Goal: Task Accomplishment & Management: Complete application form

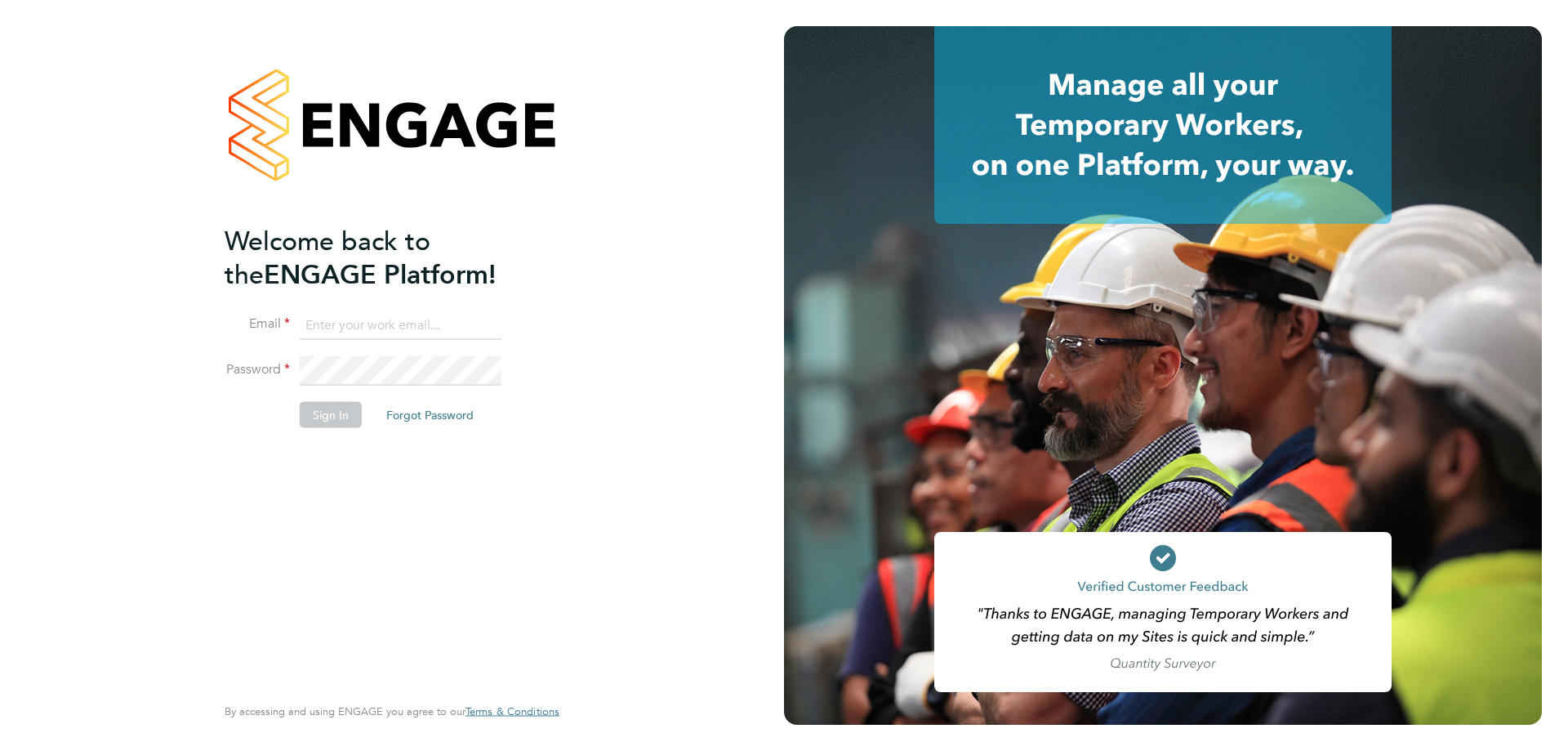
type input "[EMAIL_ADDRESS][DOMAIN_NAME]"
drag, startPoint x: 328, startPoint y: 410, endPoint x: 319, endPoint y: 421, distance: 14.2
click at [328, 410] on button "Sign In" at bounding box center [331, 414] width 62 height 26
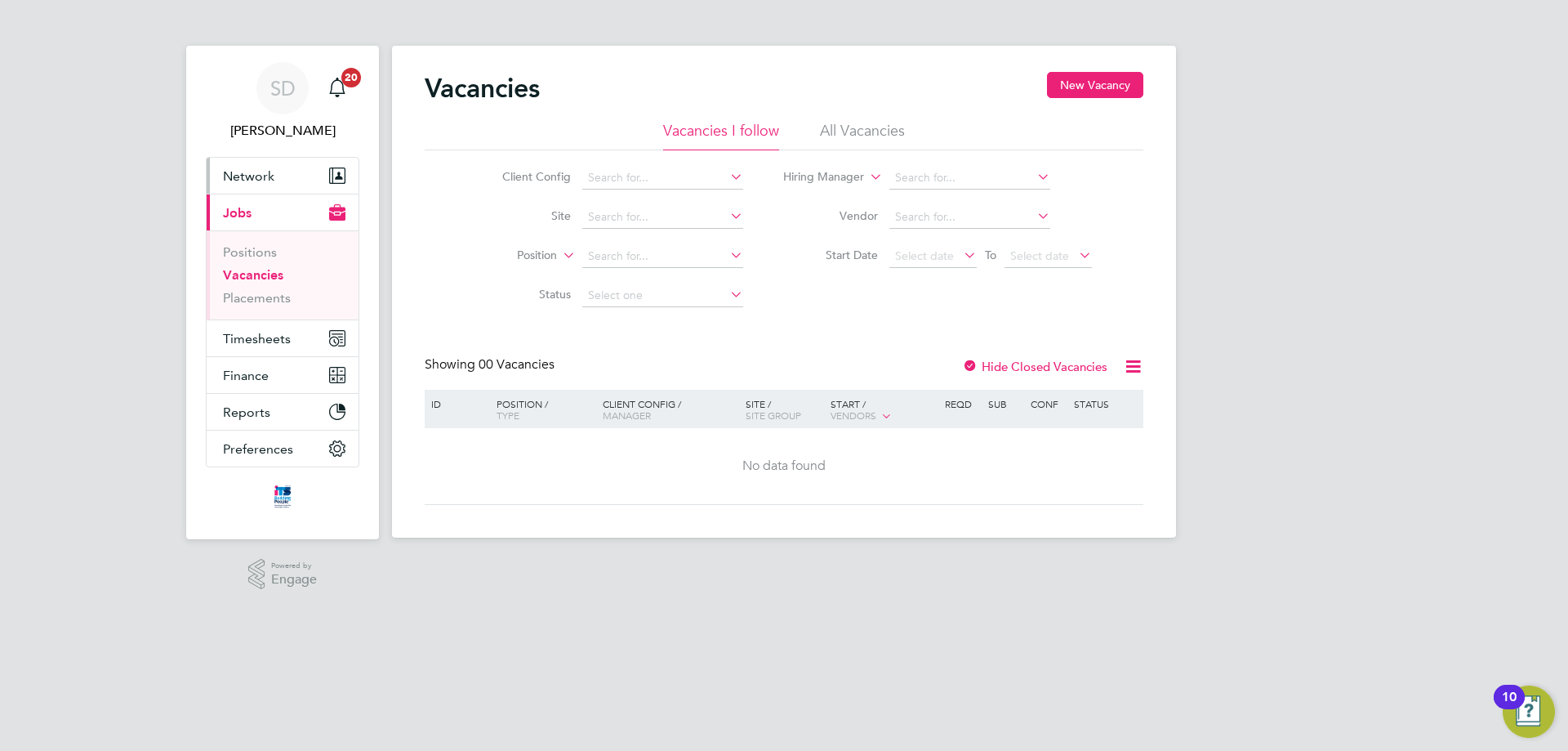
click at [270, 185] on button "Network" at bounding box center [282, 176] width 152 height 36
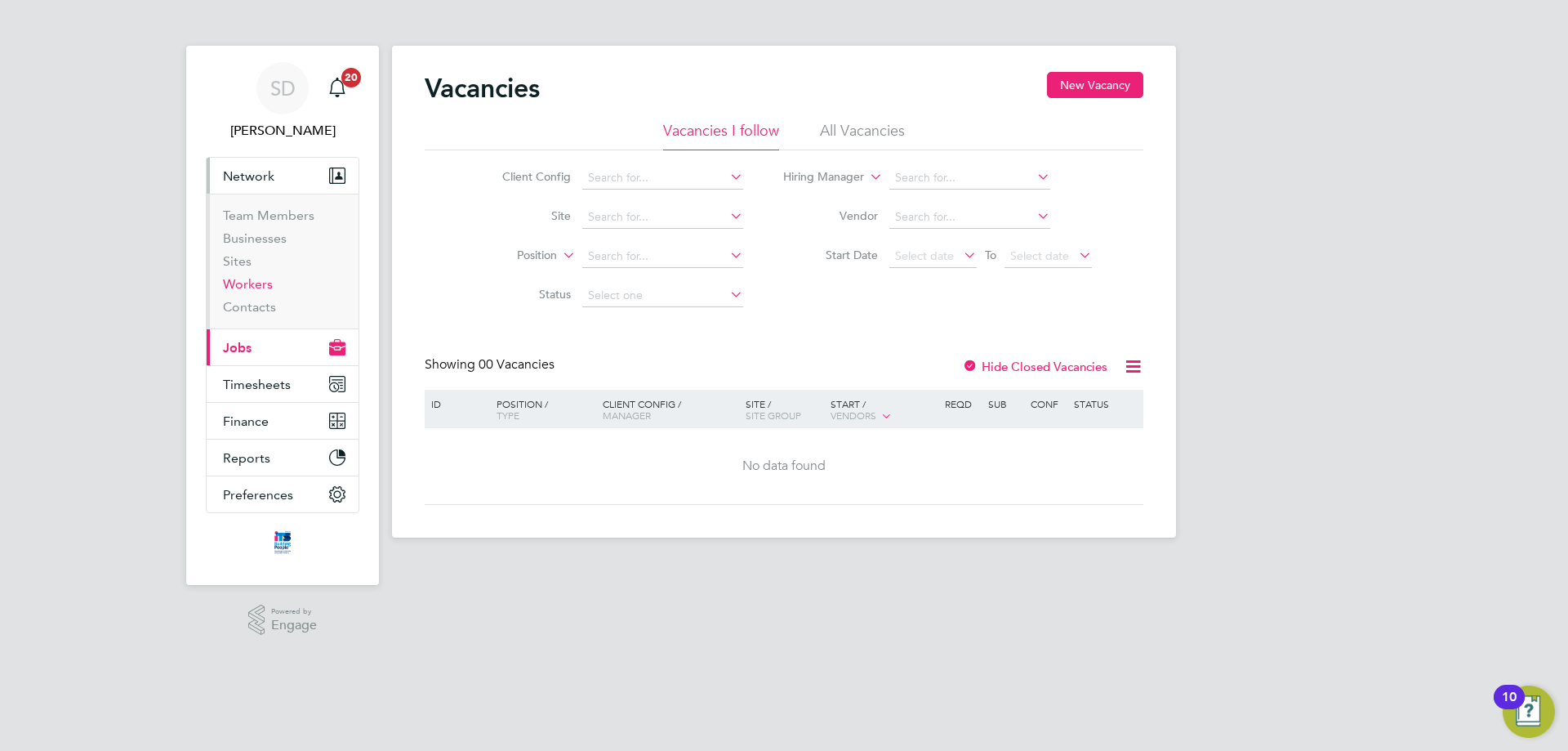
click at [233, 287] on link "Workers" at bounding box center [248, 283] width 50 height 15
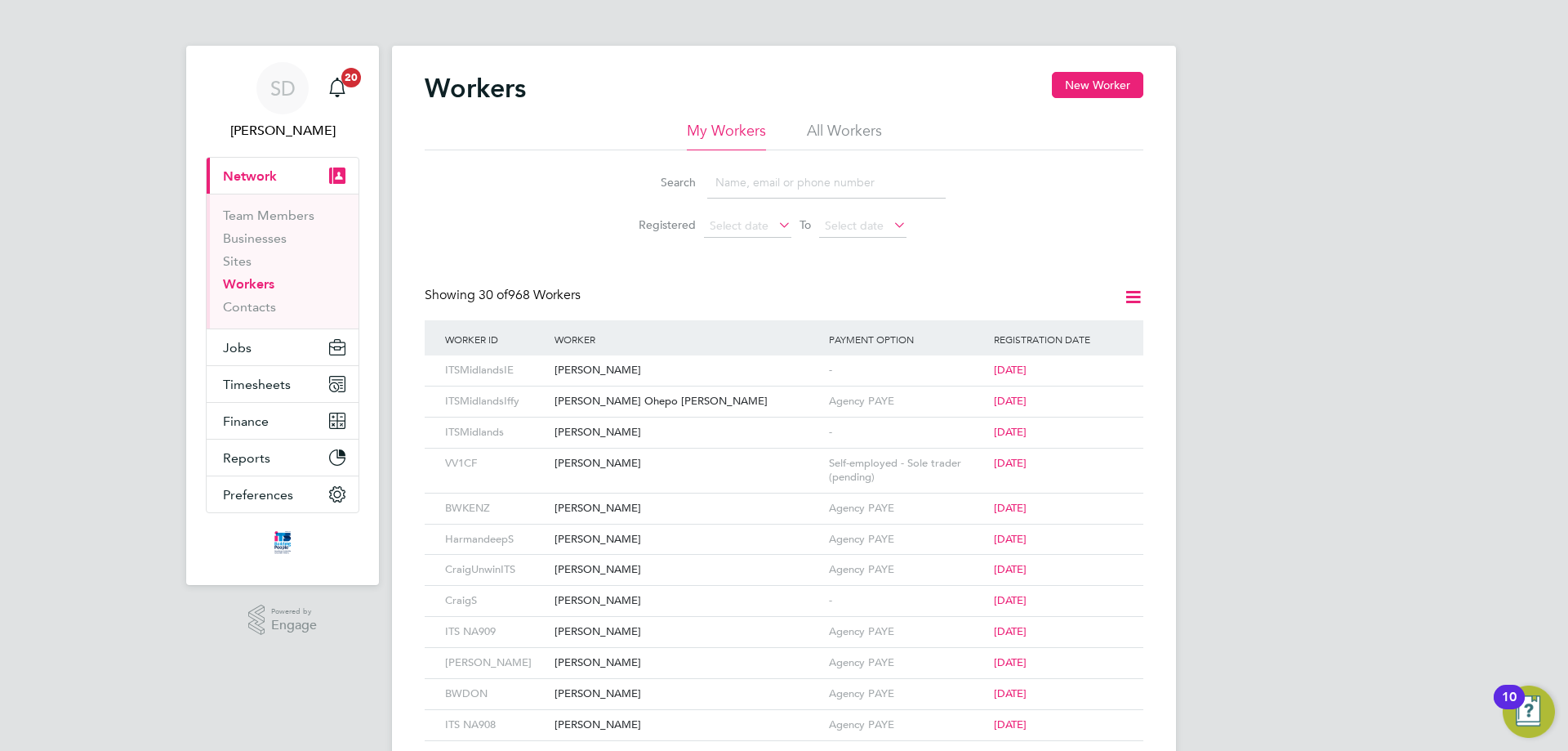
drag, startPoint x: 736, startPoint y: 180, endPoint x: 771, endPoint y: 279, distance: 105.0
click at [736, 180] on input at bounding box center [826, 183] width 239 height 32
paste input "Gervazov"
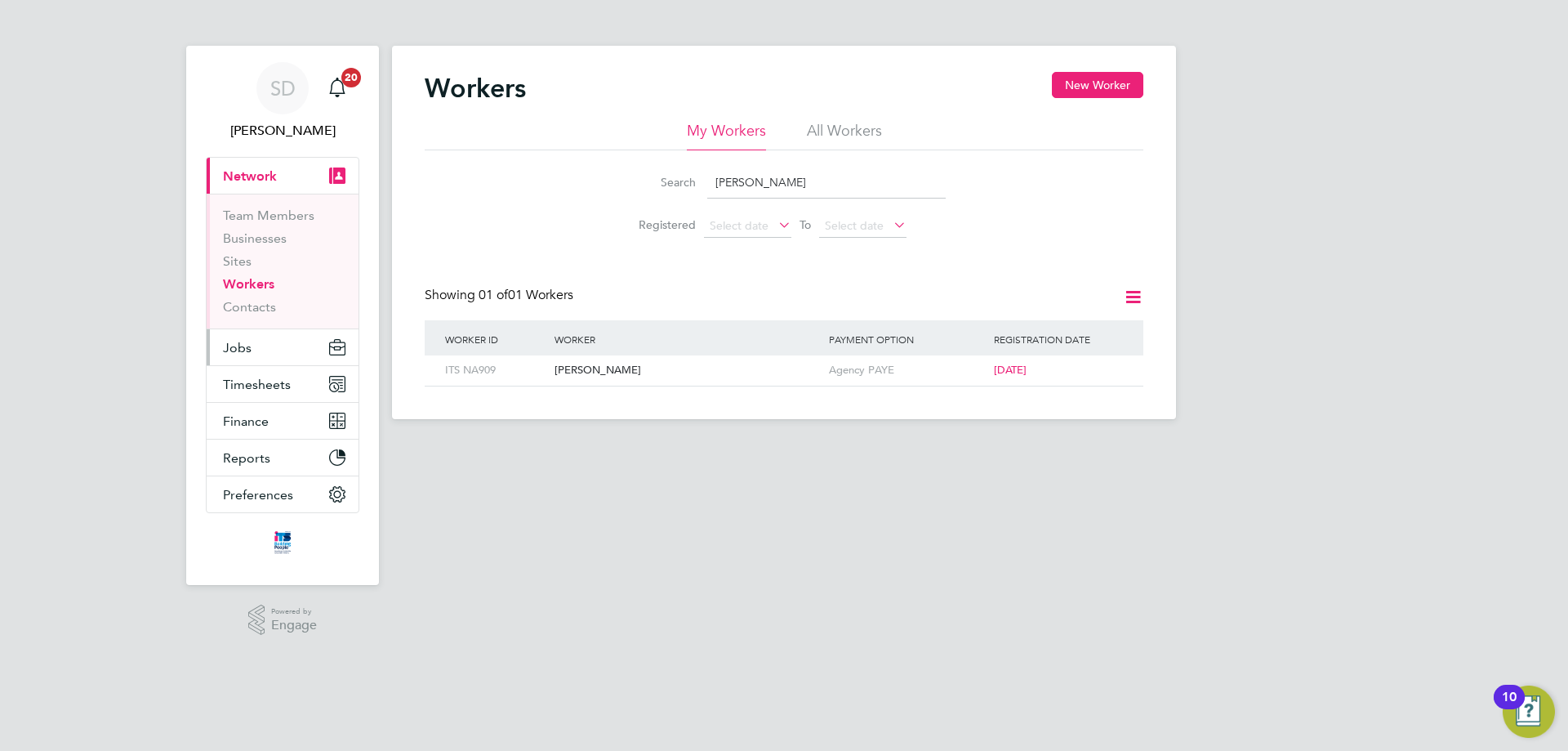
type input "Gervazov"
click at [273, 352] on button "Jobs" at bounding box center [282, 347] width 152 height 36
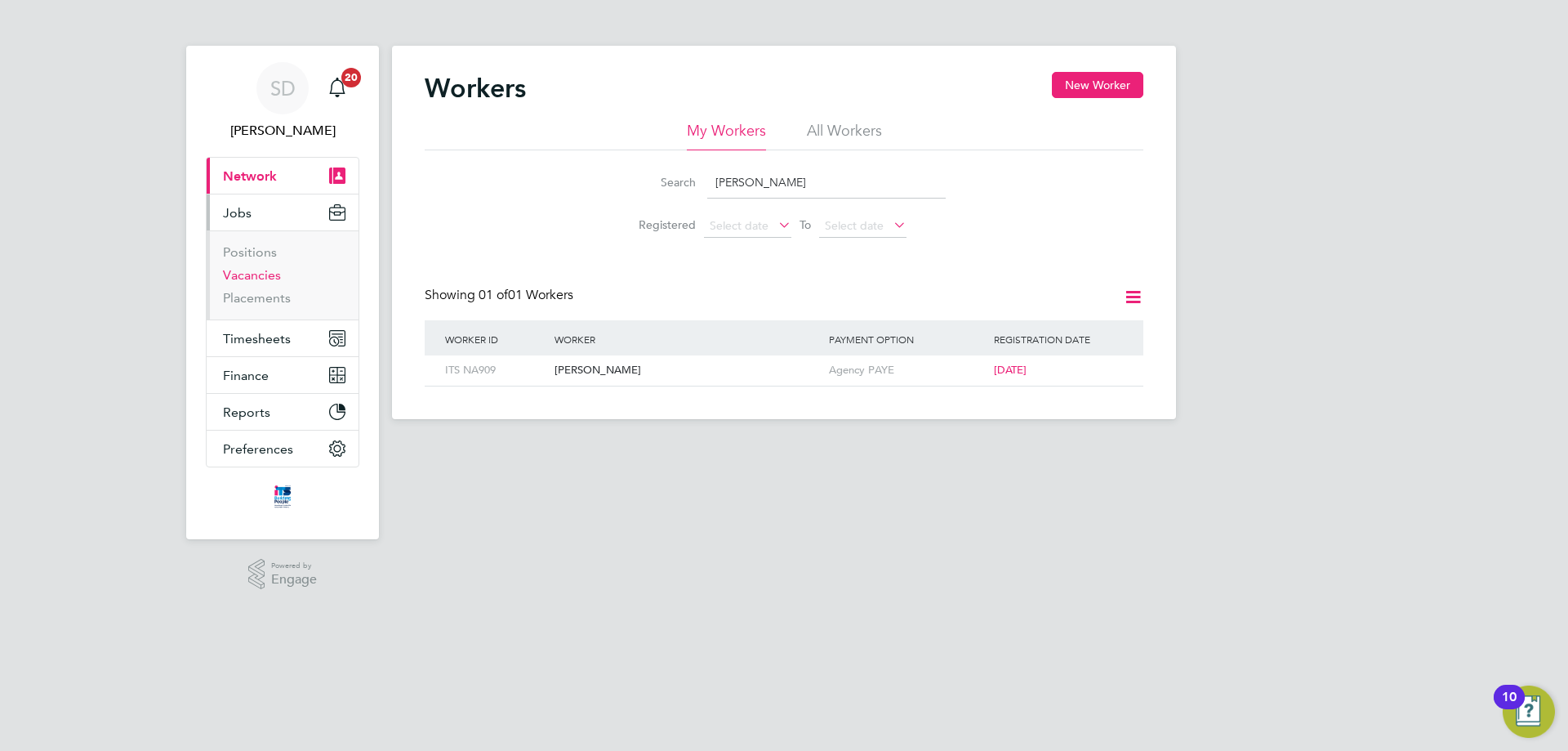
click at [256, 272] on link "Vacancies" at bounding box center [251, 274] width 58 height 15
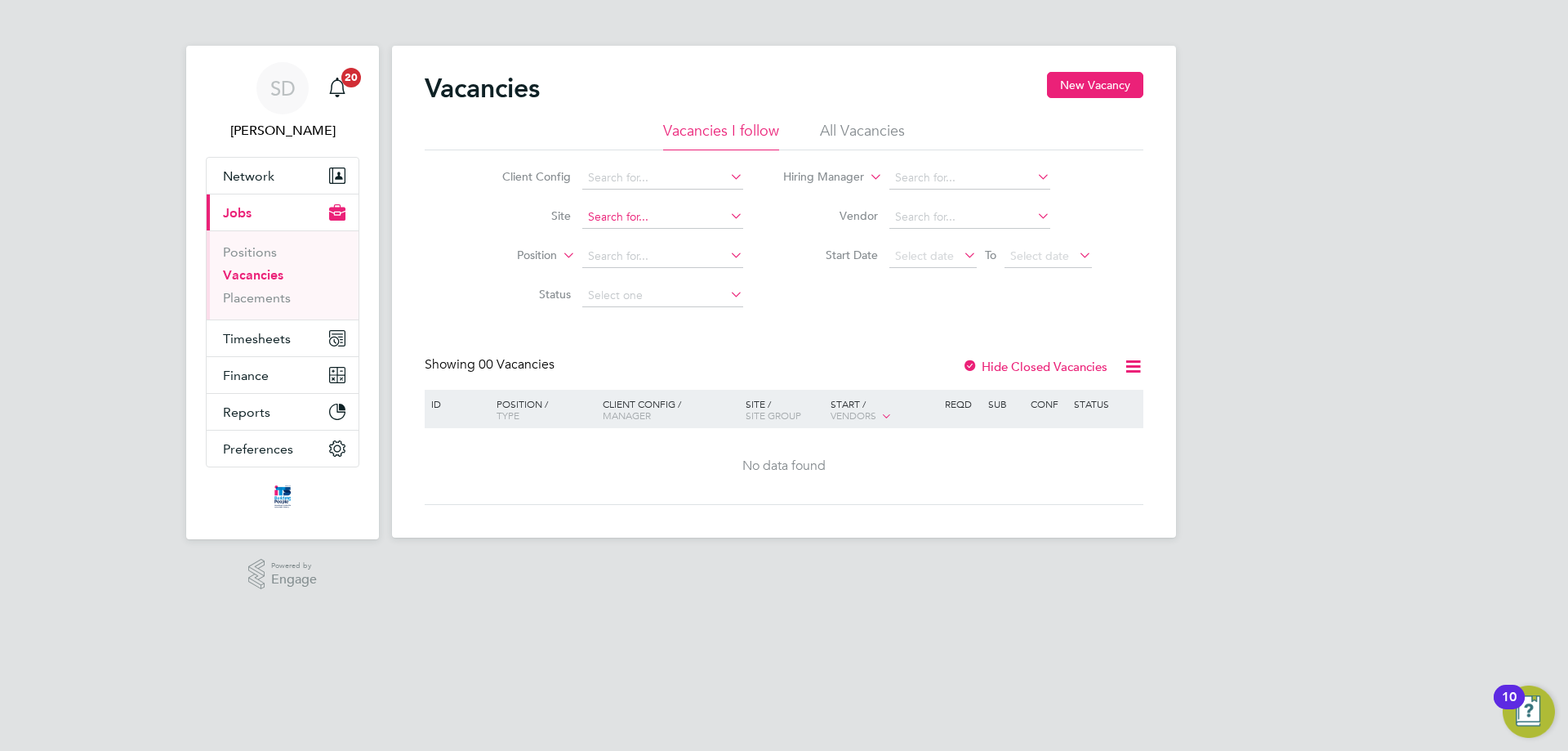
click at [659, 211] on input at bounding box center [662, 217] width 161 height 23
click at [723, 243] on li "Maidenhead St Cloud Way" at bounding box center [661, 240] width 162 height 22
type input "[GEOGRAPHIC_DATA]"
click at [1029, 359] on label "Hide Closed Vacancies" at bounding box center [1035, 366] width 146 height 15
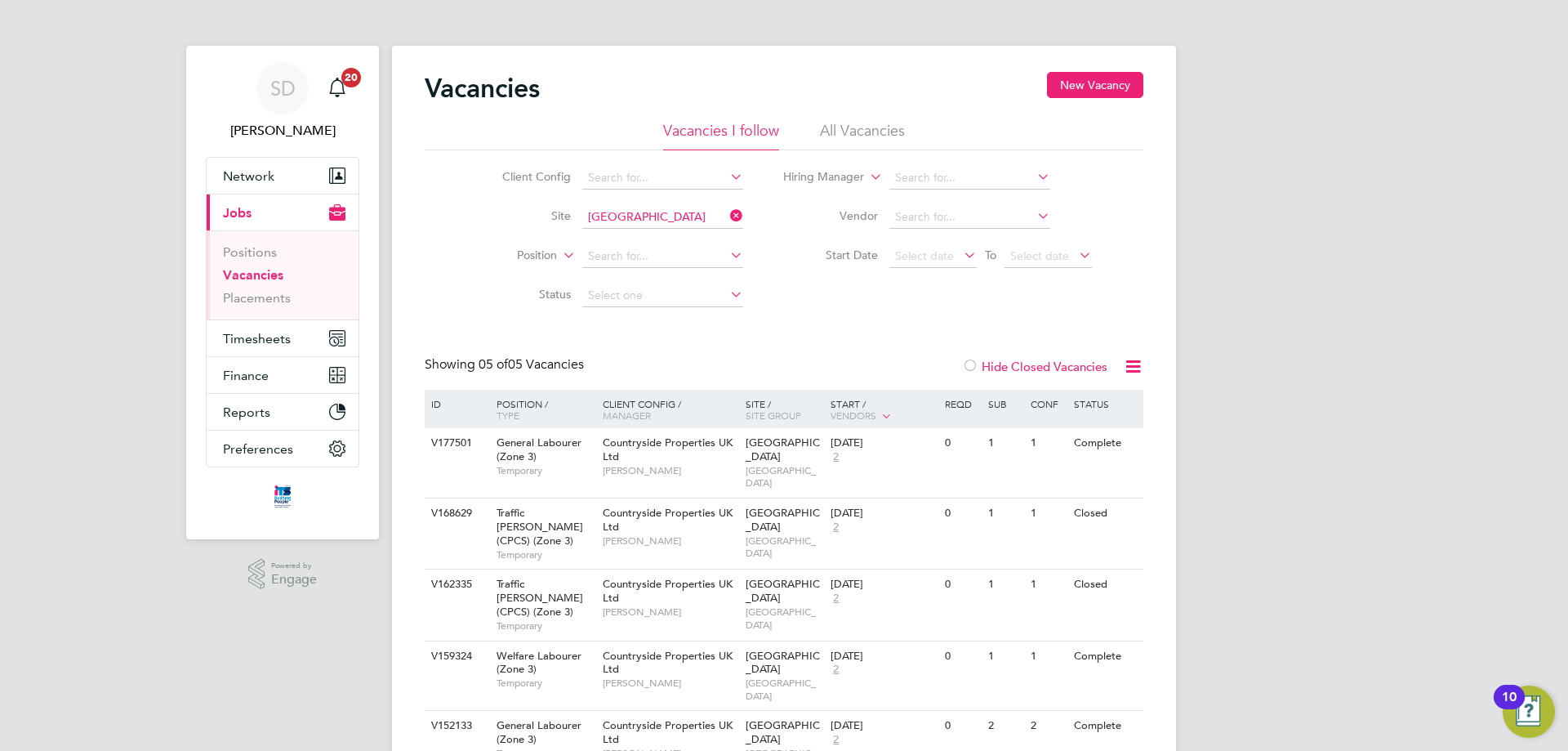
click at [995, 364] on label "Hide Closed Vacancies" at bounding box center [1035, 366] width 146 height 15
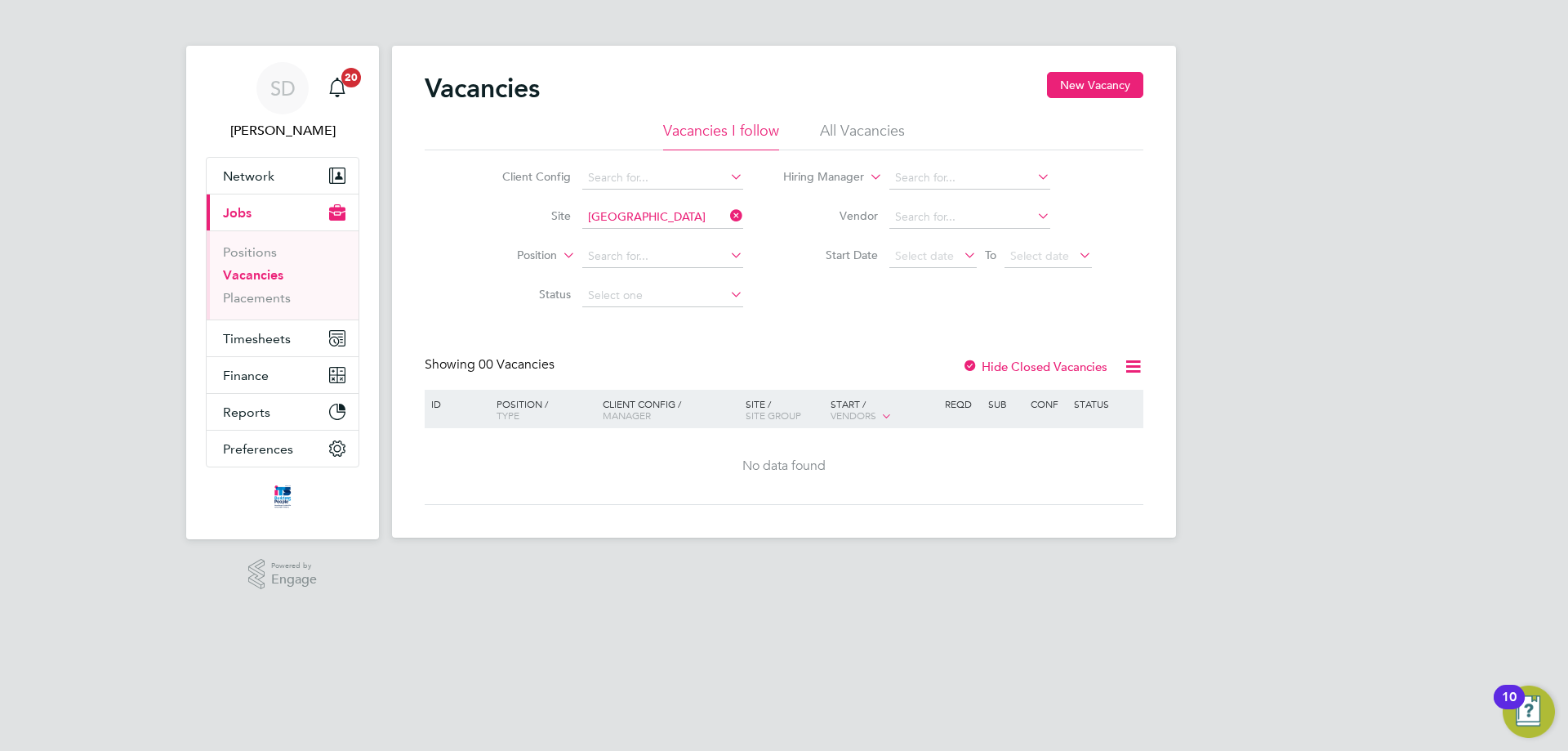
click at [848, 132] on li "All Vacancies" at bounding box center [863, 135] width 85 height 29
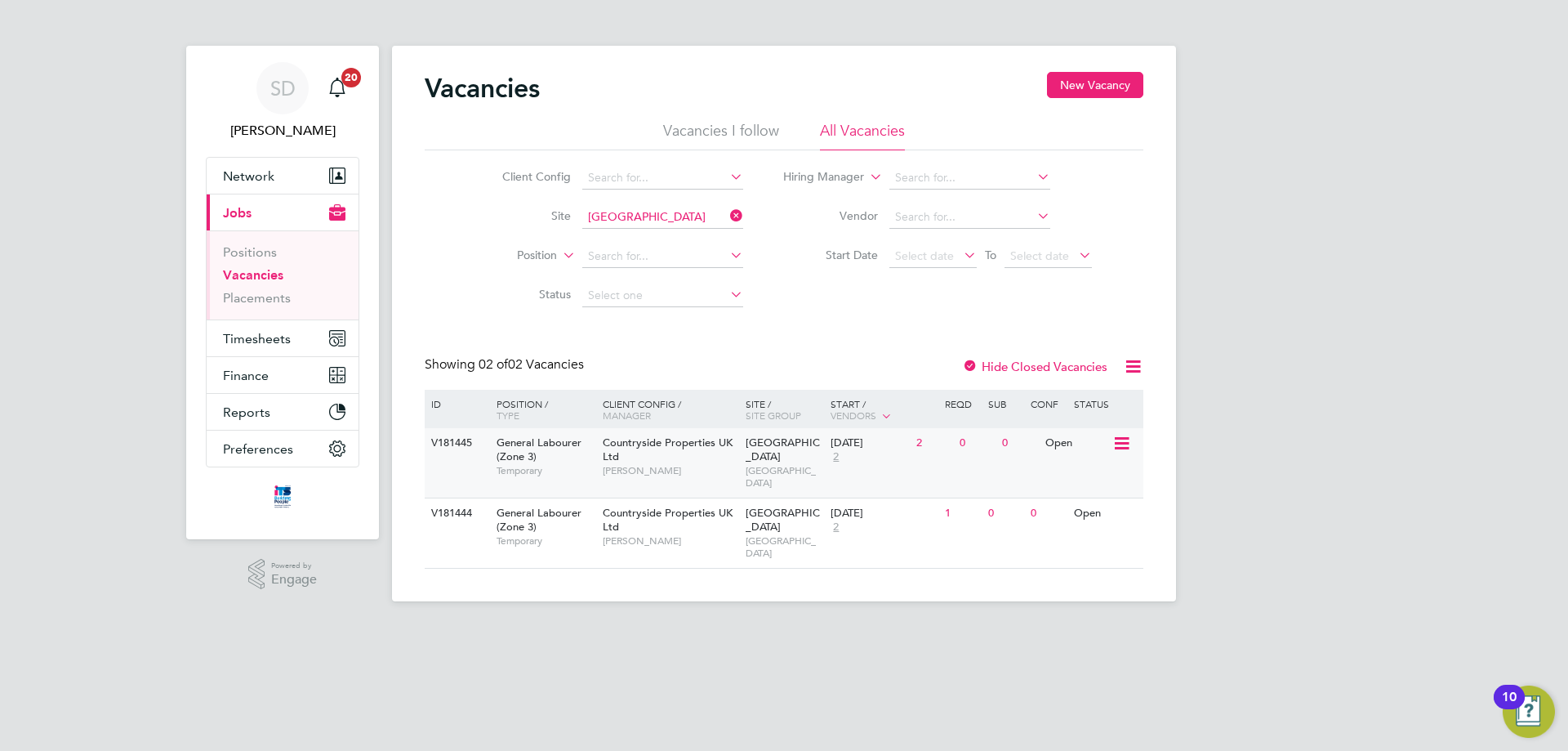
click at [1119, 453] on icon at bounding box center [1120, 444] width 16 height 20
click at [1075, 284] on div "Client Config Site Maidenhead St Cloud Way Position Status Hiring Manager Vendo…" at bounding box center [784, 233] width 719 height 165
click at [1124, 506] on icon at bounding box center [1120, 514] width 16 height 20
click at [1083, 537] on li "View Details" at bounding box center [1083, 539] width 95 height 23
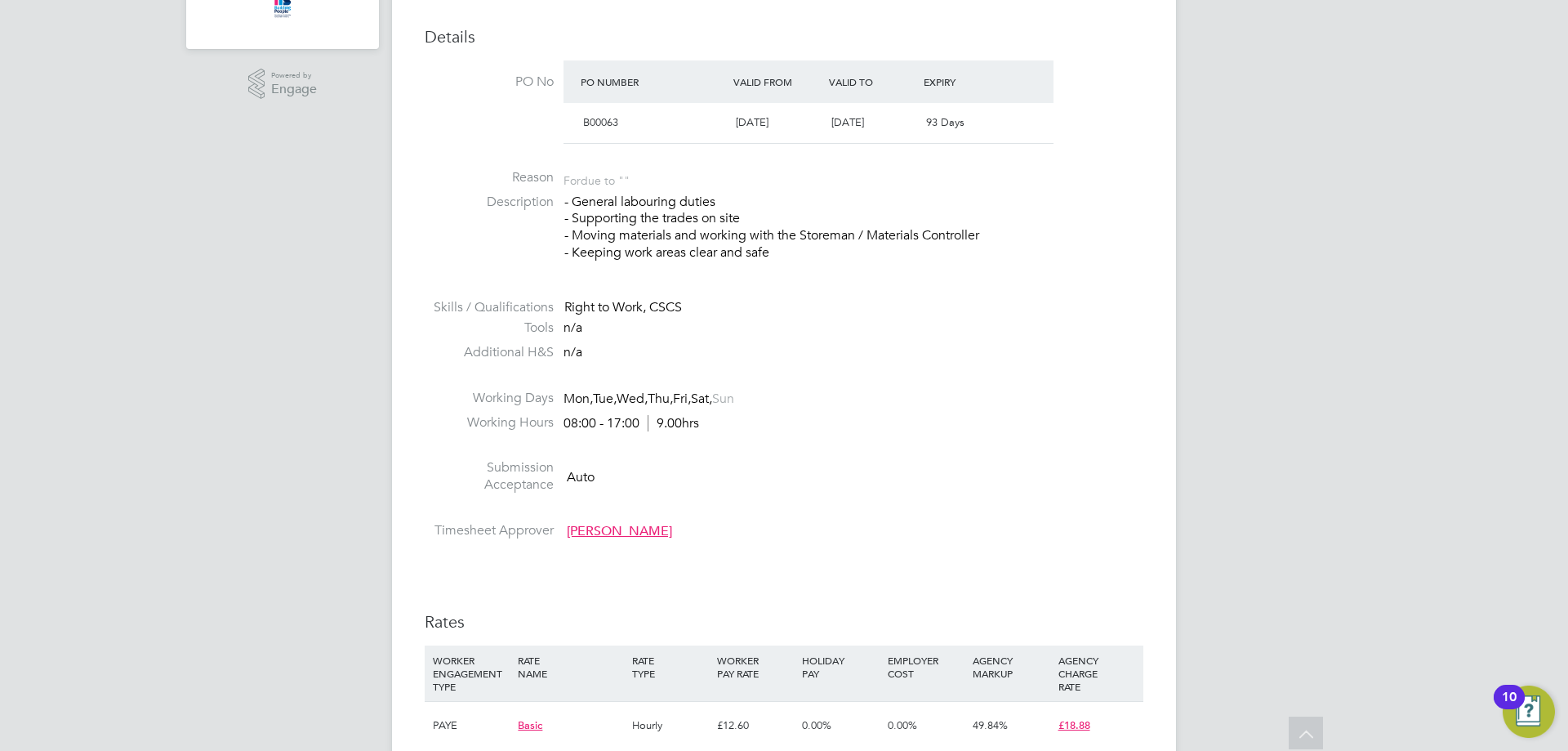
scroll to position [898, 0]
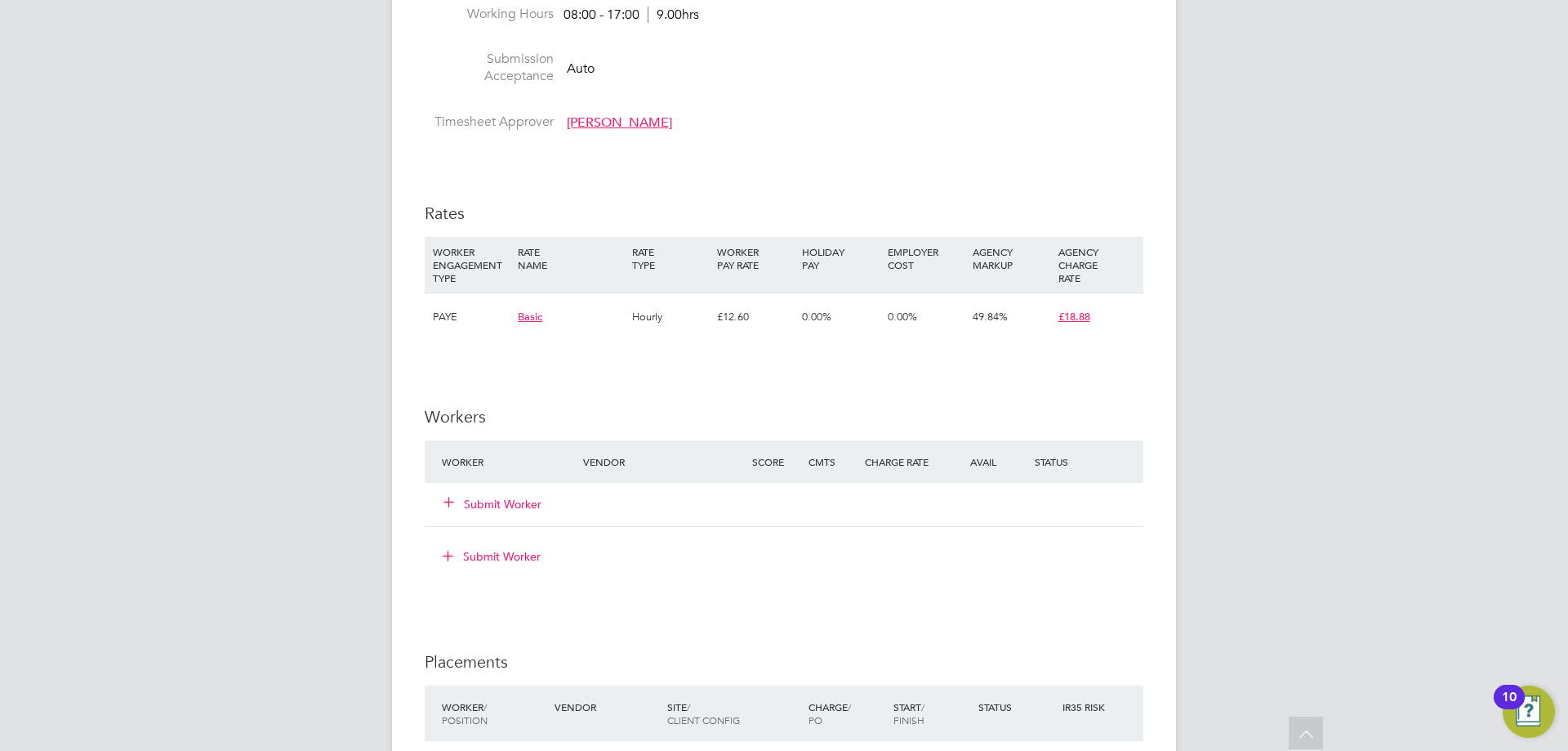
click at [488, 504] on button "Submit Worker" at bounding box center [493, 504] width 98 height 16
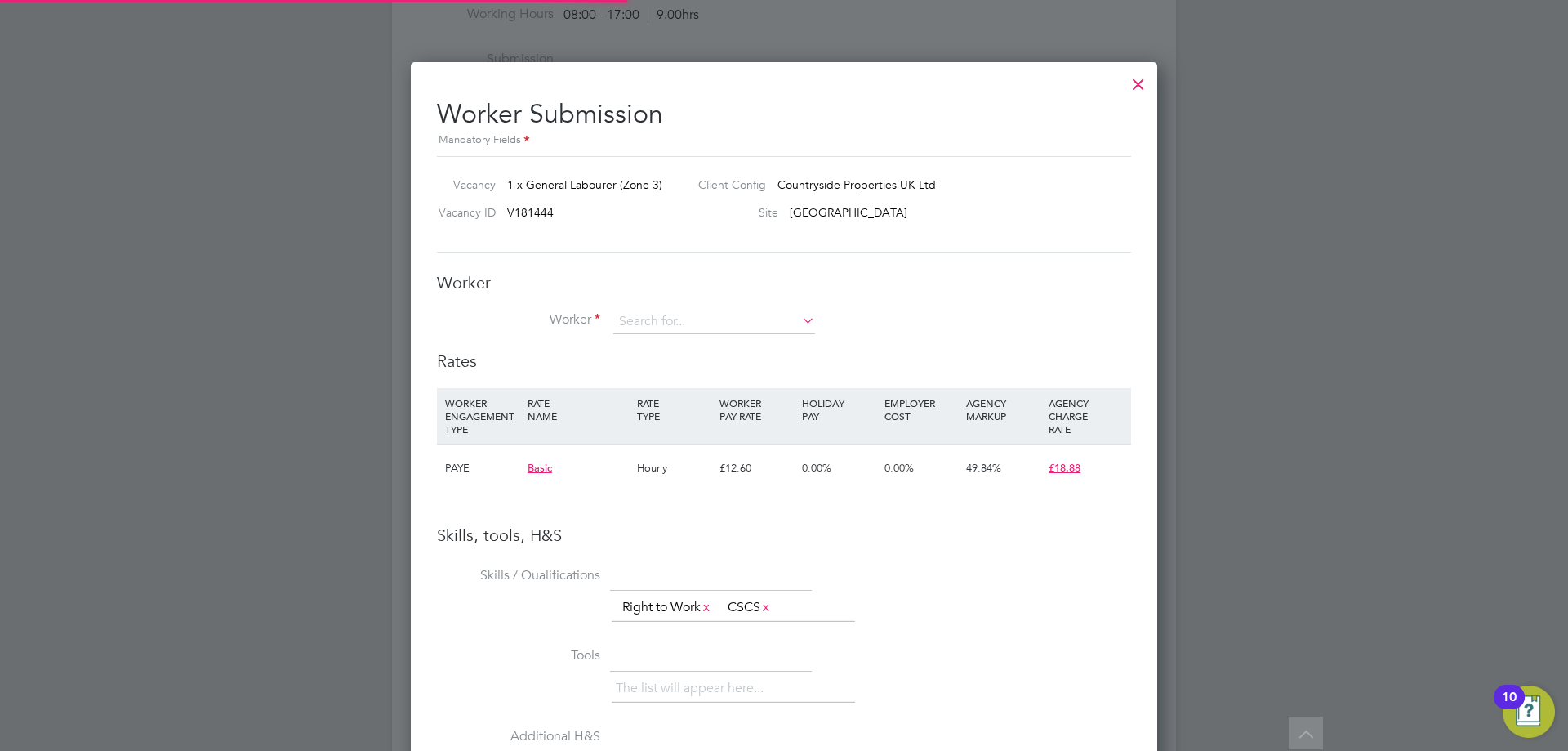
scroll to position [1032, 747]
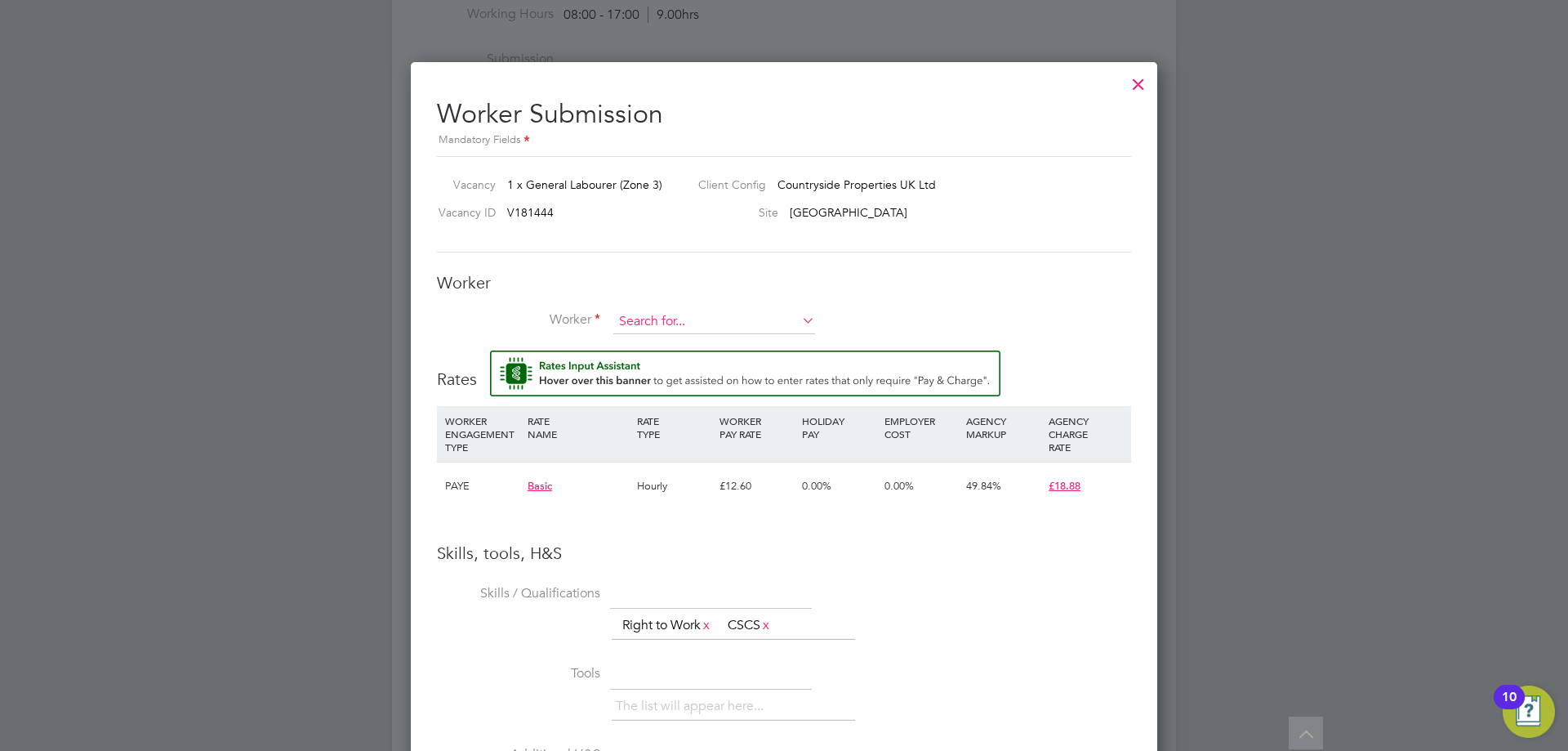
click at [664, 312] on input at bounding box center [713, 322] width 201 height 25
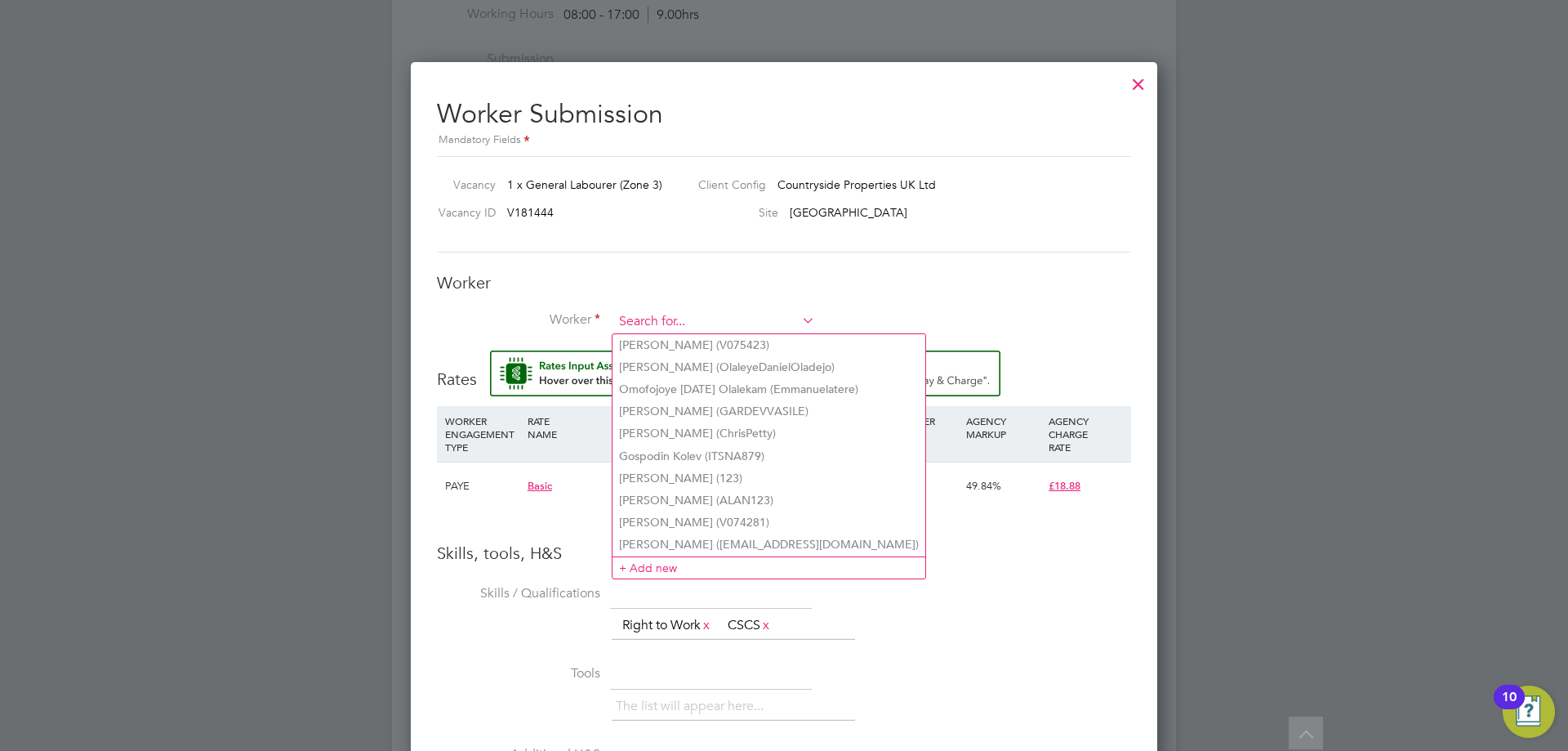
paste input "[PERSON_NAME]"
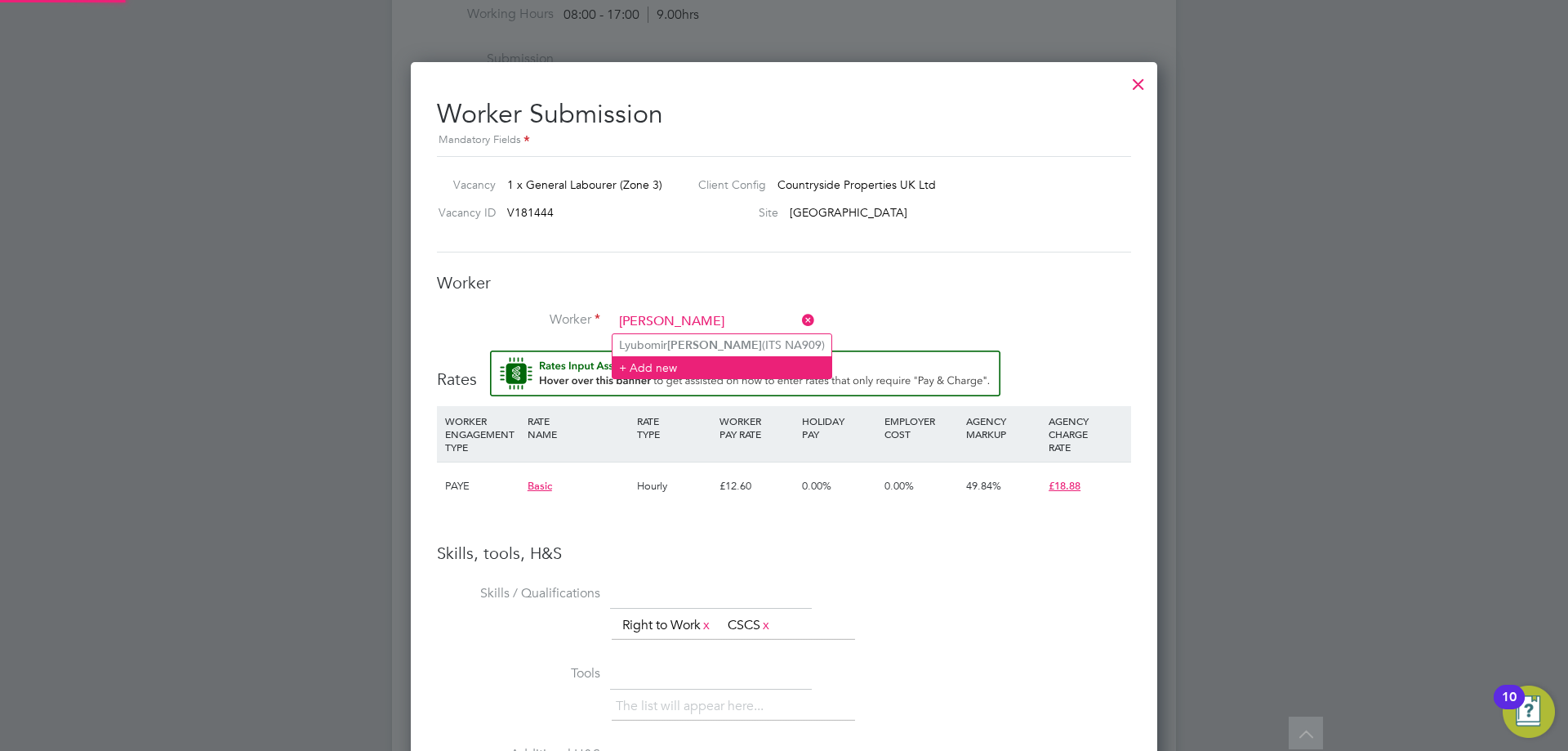
type input "[PERSON_NAME]"
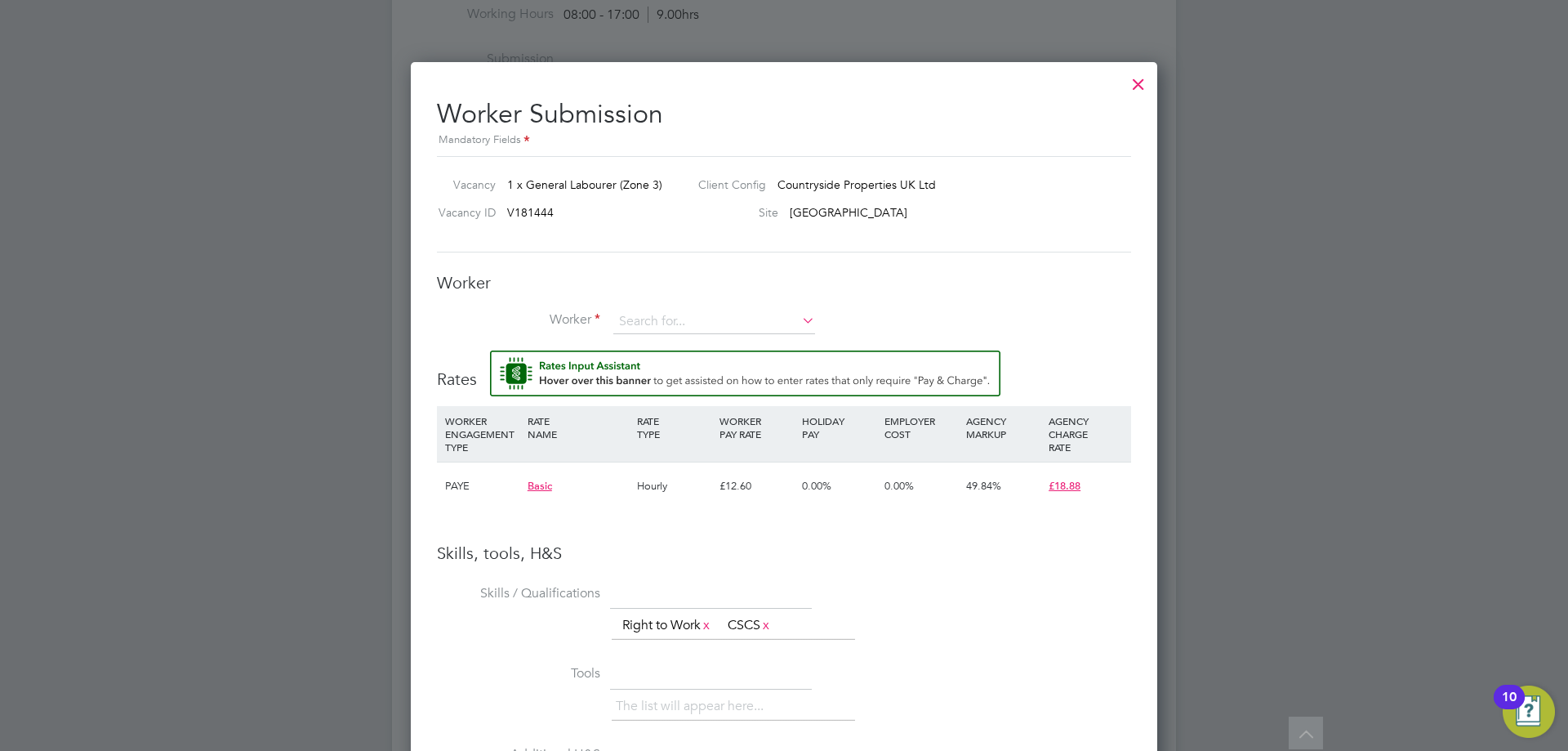
click at [716, 344] on li "Worker" at bounding box center [784, 330] width 694 height 41
click at [701, 325] on input at bounding box center [713, 322] width 201 height 25
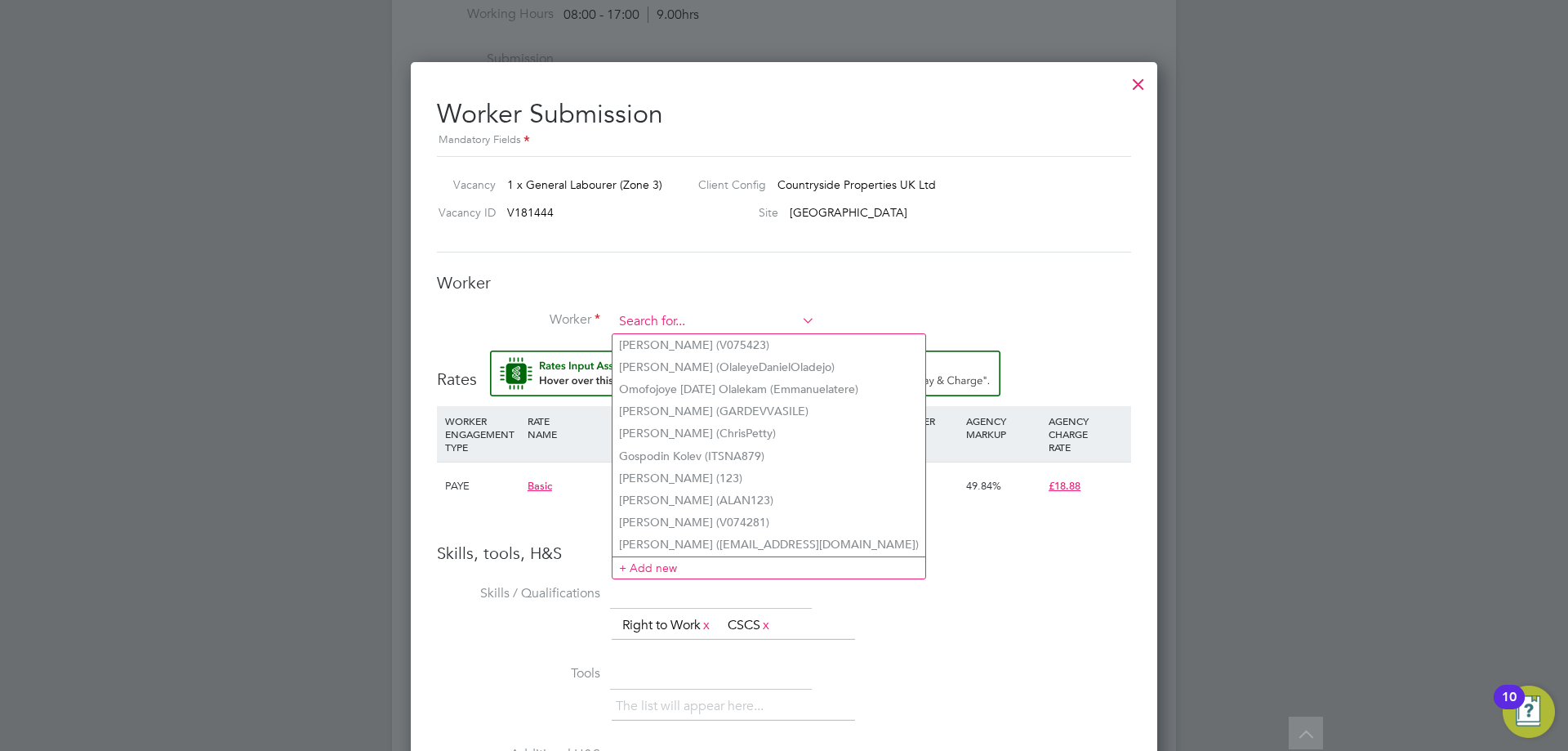
paste input "[PERSON_NAME]"
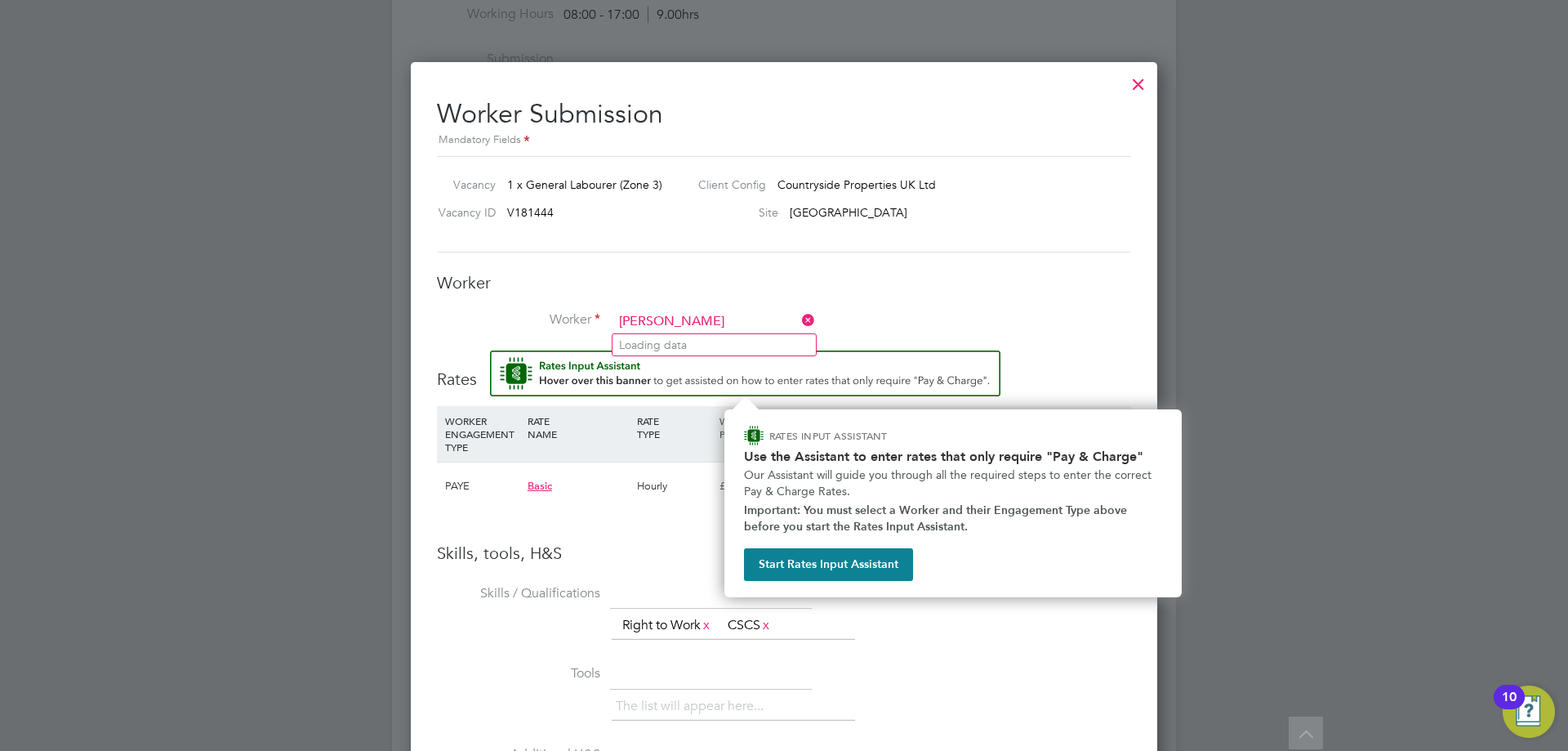
type input "[PERSON_NAME]"
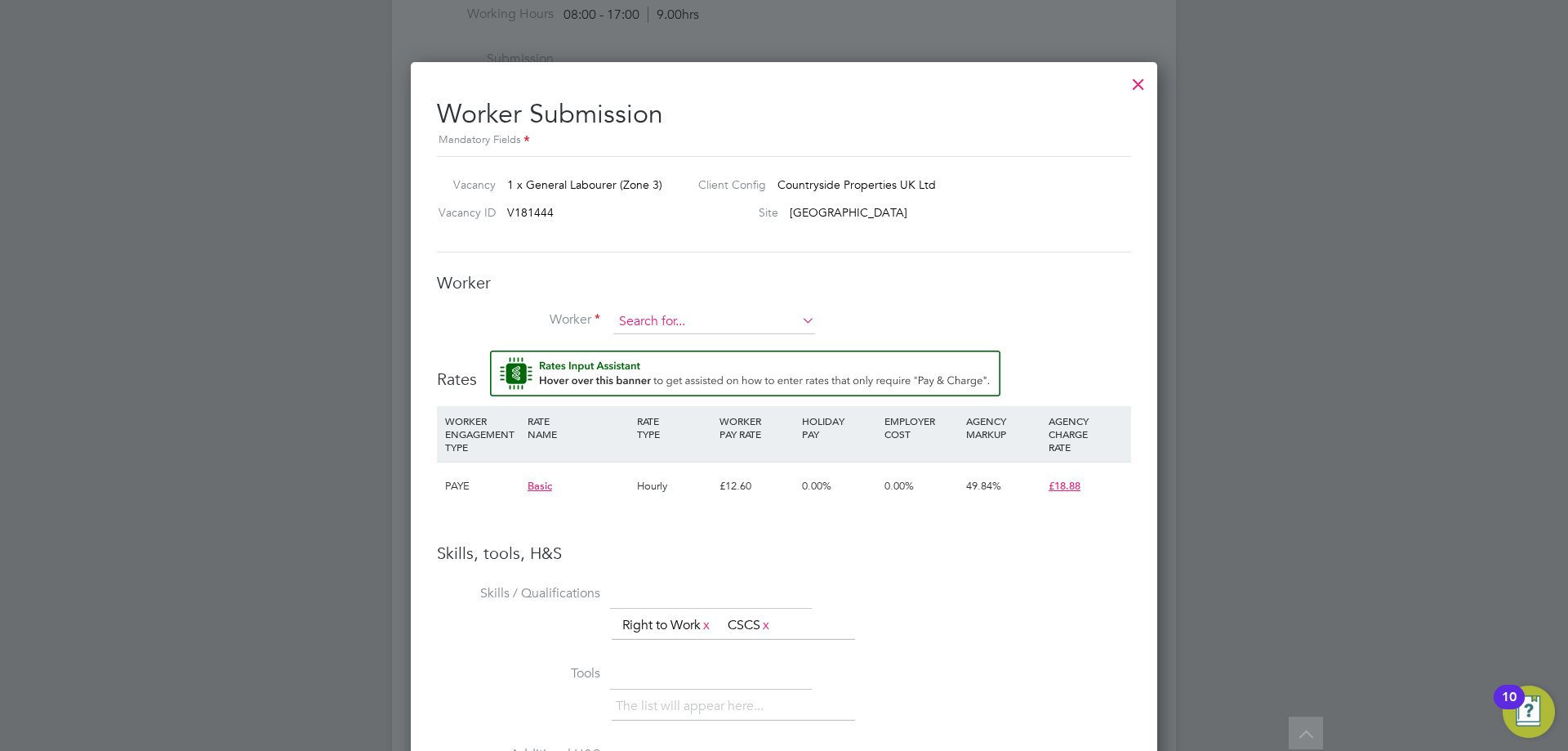
click at [659, 332] on input at bounding box center [713, 322] width 201 height 25
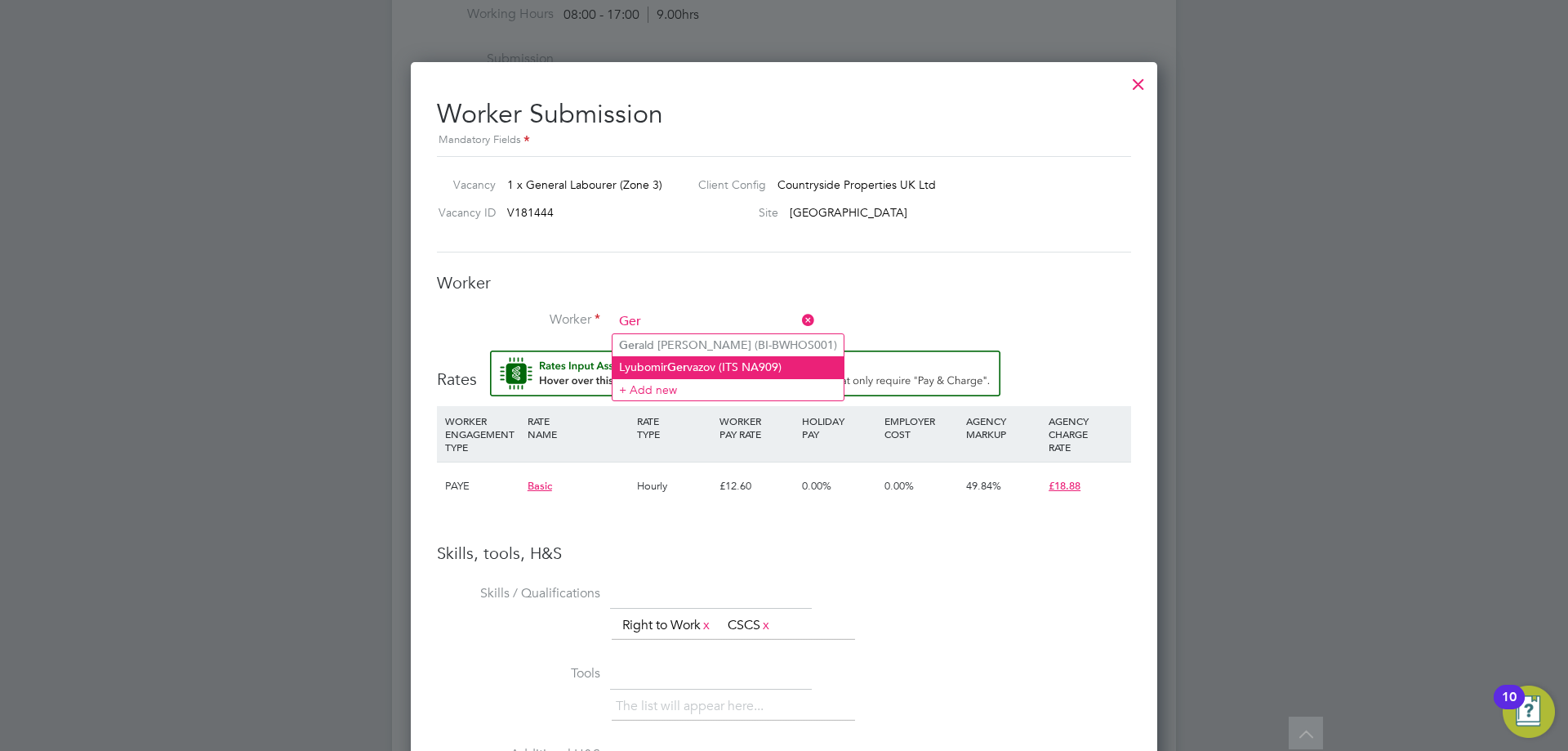
click at [686, 364] on b "Ger" at bounding box center [677, 368] width 20 height 14
type input "[PERSON_NAME] (ITS NA909)"
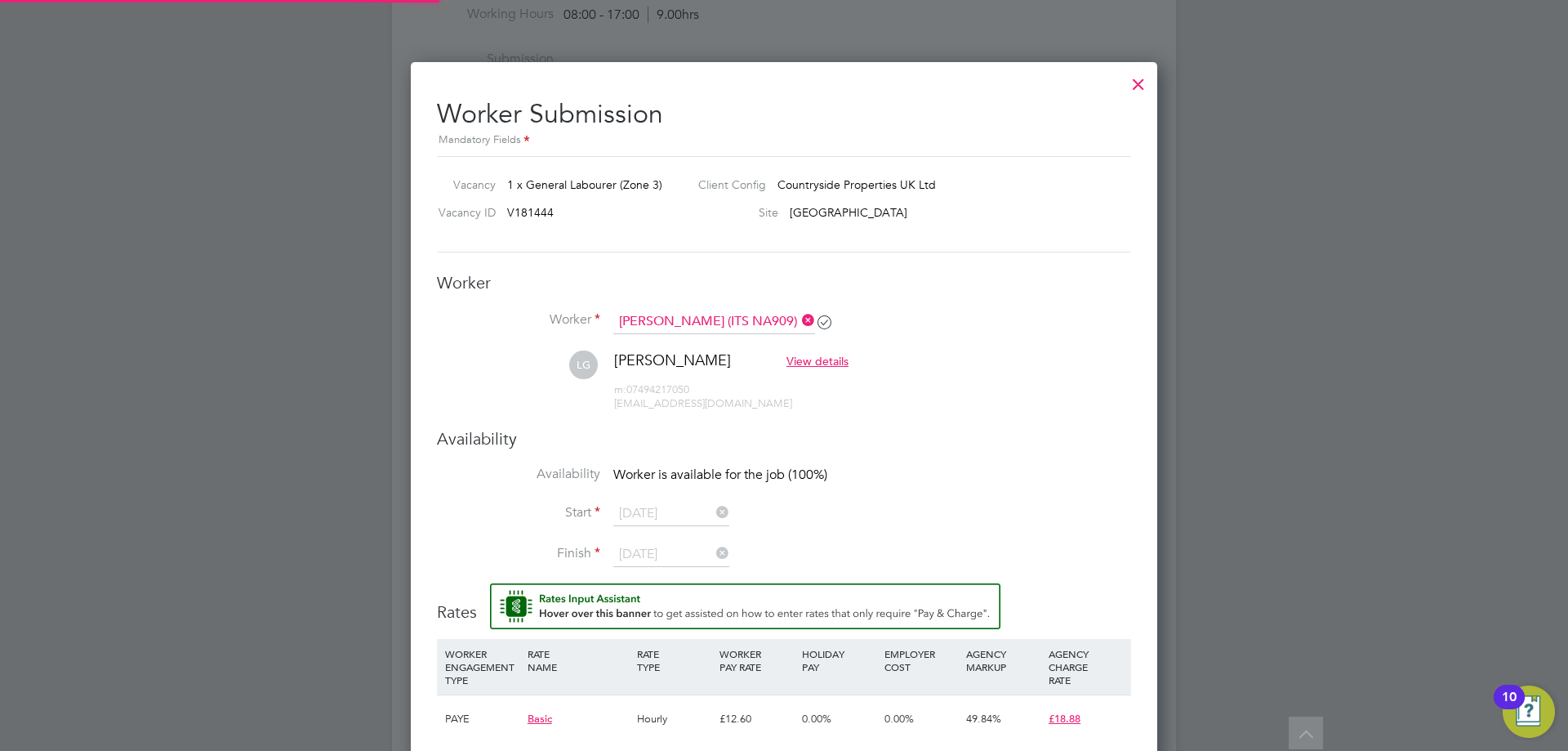
scroll to position [1395, 747]
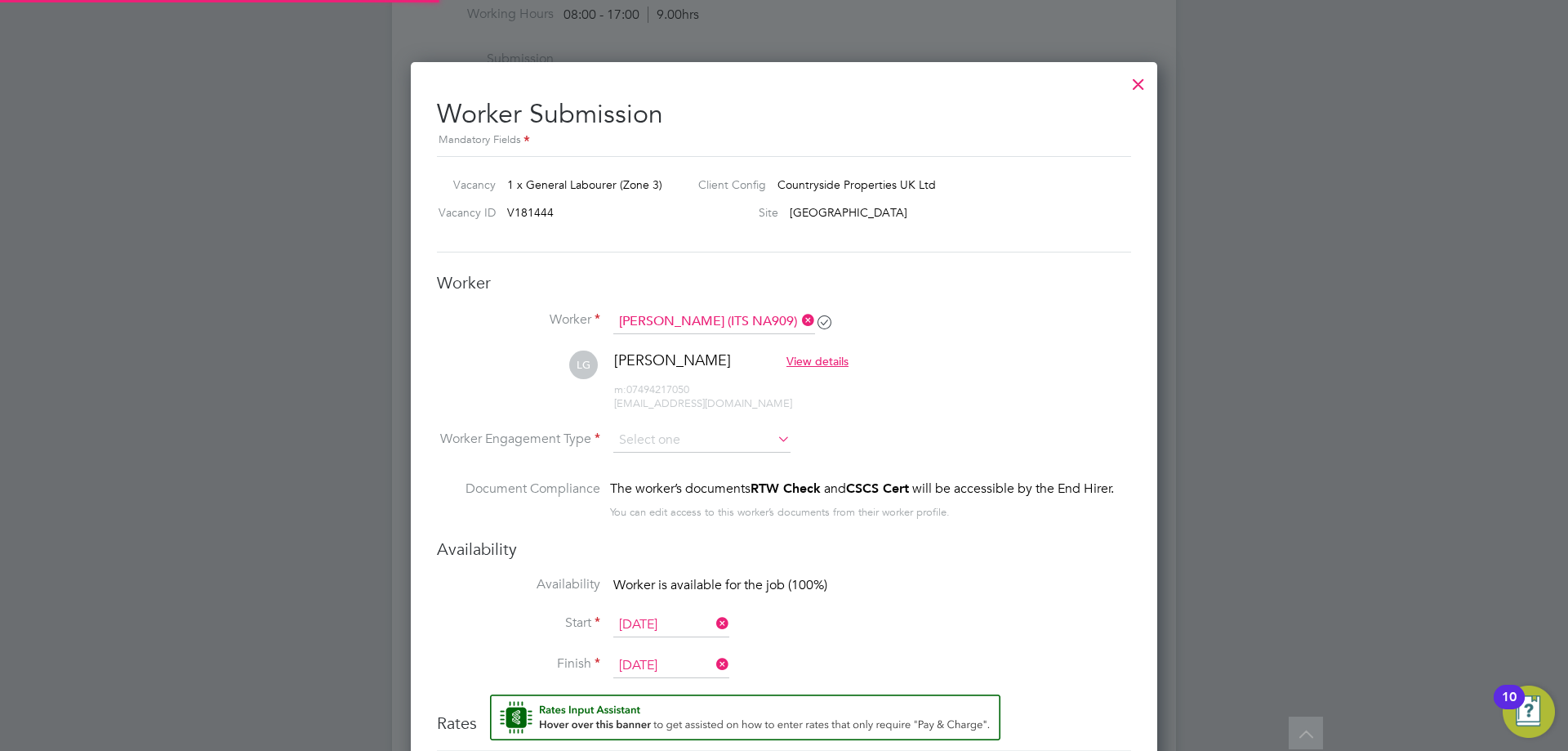
drag, startPoint x: 995, startPoint y: 414, endPoint x: 997, endPoint y: 423, distance: 9.2
click at [996, 415] on li "LG [PERSON_NAME] View details m: 07494217050 [EMAIL_ADDRESS][DOMAIN_NAME]" at bounding box center [784, 389] width 694 height 77
click at [729, 447] on input at bounding box center [702, 440] width 177 height 25
drag, startPoint x: 668, startPoint y: 491, endPoint x: 692, endPoint y: 485, distance: 24.7
click at [670, 491] on li "PAYE" at bounding box center [702, 485] width 179 height 21
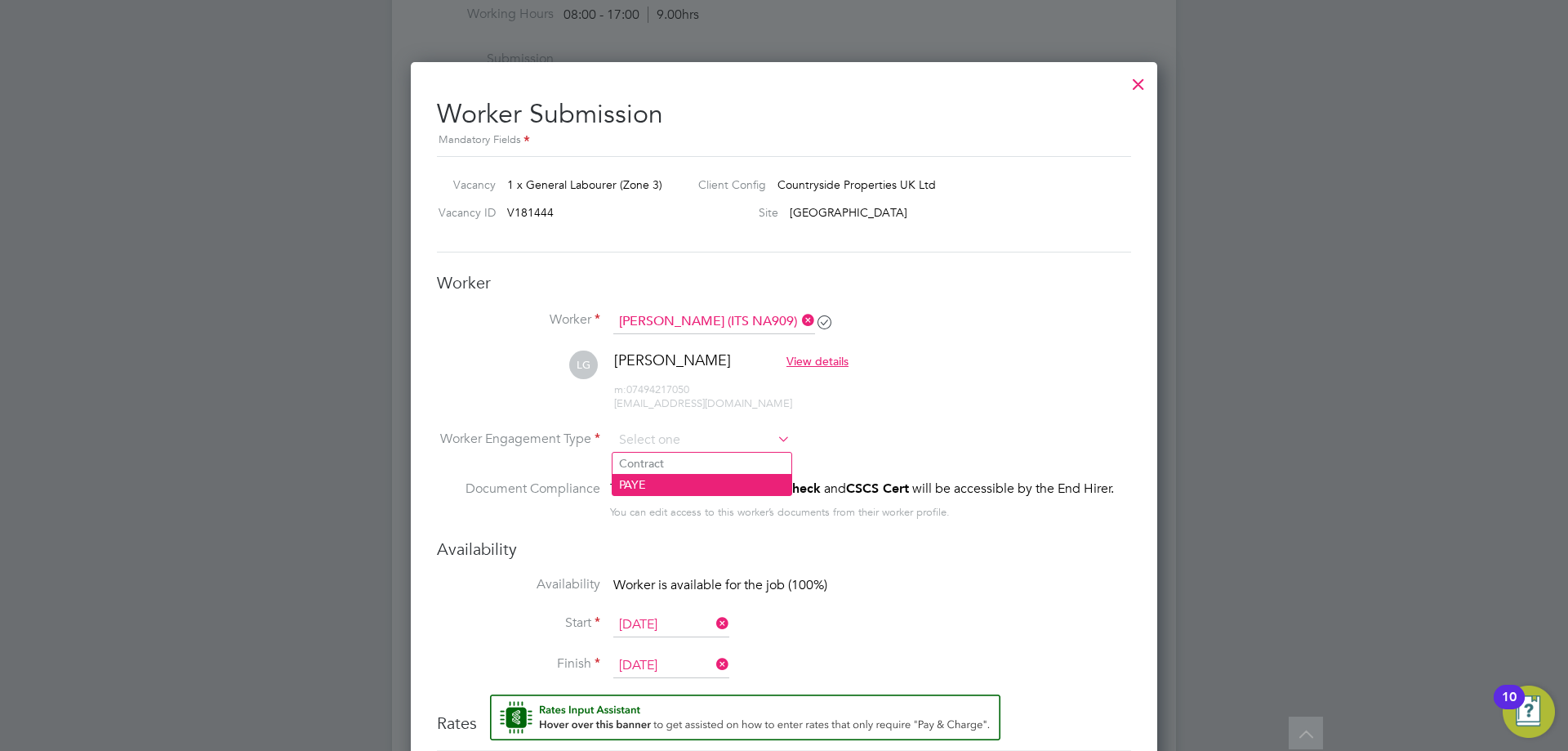
type input "PAYE"
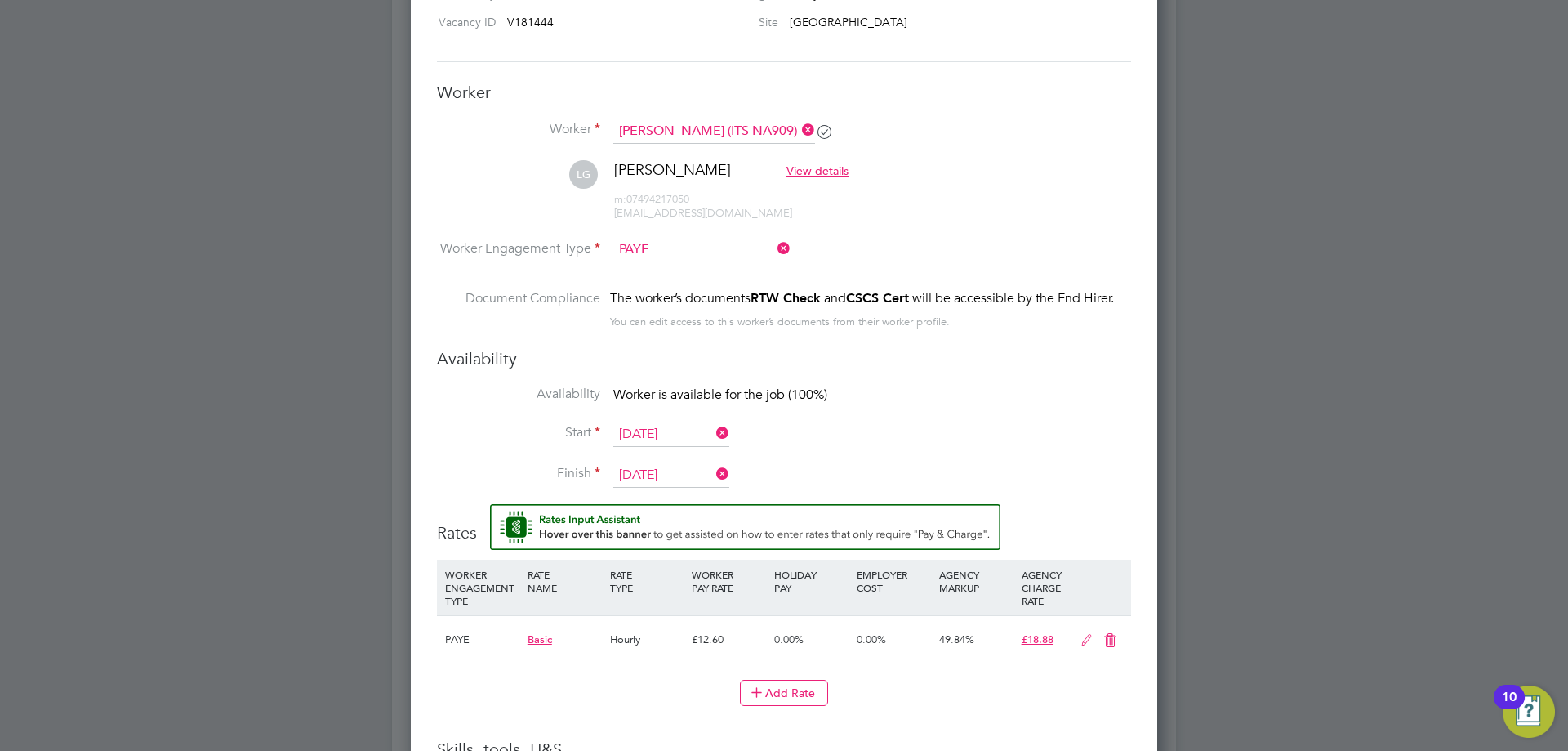
click at [631, 432] on input "[DATE]" at bounding box center [671, 435] width 116 height 25
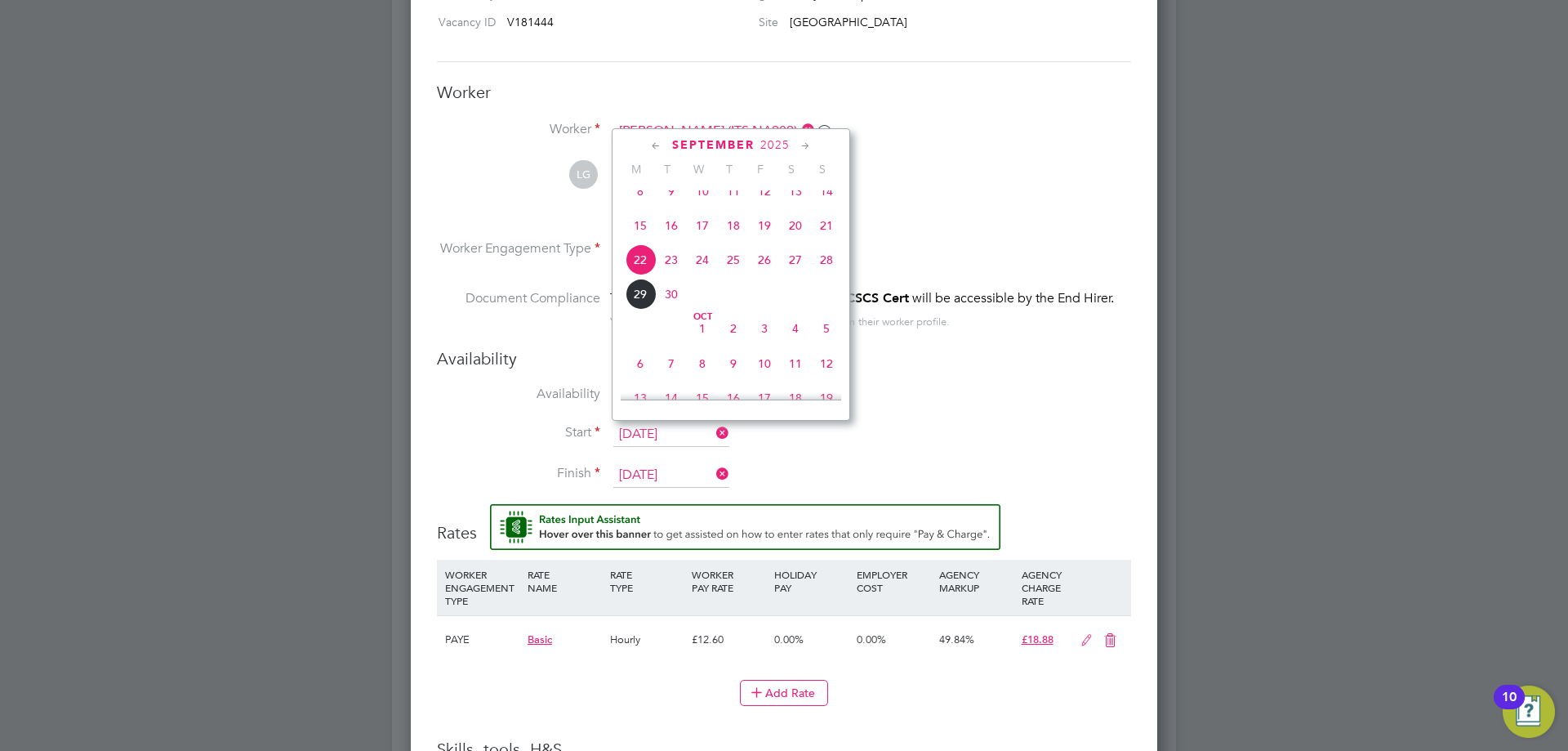
click at [639, 241] on span "15" at bounding box center [640, 225] width 31 height 31
type input "[DATE]"
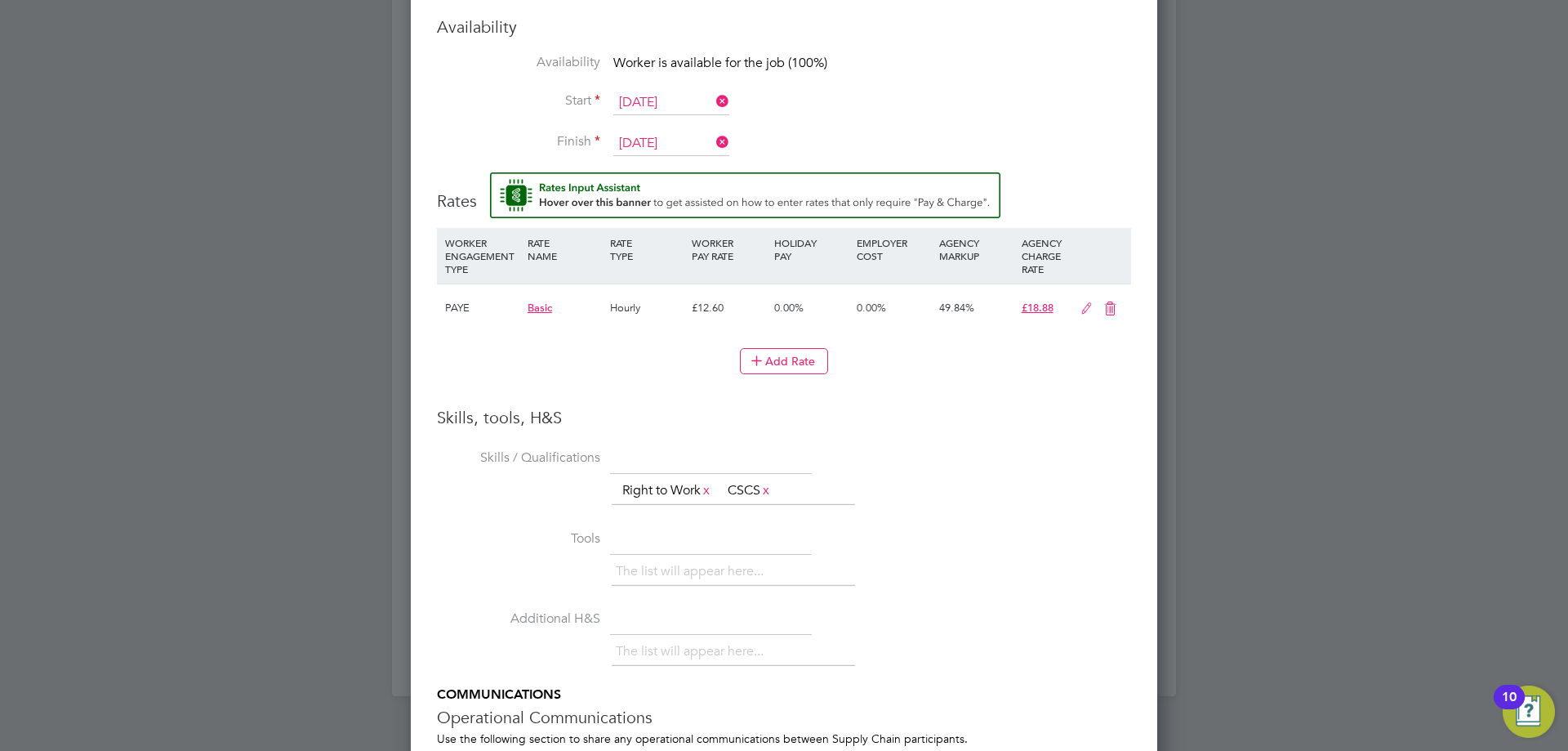
scroll to position [1498, 0]
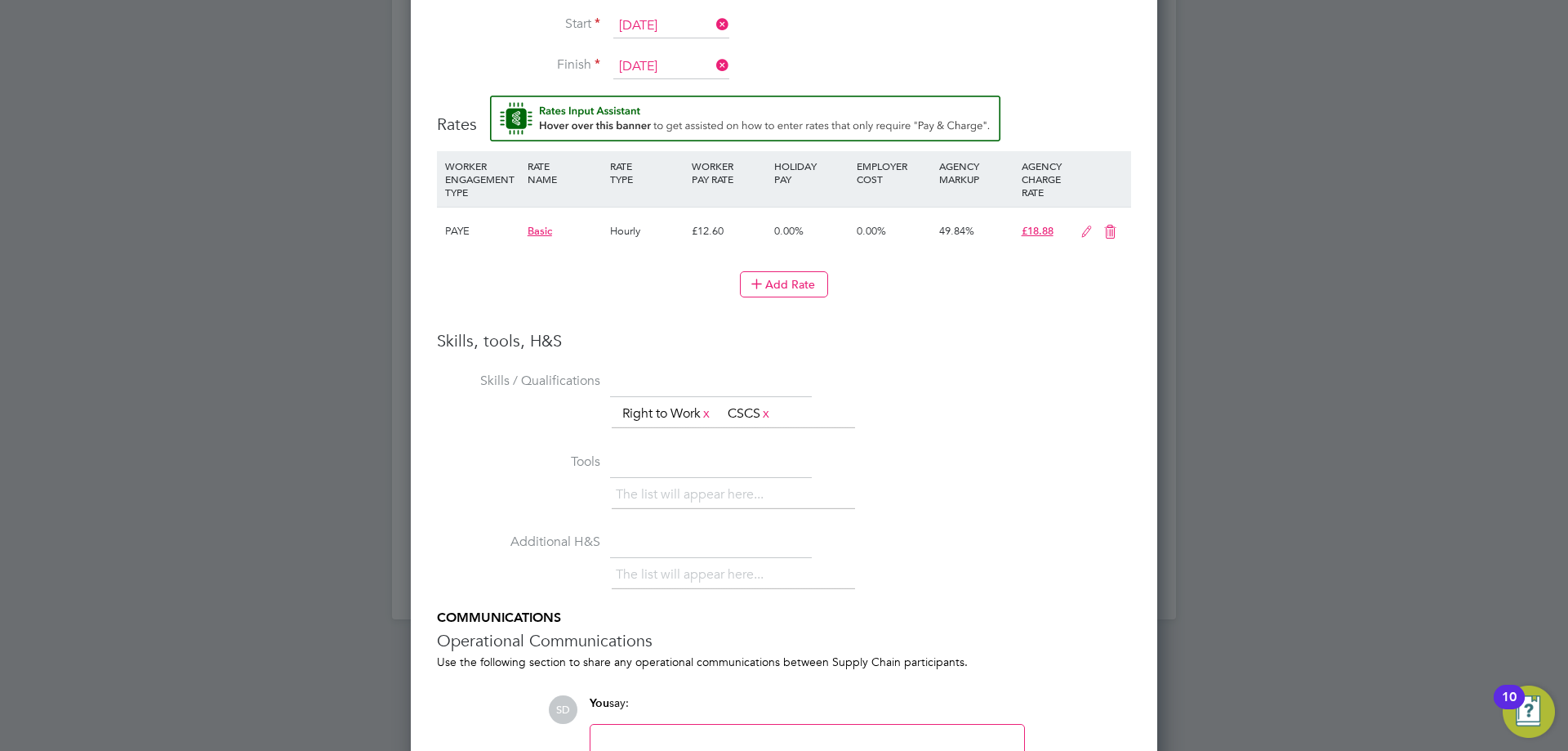
click at [1062, 389] on li "Skills / Qualifications The list will appear here... Right to Work x CSCS x" at bounding box center [784, 407] width 694 height 81
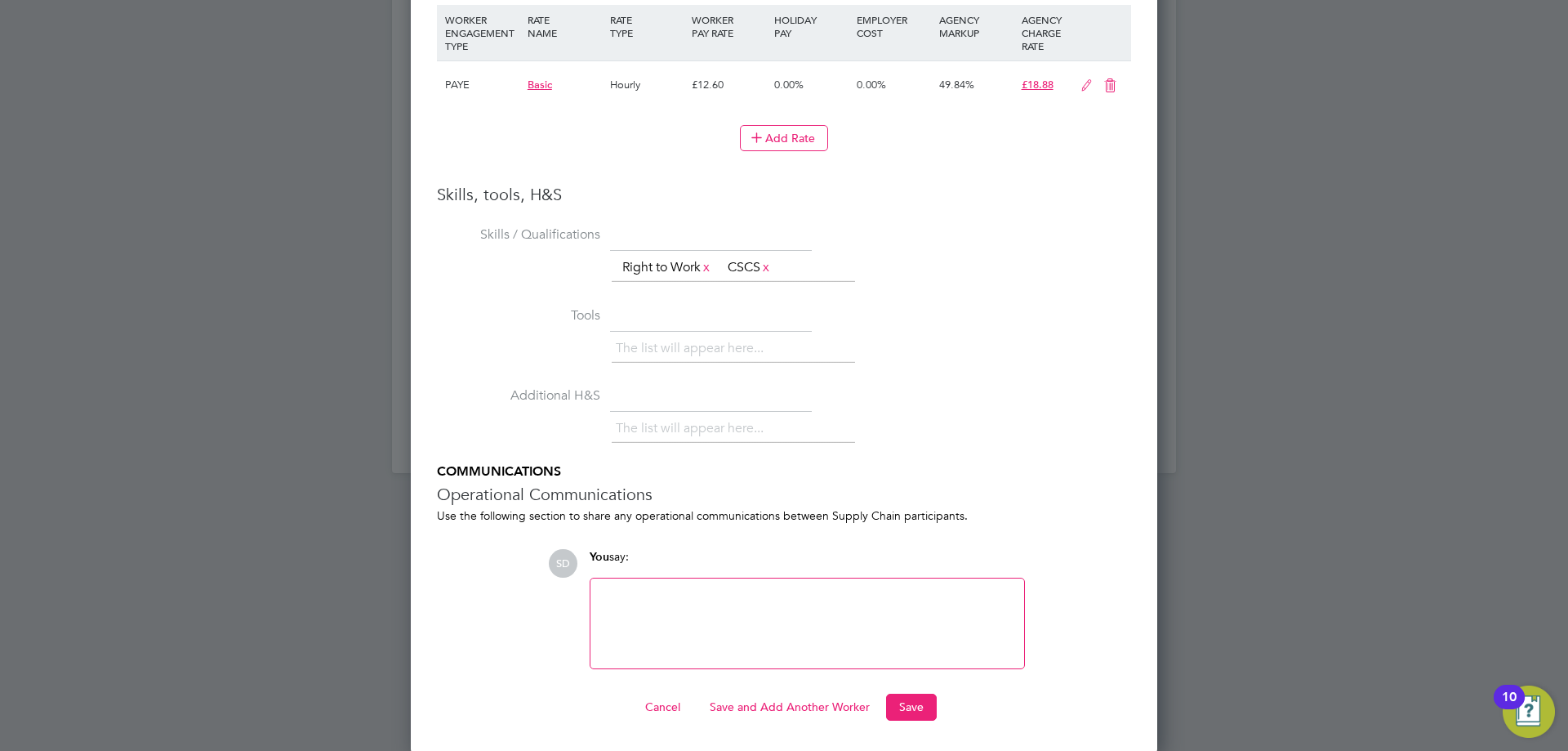
scroll to position [1646, 0]
click at [917, 711] on button "Save" at bounding box center [910, 703] width 51 height 26
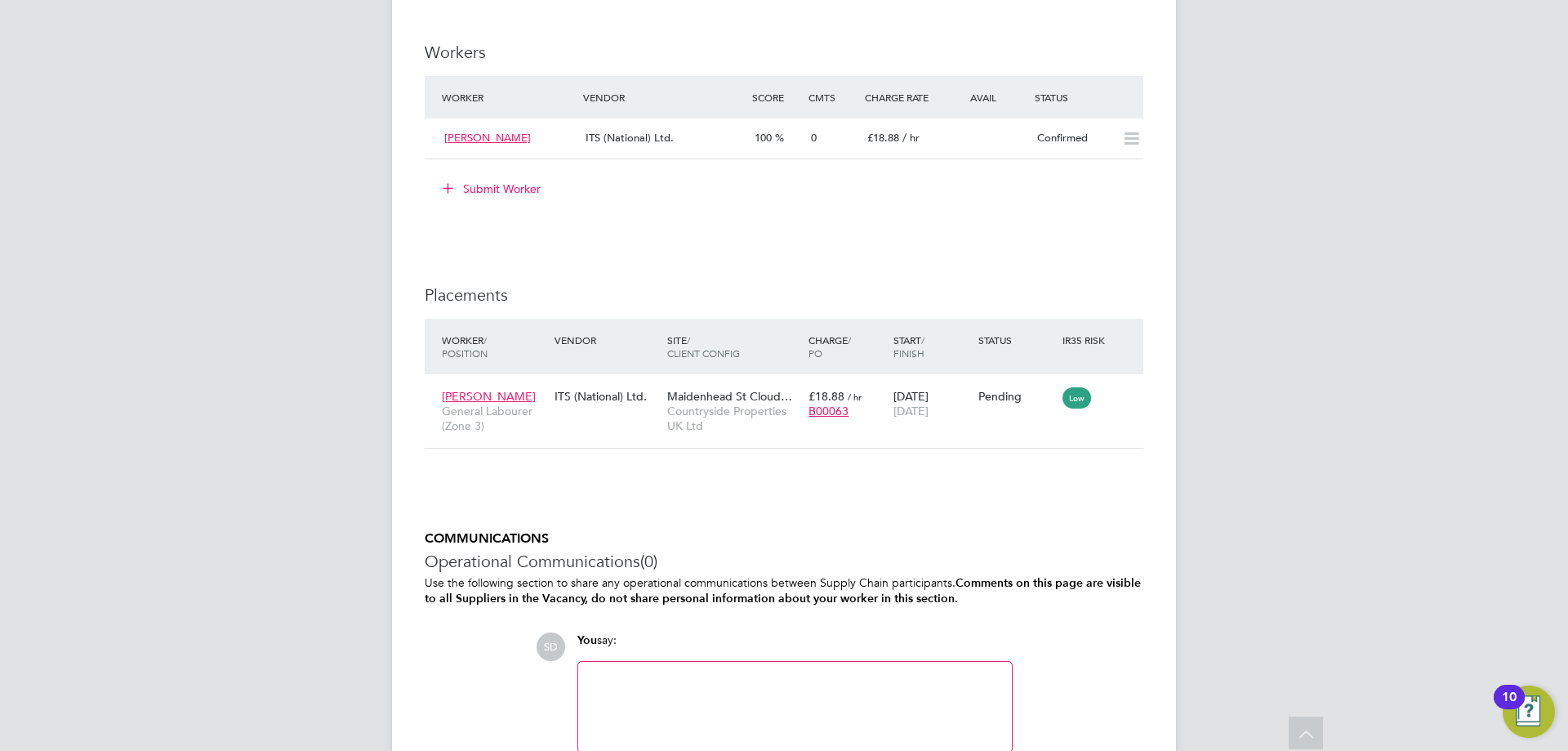
scroll to position [1385, 0]
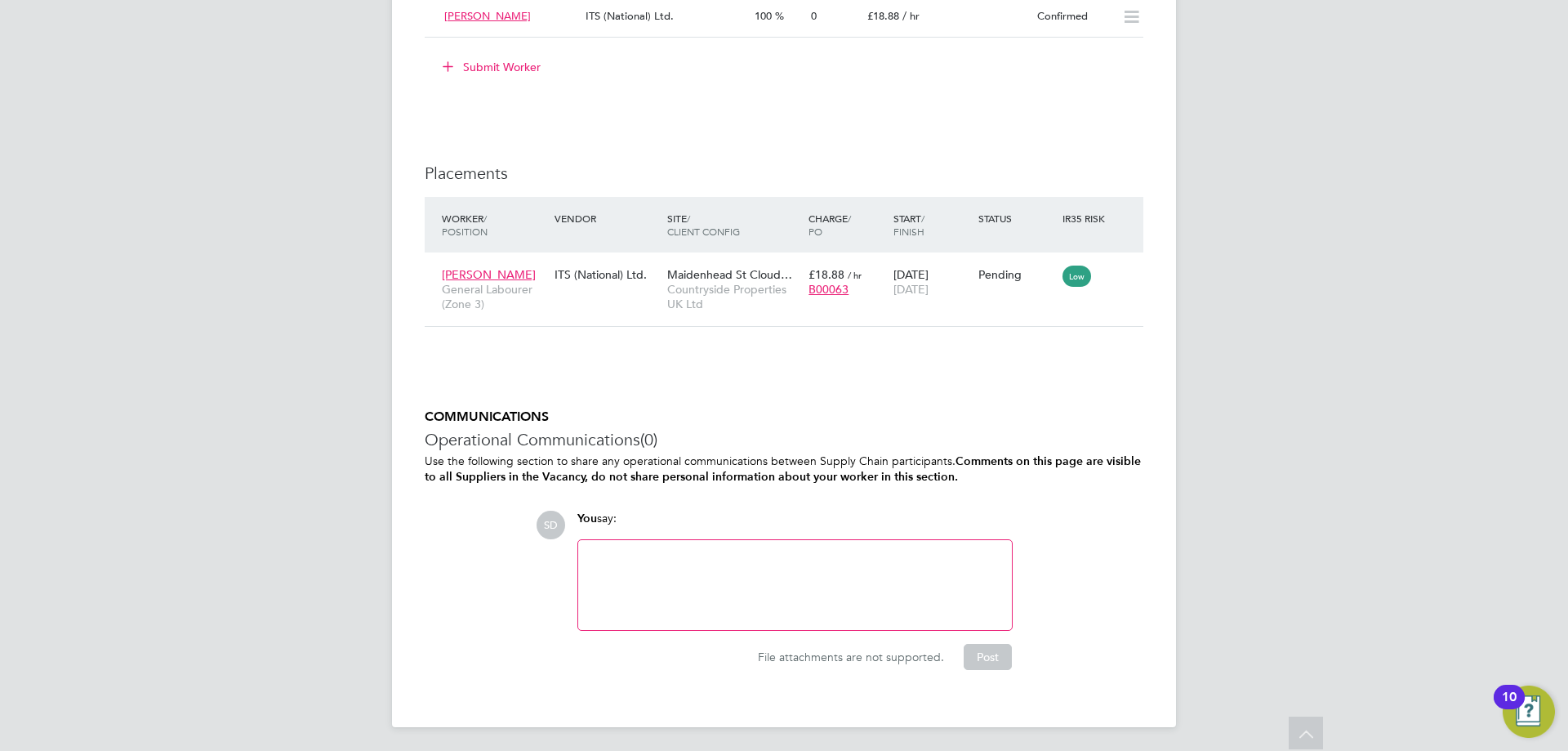
click at [1143, 271] on icon at bounding box center [1151, 273] width 16 height 20
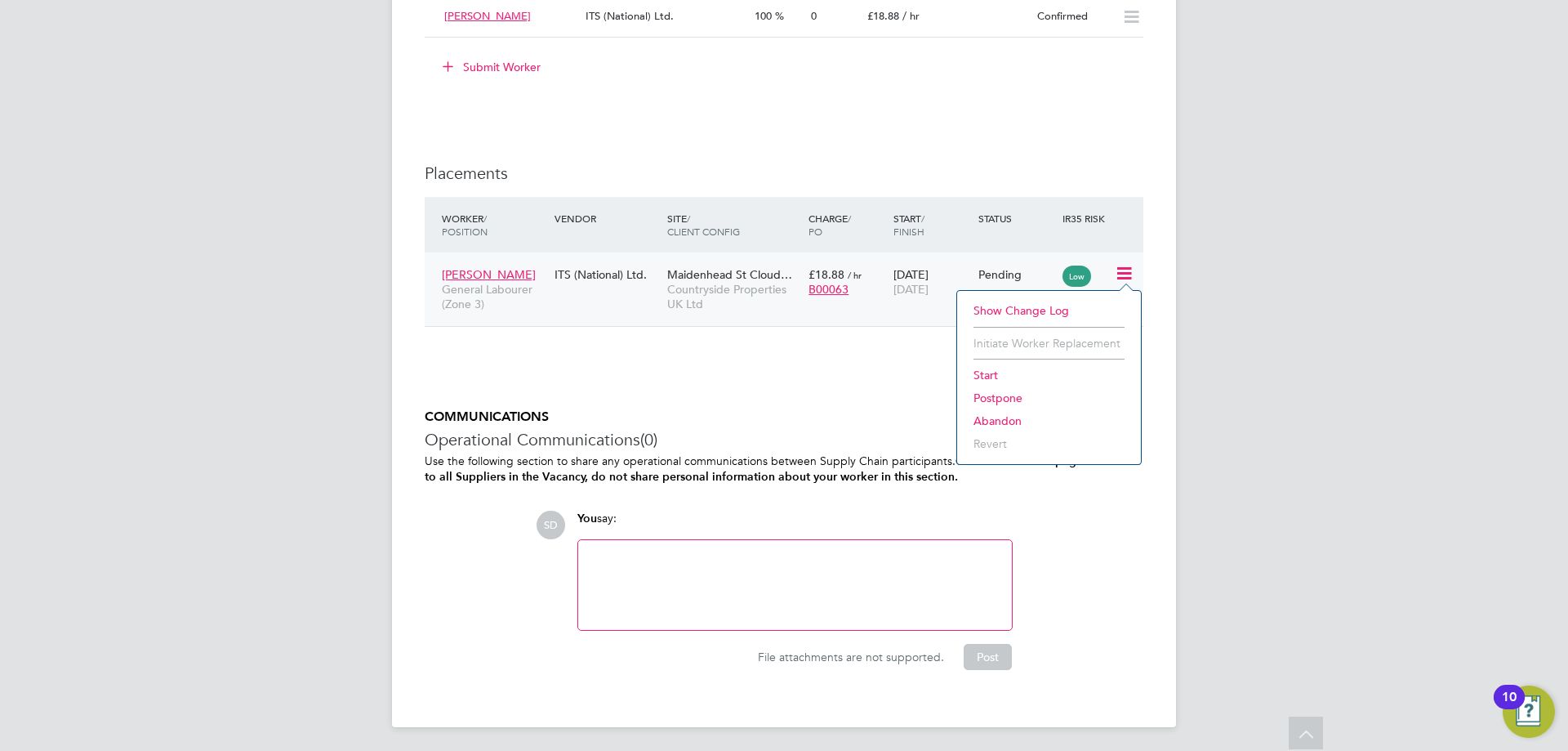
click at [993, 374] on li "Start" at bounding box center [1049, 375] width 168 height 23
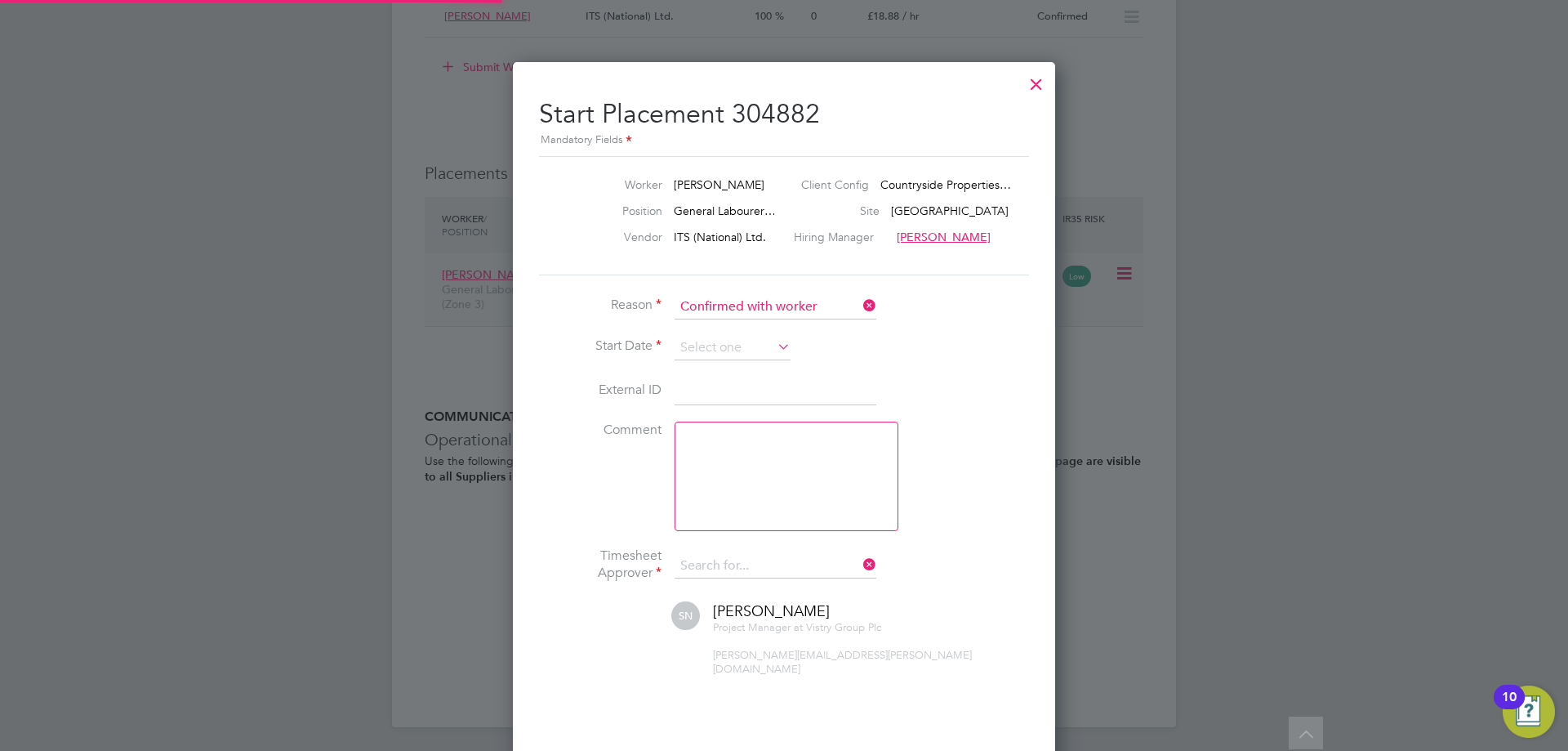
type input "[PERSON_NAME]"
click at [709, 346] on input at bounding box center [732, 348] width 116 height 25
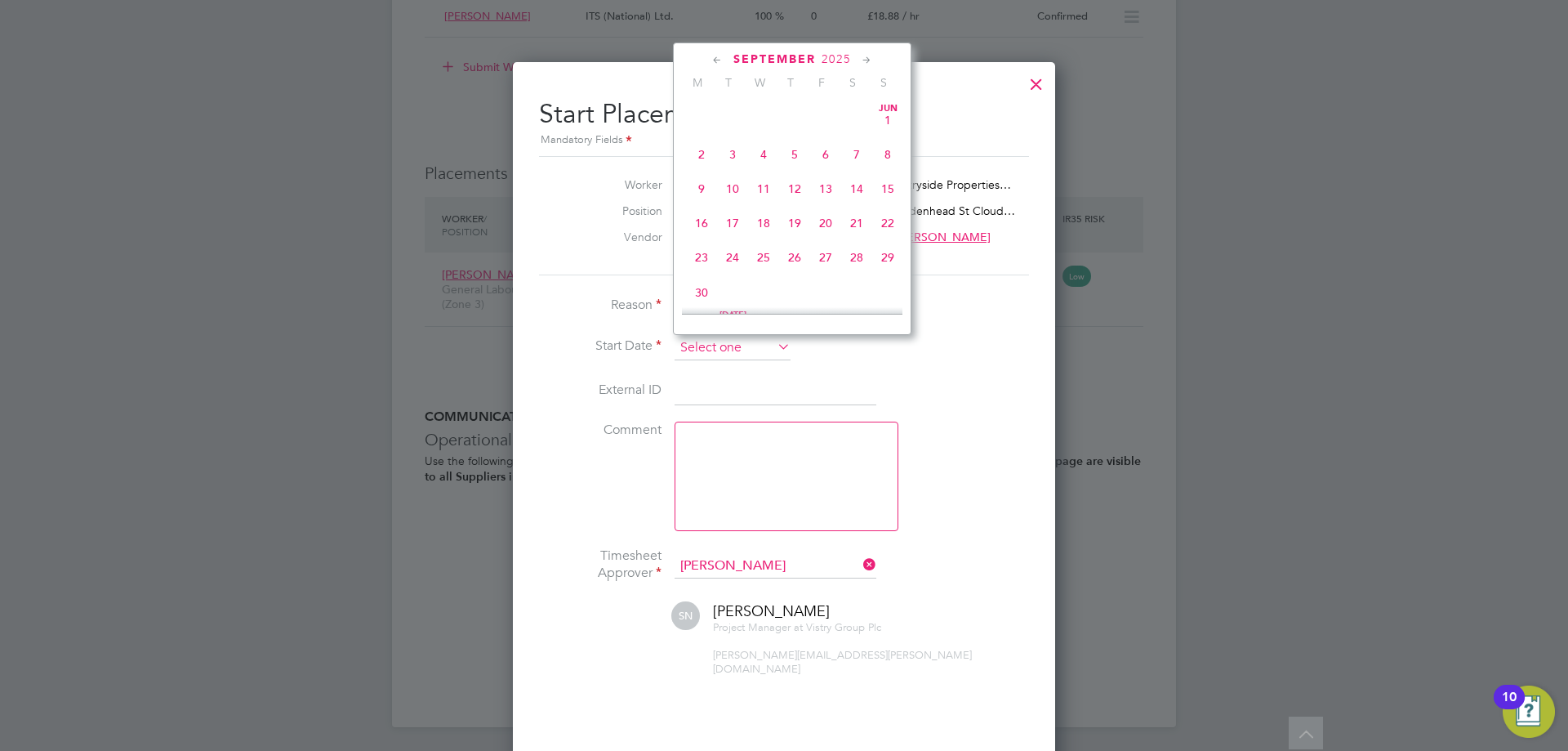
scroll to position [636, 0]
click at [702, 153] on span "22" at bounding box center [701, 138] width 31 height 31
type input "[DATE]"
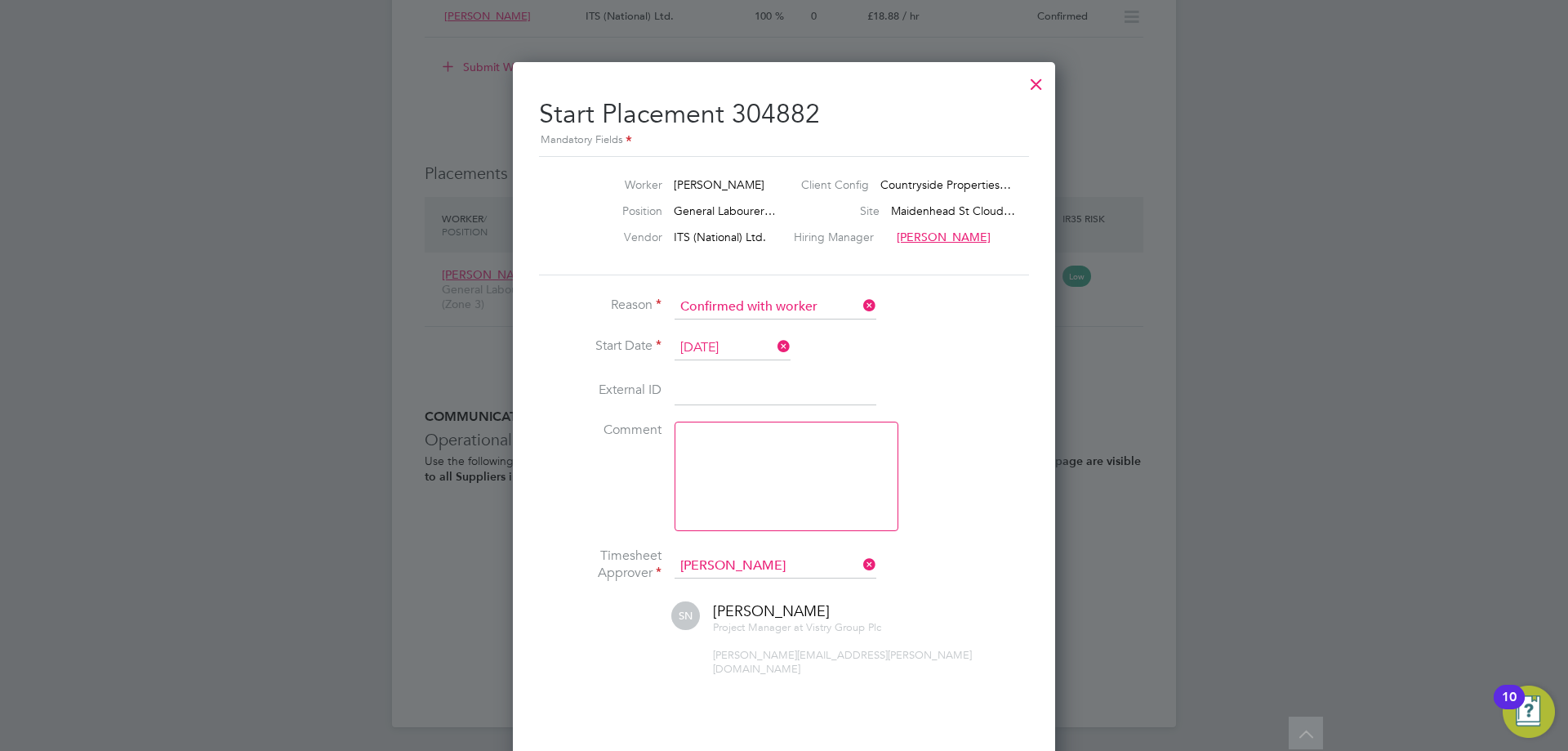
click at [991, 379] on li "External ID" at bounding box center [784, 399] width 490 height 46
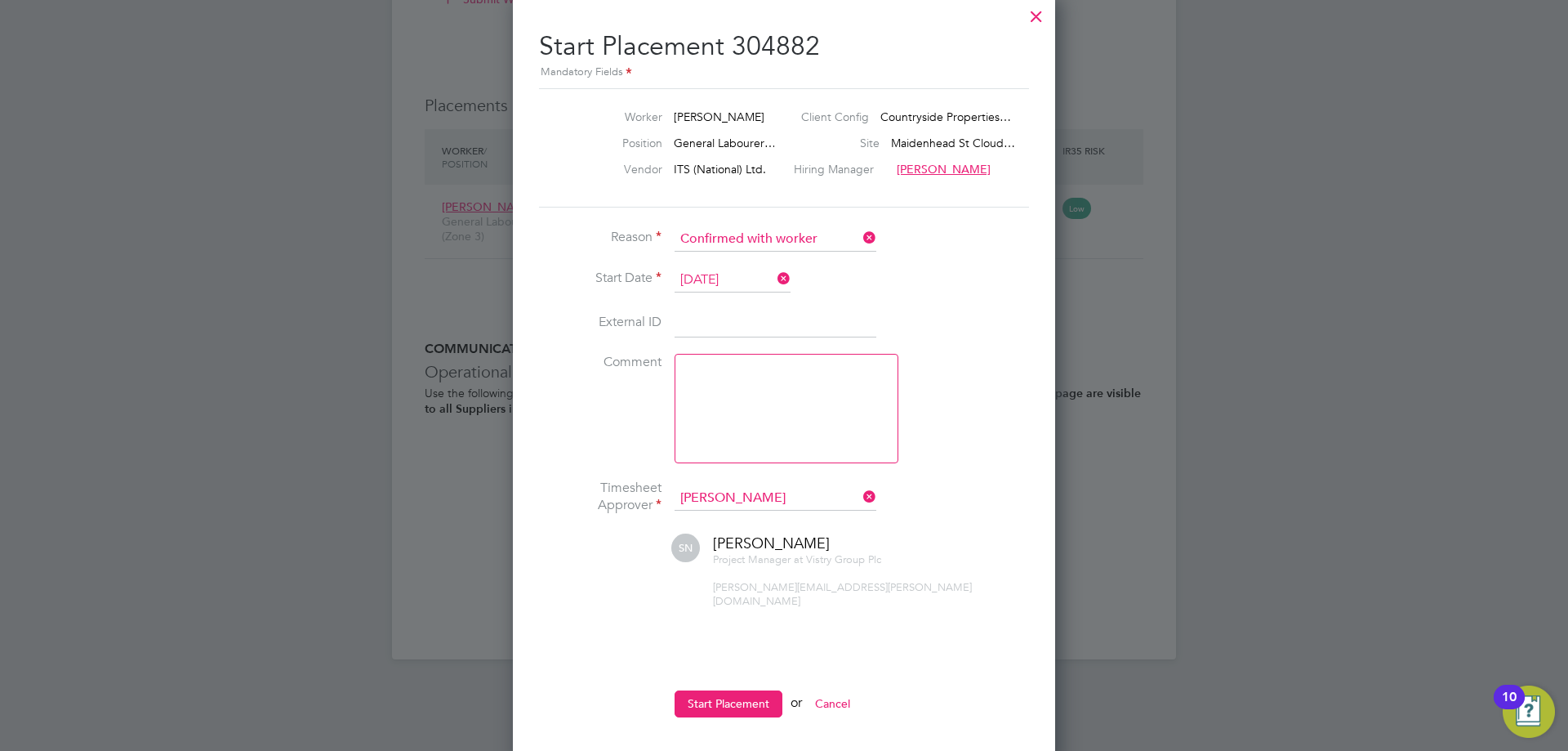
scroll to position [1453, 0]
click at [731, 691] on button "Start Placement" at bounding box center [728, 702] width 107 height 26
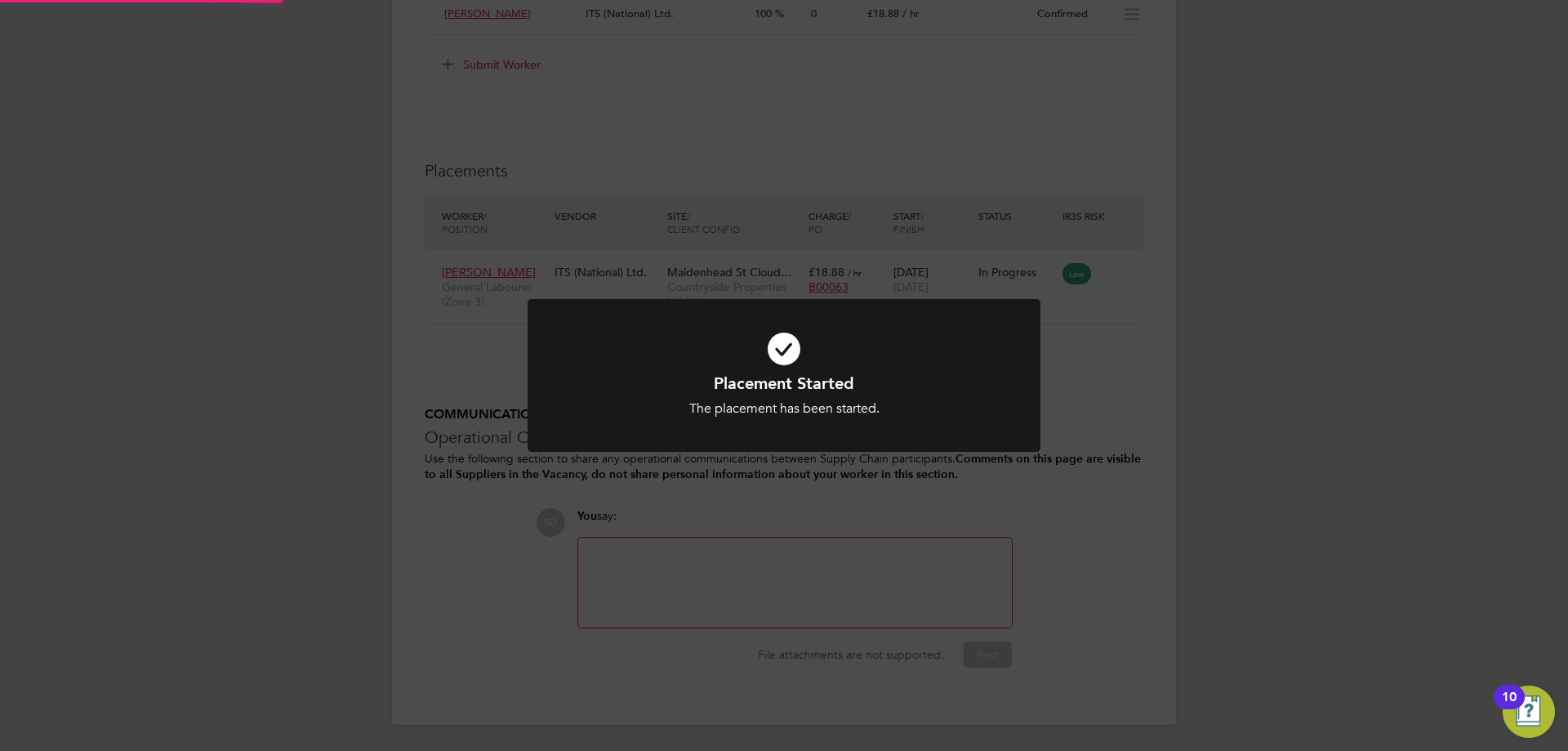
scroll to position [1385, 0]
click at [840, 354] on icon at bounding box center [784, 349] width 424 height 64
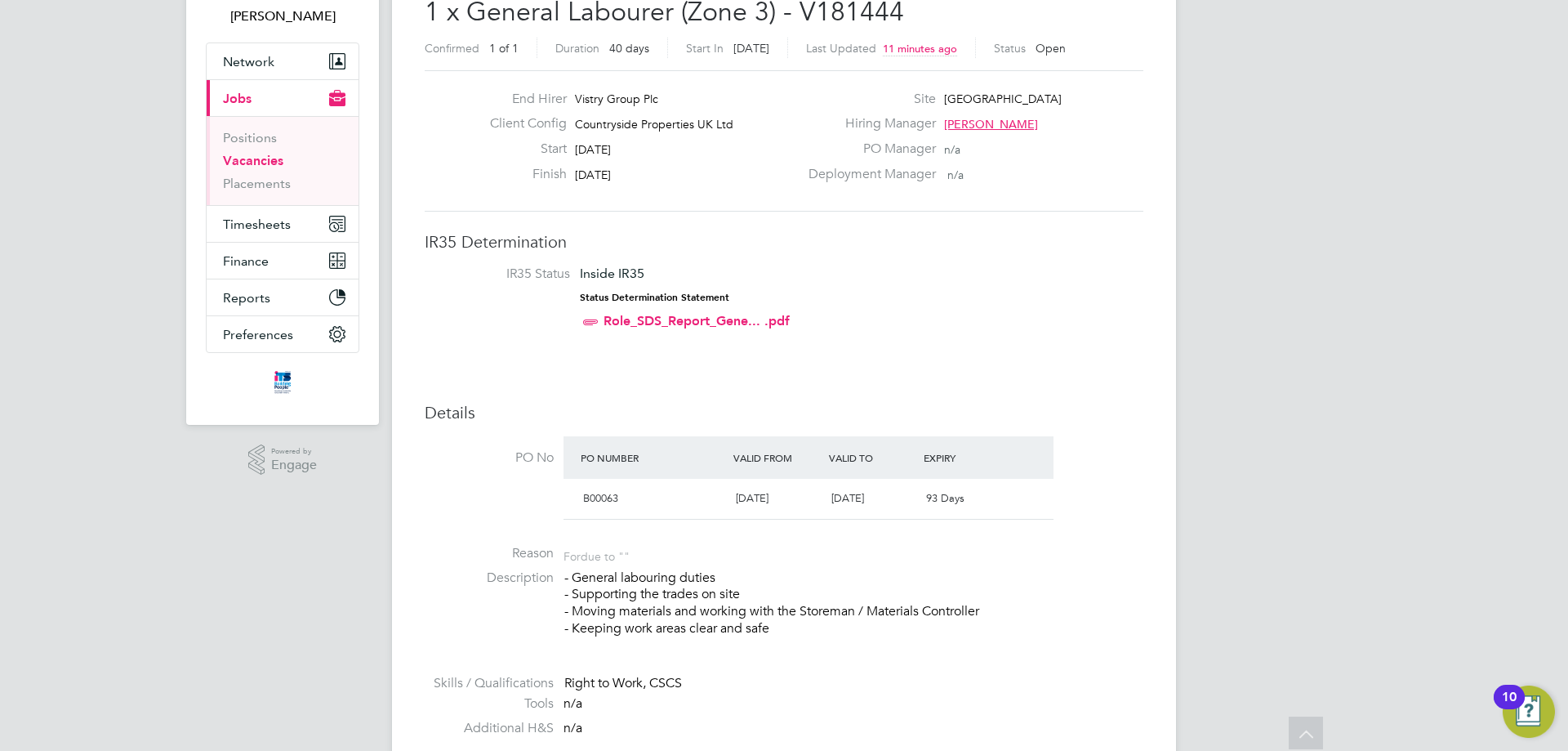
scroll to position [0, 0]
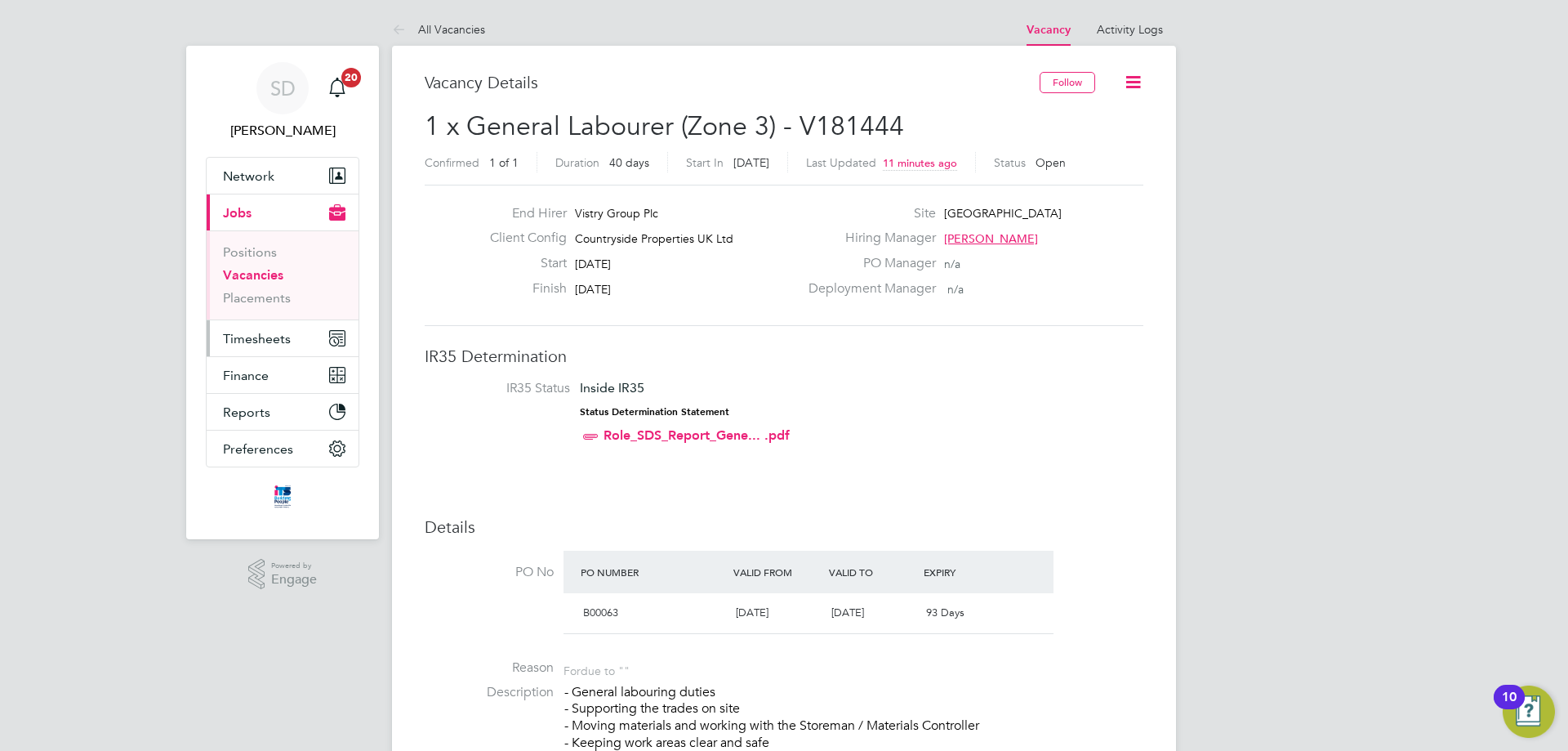
click at [268, 342] on span "Timesheets" at bounding box center [256, 338] width 67 height 15
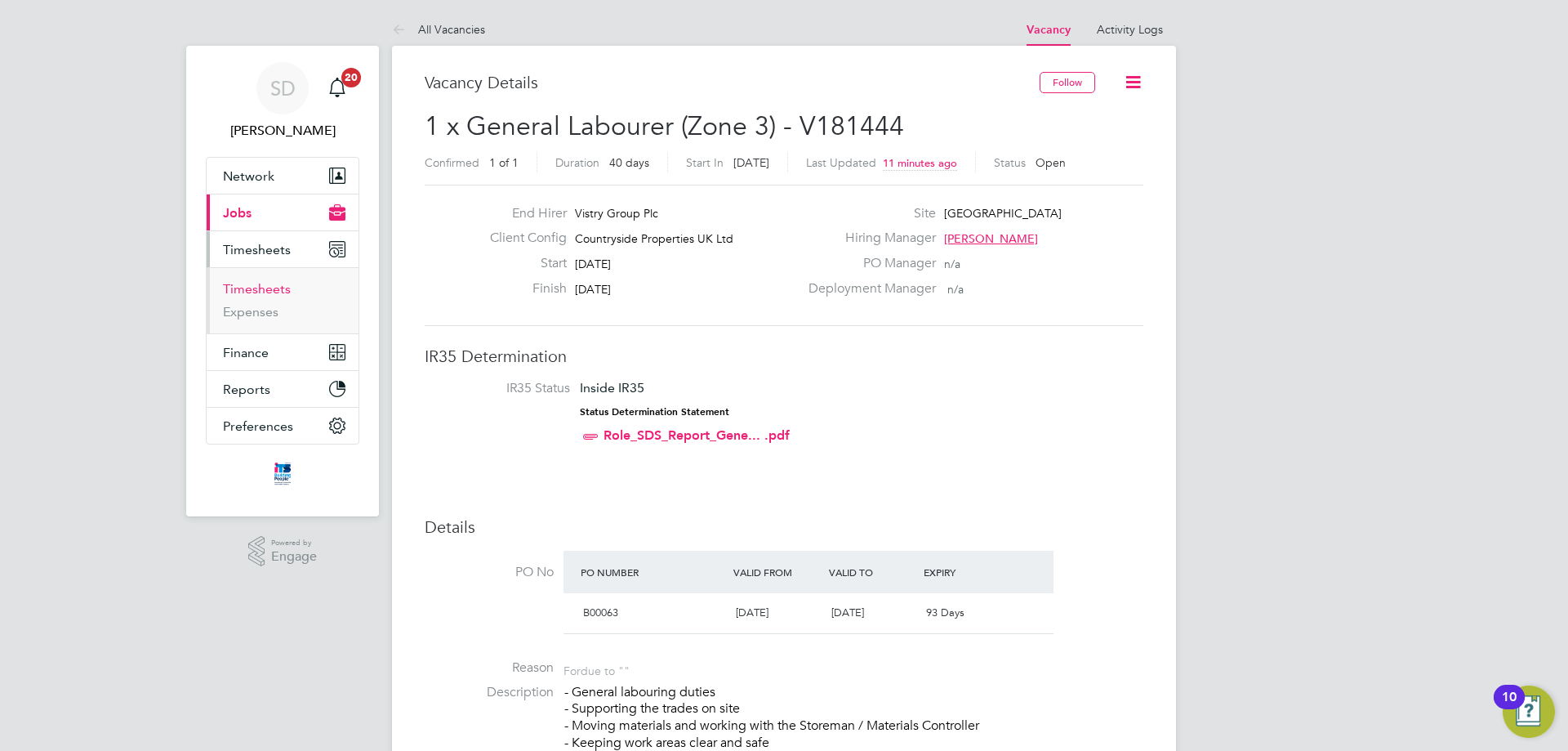
click at [249, 289] on link "Timesheets" at bounding box center [256, 289] width 67 height 15
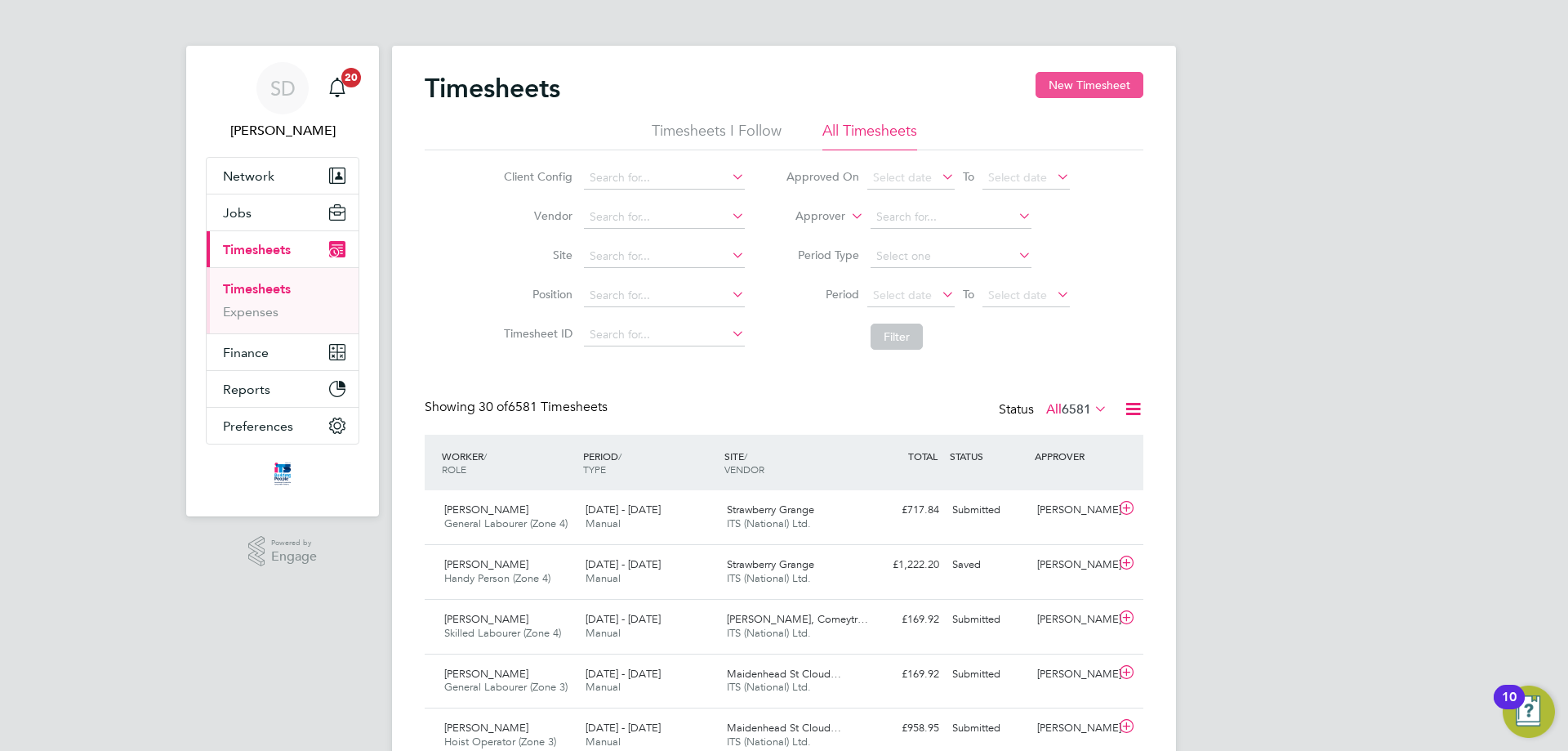
scroll to position [8, 8]
click at [1079, 86] on button "New Timesheet" at bounding box center [1089, 84] width 107 height 26
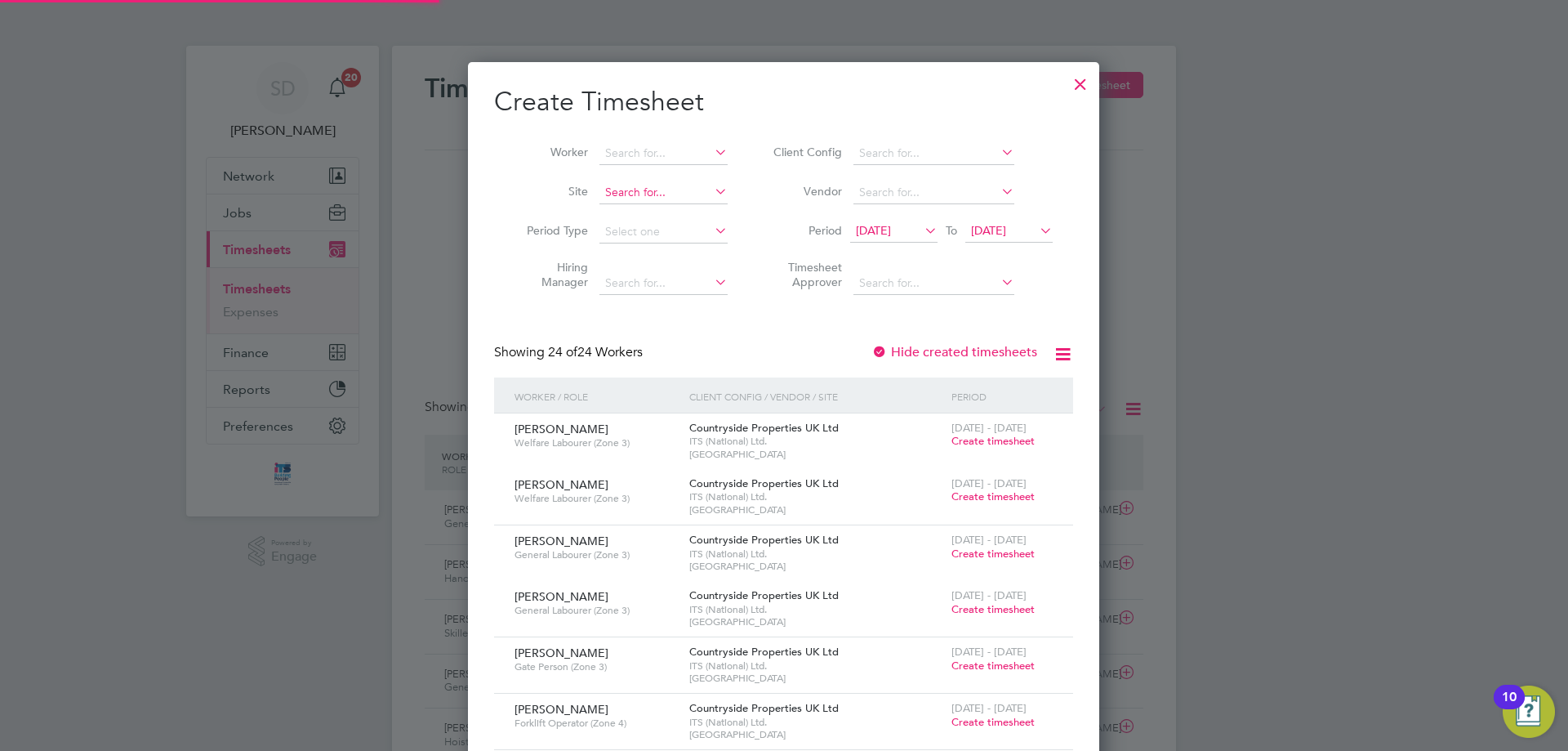
click at [623, 199] on input at bounding box center [663, 193] width 128 height 23
click at [643, 213] on li "[GEOGRAPHIC_DATA]" at bounding box center [672, 214] width 147 height 22
type input "[GEOGRAPHIC_DATA]"
click at [886, 221] on span "[DATE]" at bounding box center [894, 231] width 87 height 22
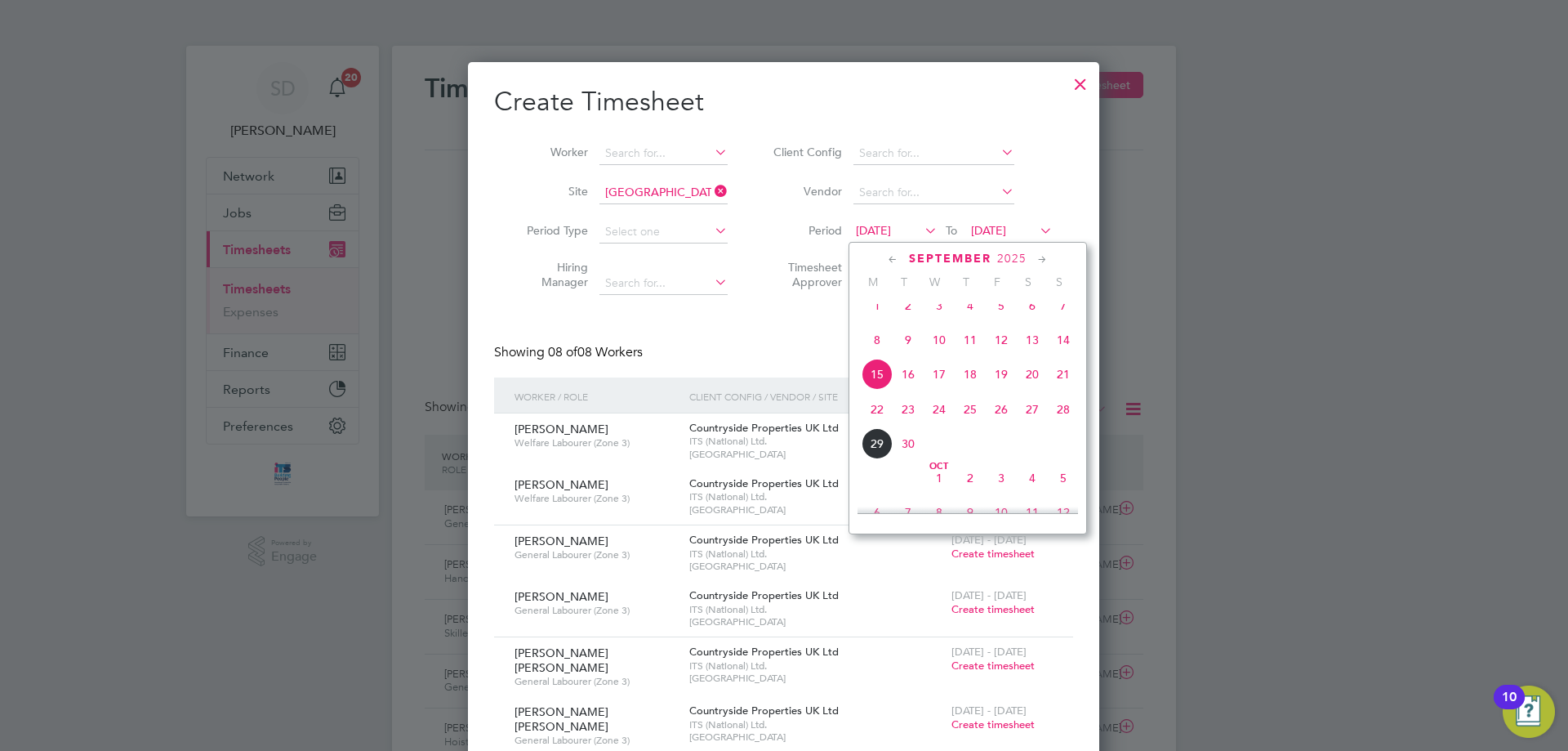
click at [879, 423] on span "22" at bounding box center [877, 409] width 31 height 31
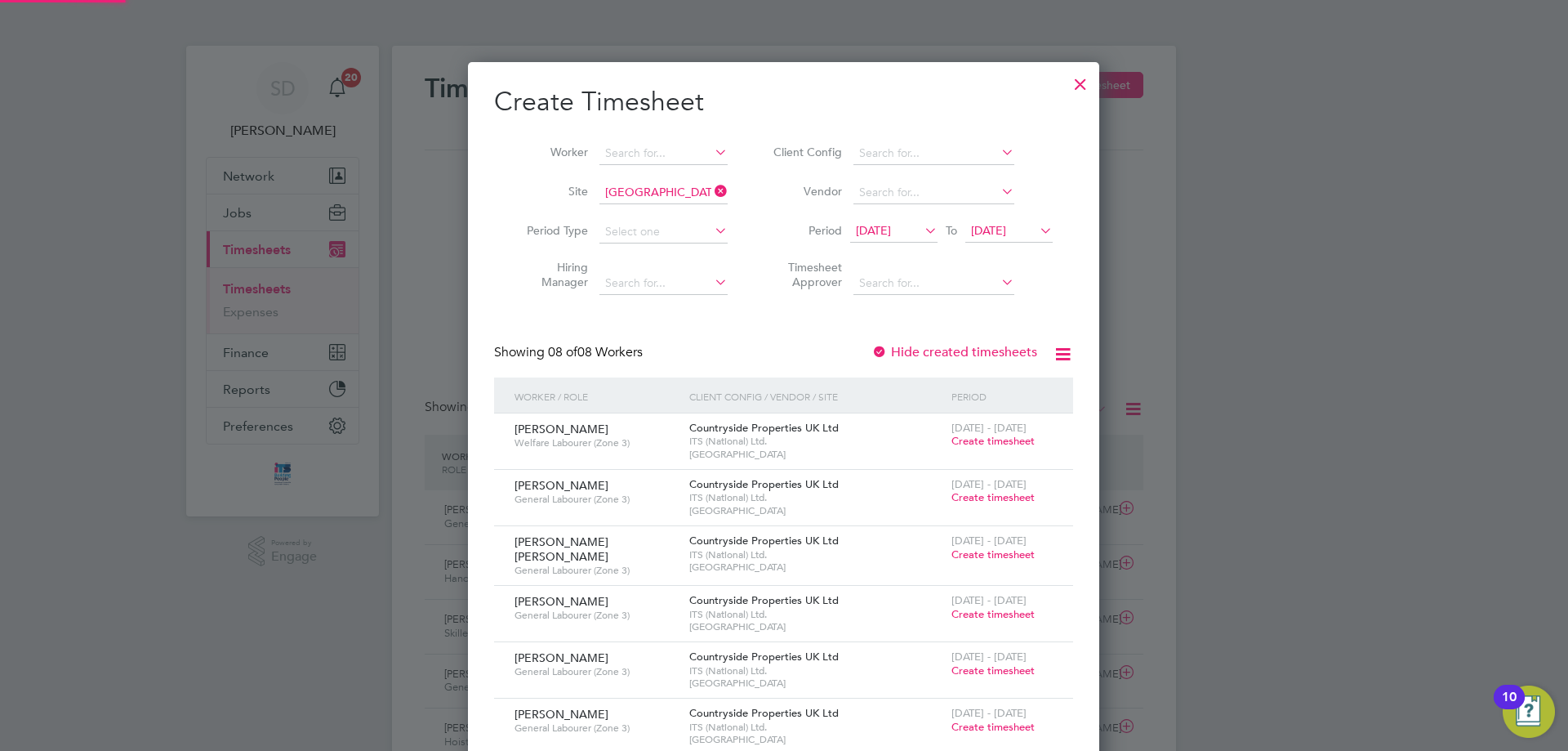
click at [1006, 231] on span "[DATE]" at bounding box center [989, 230] width 35 height 15
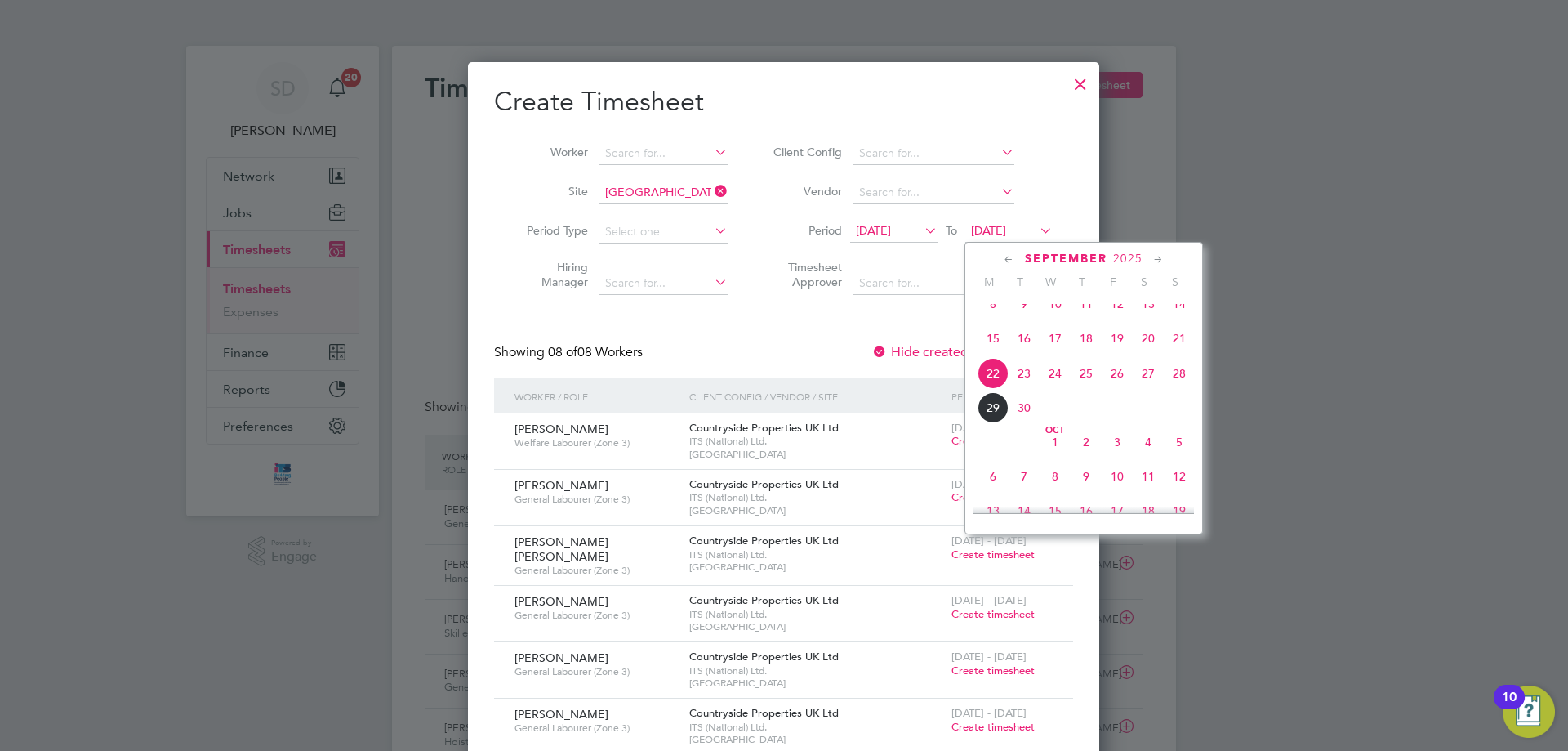
click at [1181, 387] on span "28" at bounding box center [1178, 373] width 31 height 31
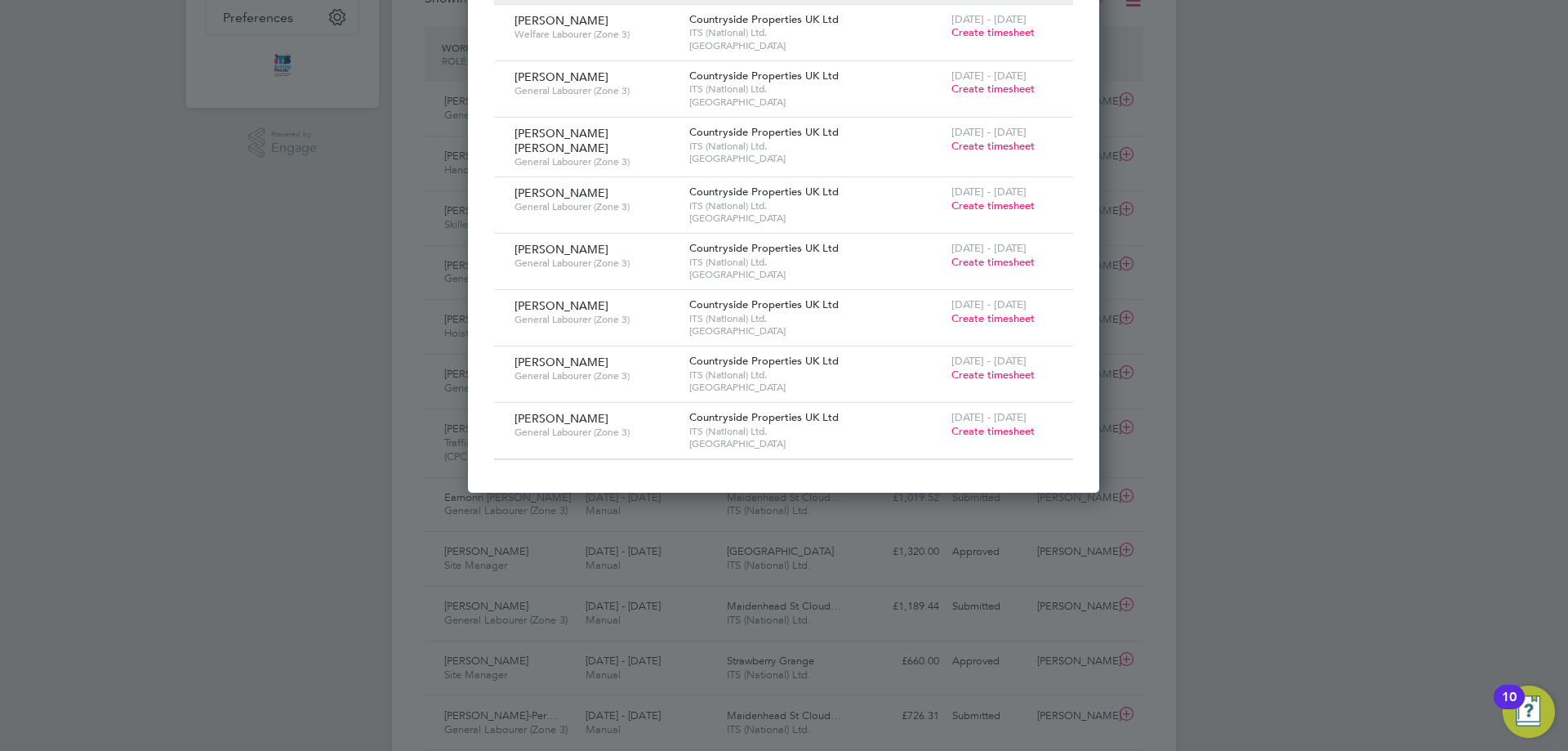
click at [1011, 424] on span "Create timesheet" at bounding box center [993, 431] width 83 height 14
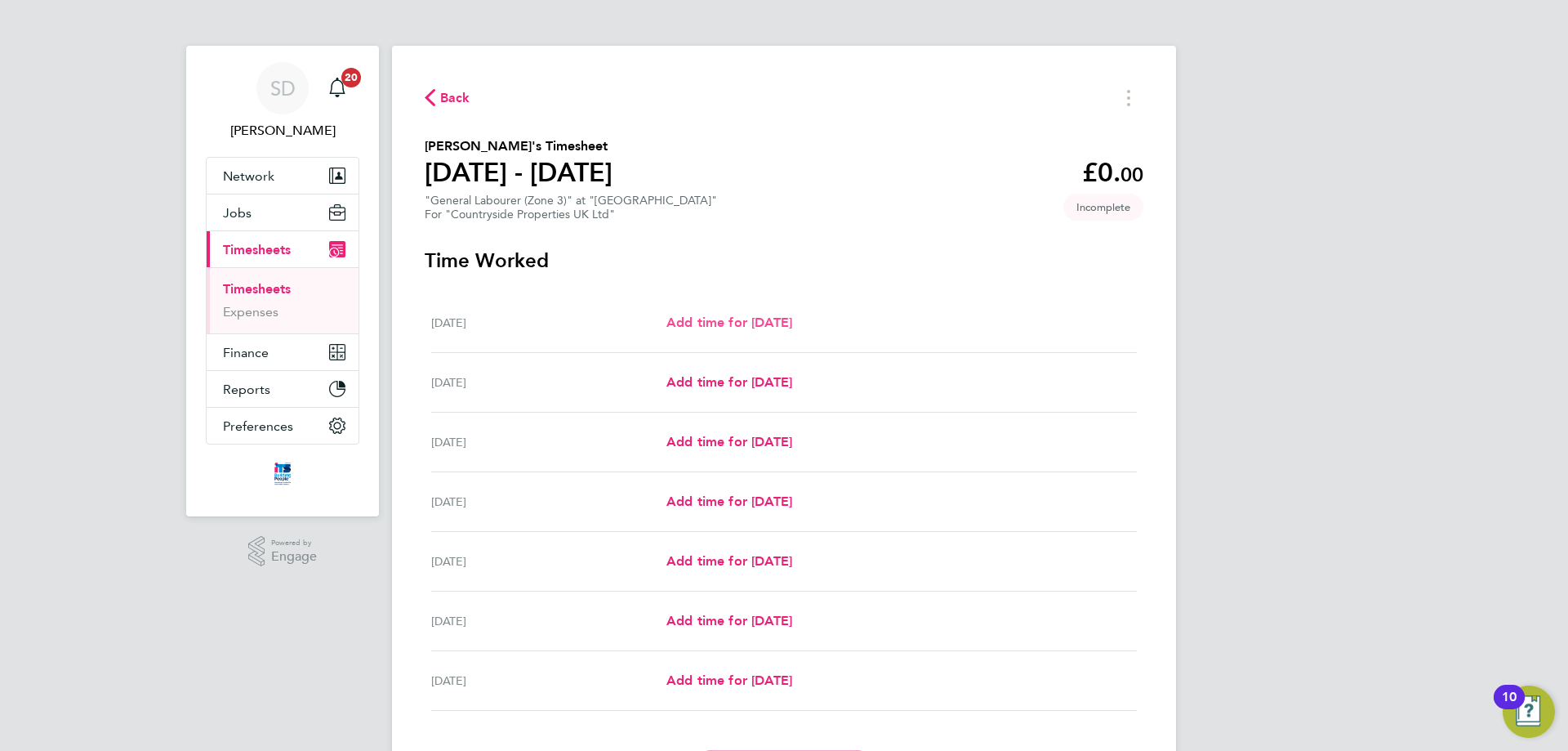
click at [742, 328] on span "Add time for [DATE]" at bounding box center [729, 321] width 126 height 15
select select "30"
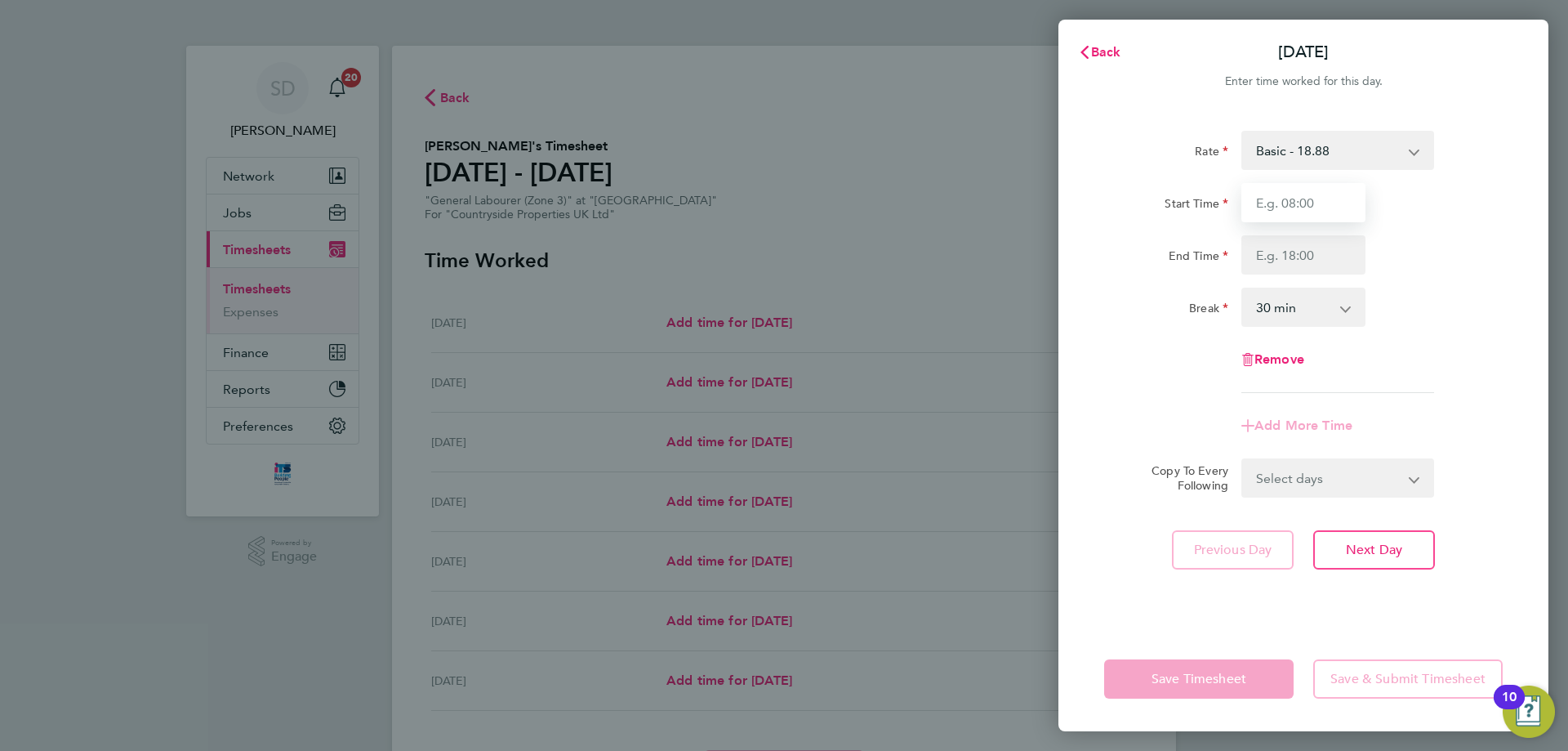
click at [1337, 196] on input "Start Time" at bounding box center [1304, 202] width 124 height 39
type input "07:30"
click at [1281, 260] on input "End Time" at bounding box center [1304, 255] width 124 height 39
type input "17:00"
click at [1480, 305] on div "Break 0 min 15 min 30 min 45 min 60 min 75 min 90 min" at bounding box center [1304, 307] width 412 height 39
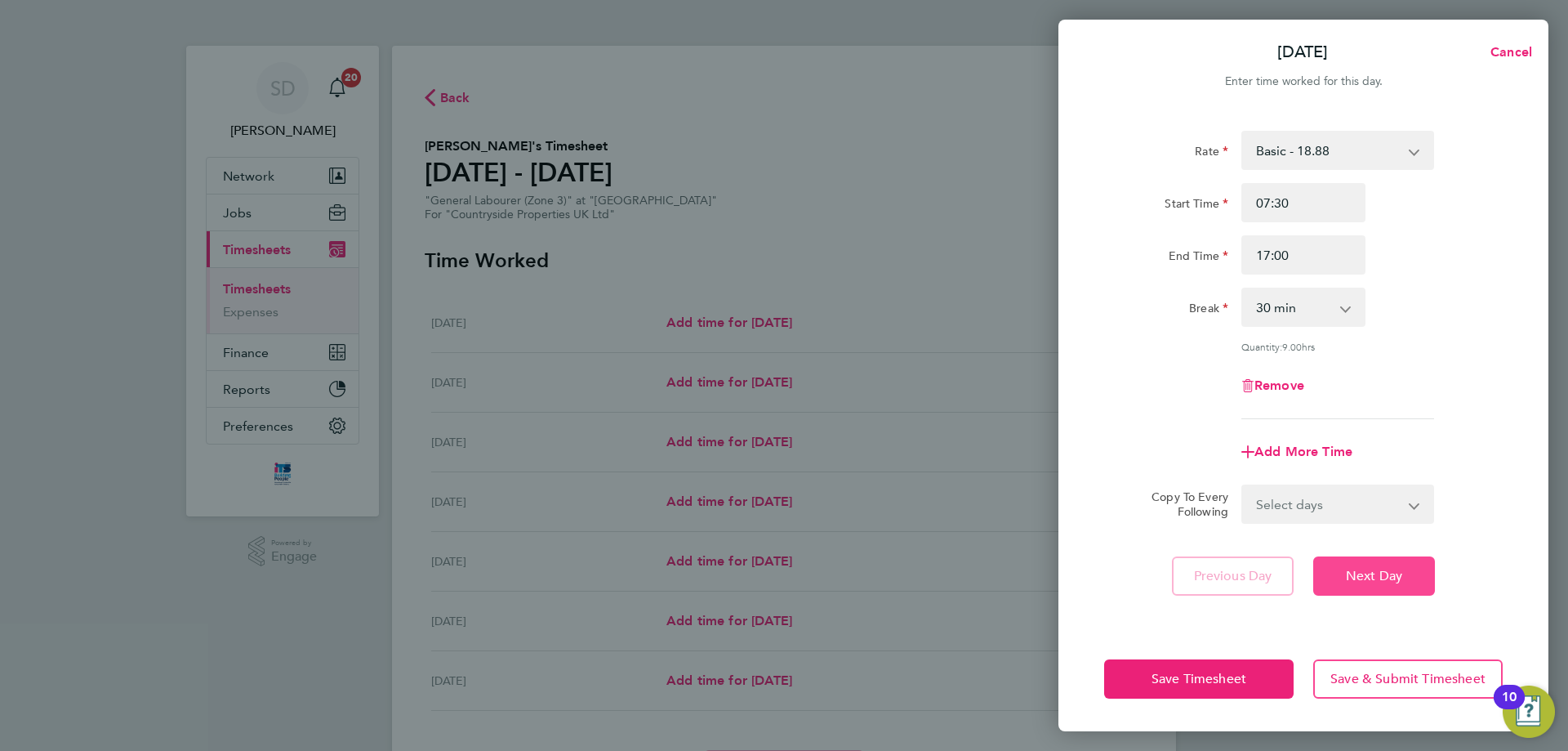
click at [1405, 589] on button "Next Day" at bounding box center [1374, 576] width 122 height 39
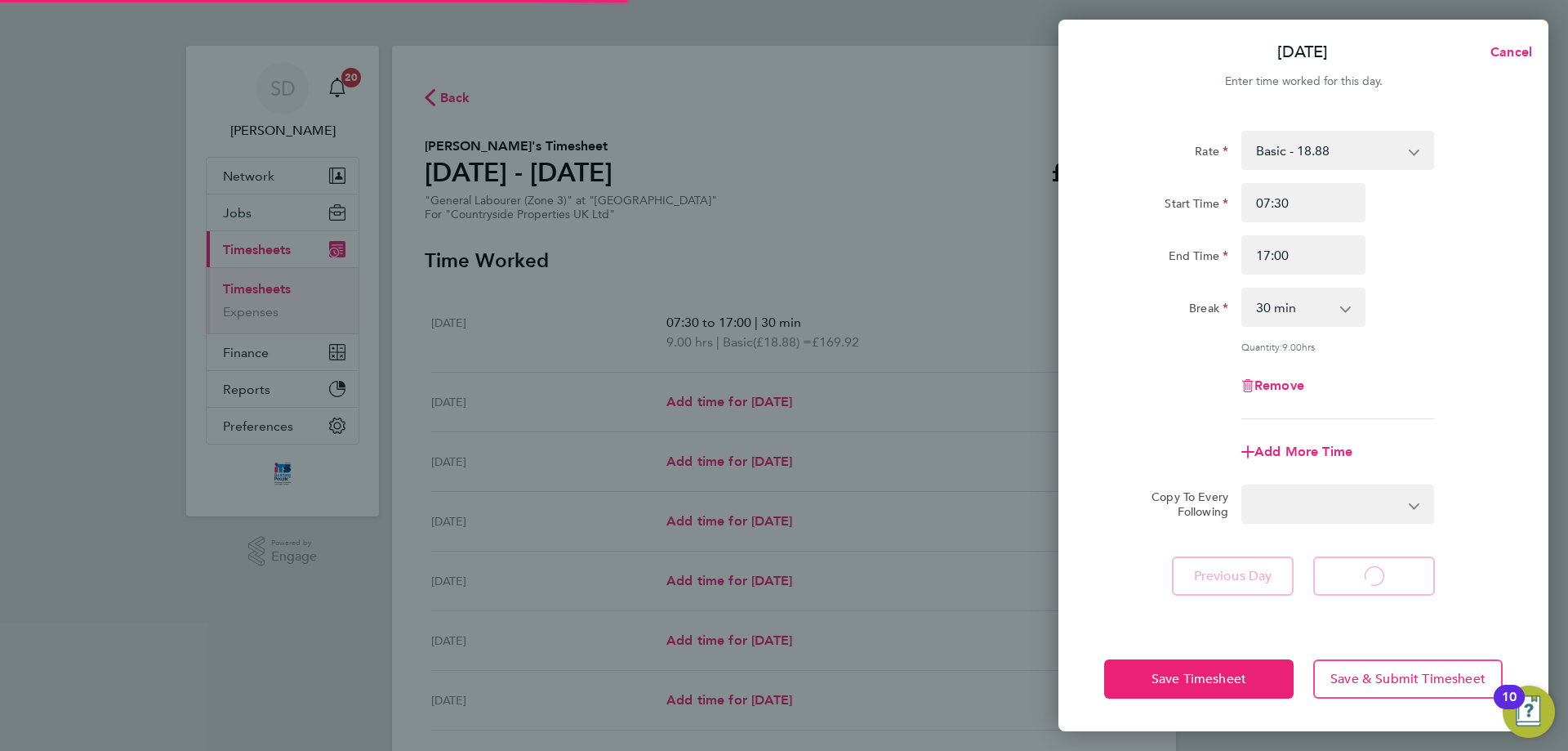
select select "30"
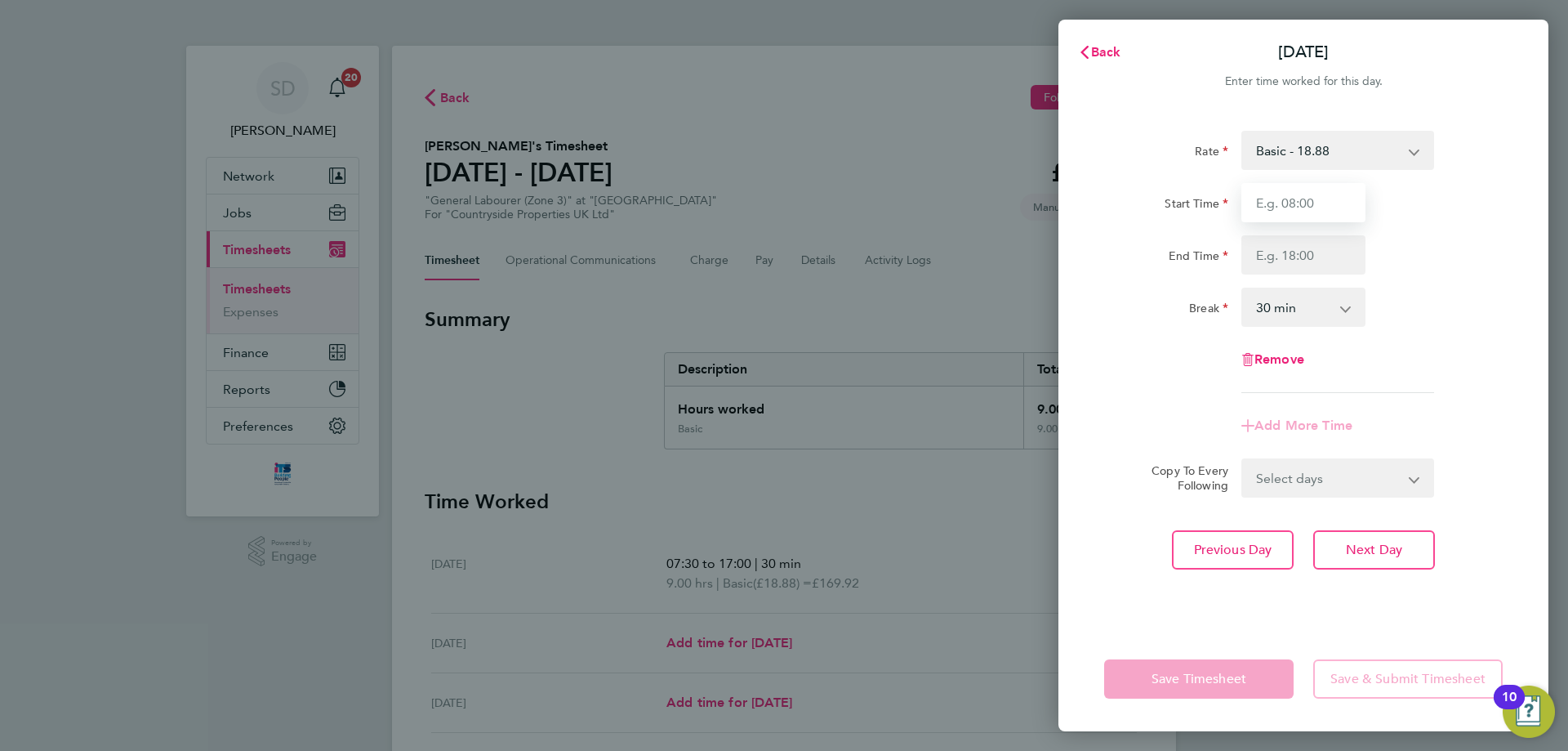
drag, startPoint x: 1307, startPoint y: 200, endPoint x: 1307, endPoint y: 213, distance: 13.0
click at [1307, 200] on input "Start Time" at bounding box center [1304, 202] width 124 height 39
type input "07:30"
click at [1302, 260] on input "End Time" at bounding box center [1304, 255] width 124 height 39
type input "15:40"
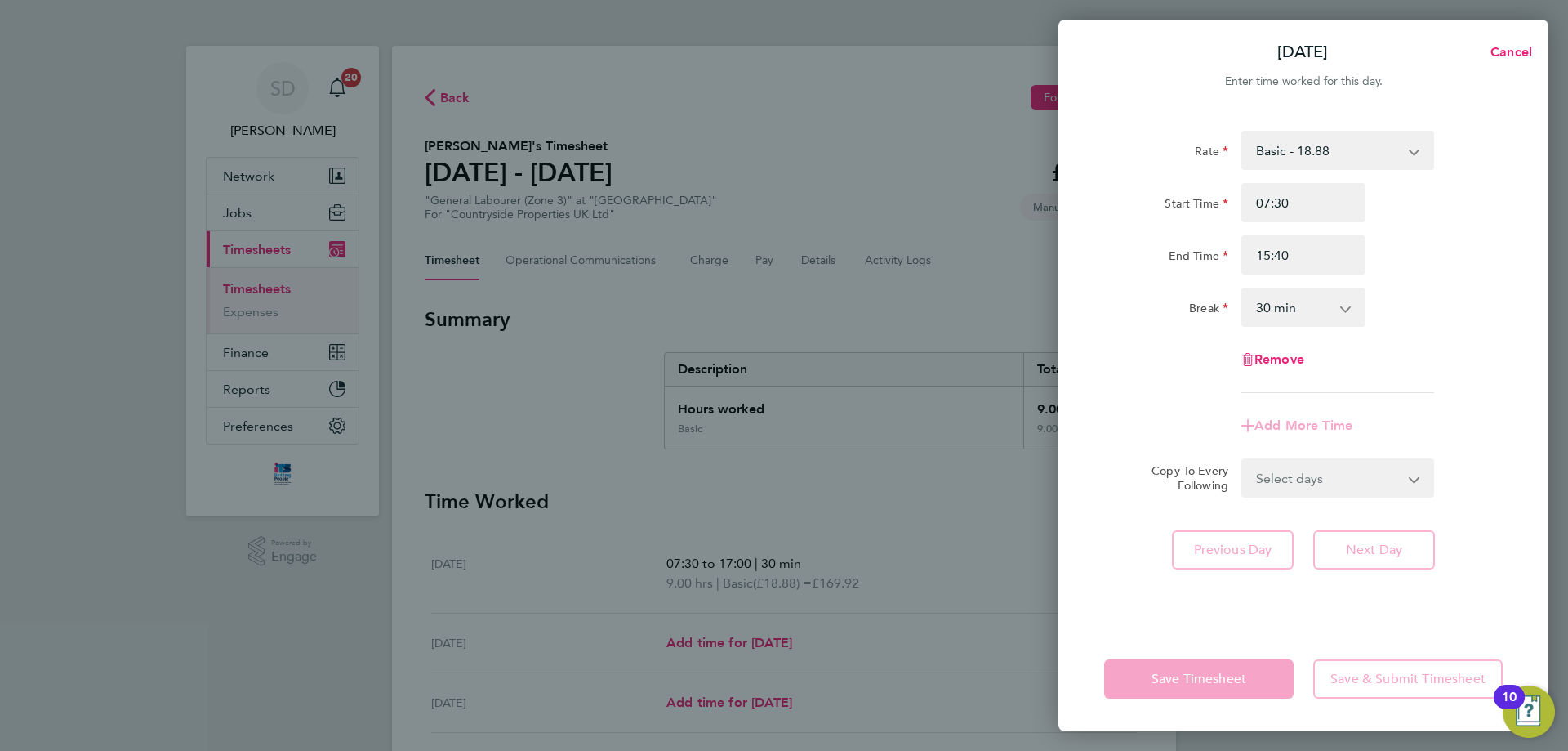
click at [1495, 285] on div "Rate Basic - 18.88 Start Time 07:30 End Time 15:40 Break 0 min 15 min 30 min 45…" at bounding box center [1303, 261] width 398 height 262
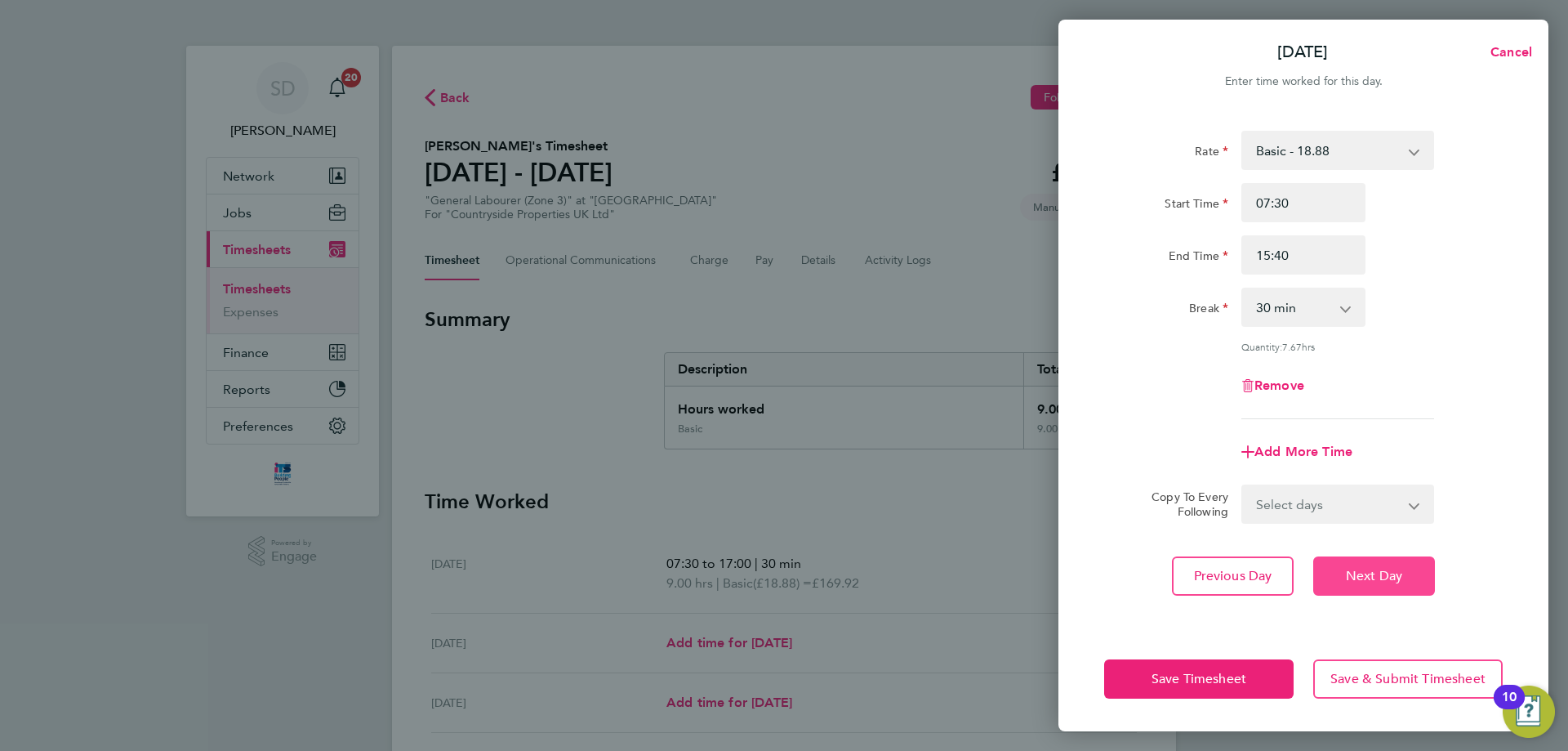
click at [1360, 585] on button "Next Day" at bounding box center [1374, 576] width 122 height 39
select select "30"
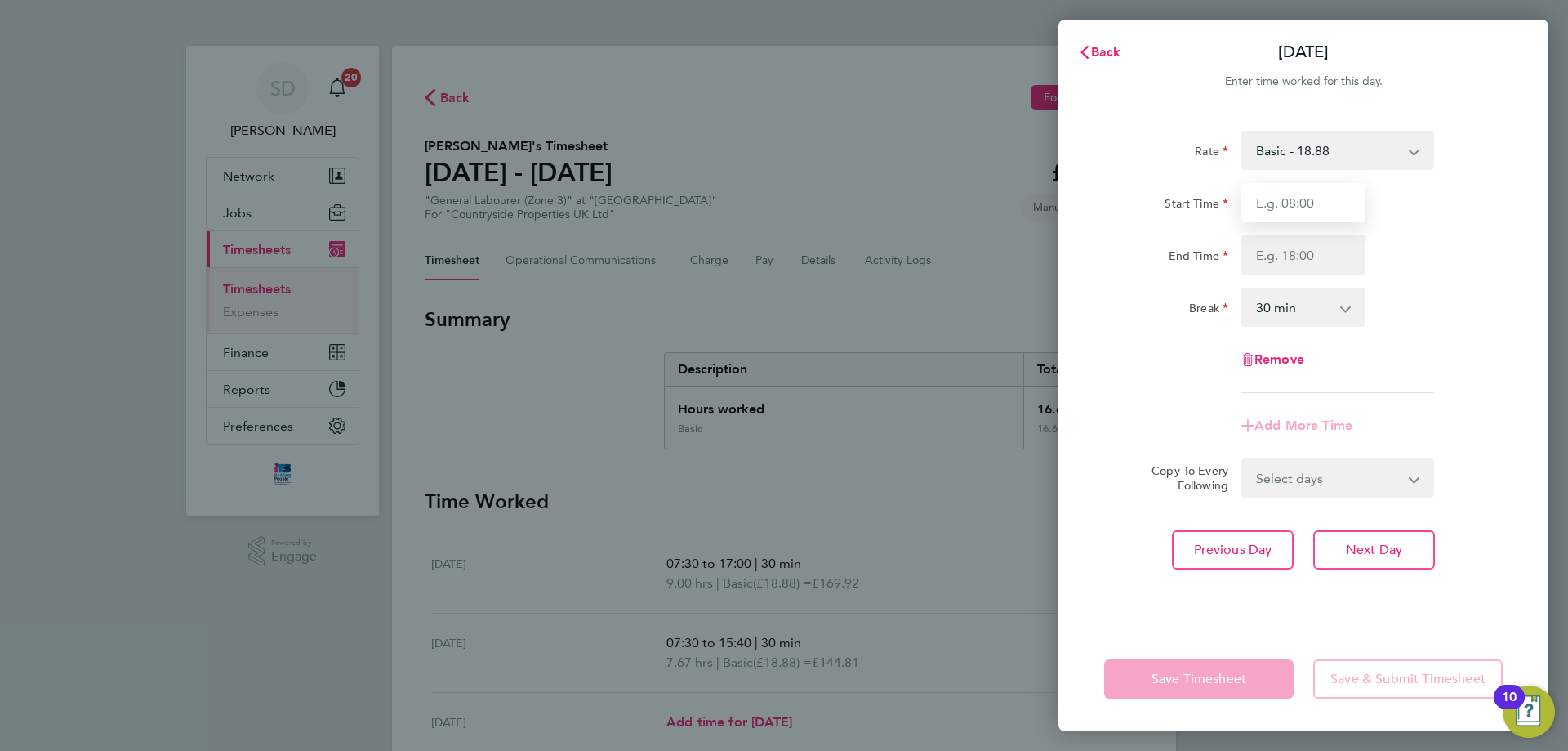
click at [1292, 199] on input "Start Time" at bounding box center [1304, 202] width 124 height 39
type input "07:30"
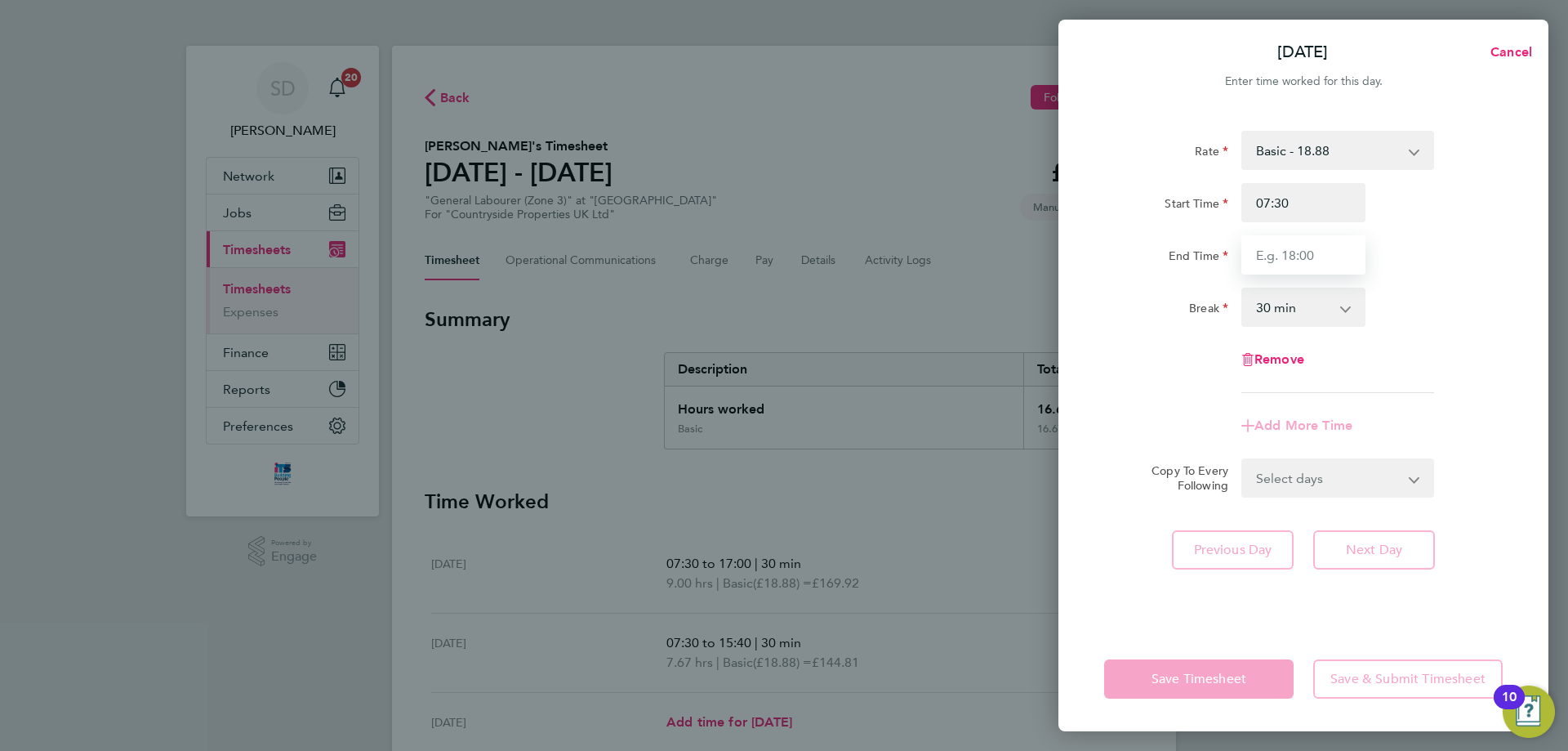
drag, startPoint x: 1286, startPoint y: 260, endPoint x: 1305, endPoint y: 274, distance: 23.6
click at [1286, 260] on input "End Time" at bounding box center [1304, 255] width 124 height 39
type input "17:00"
click at [1470, 347] on div "Rate Basic - 18.88 Start Time 07:30 End Time 17:00 Break 0 min 15 min 30 min 45…" at bounding box center [1303, 261] width 398 height 262
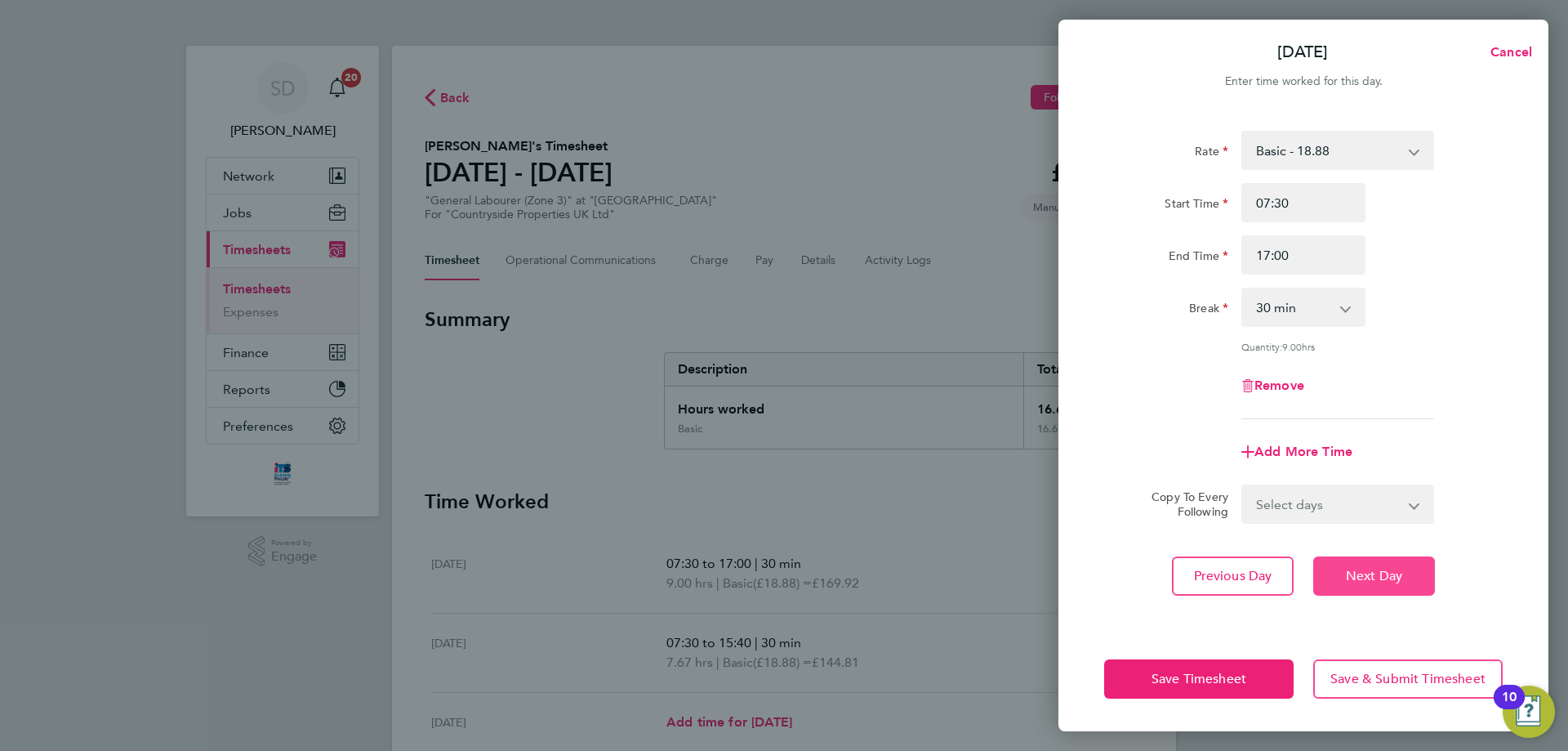
click at [1404, 569] on button "Next Day" at bounding box center [1374, 576] width 122 height 39
select select "30"
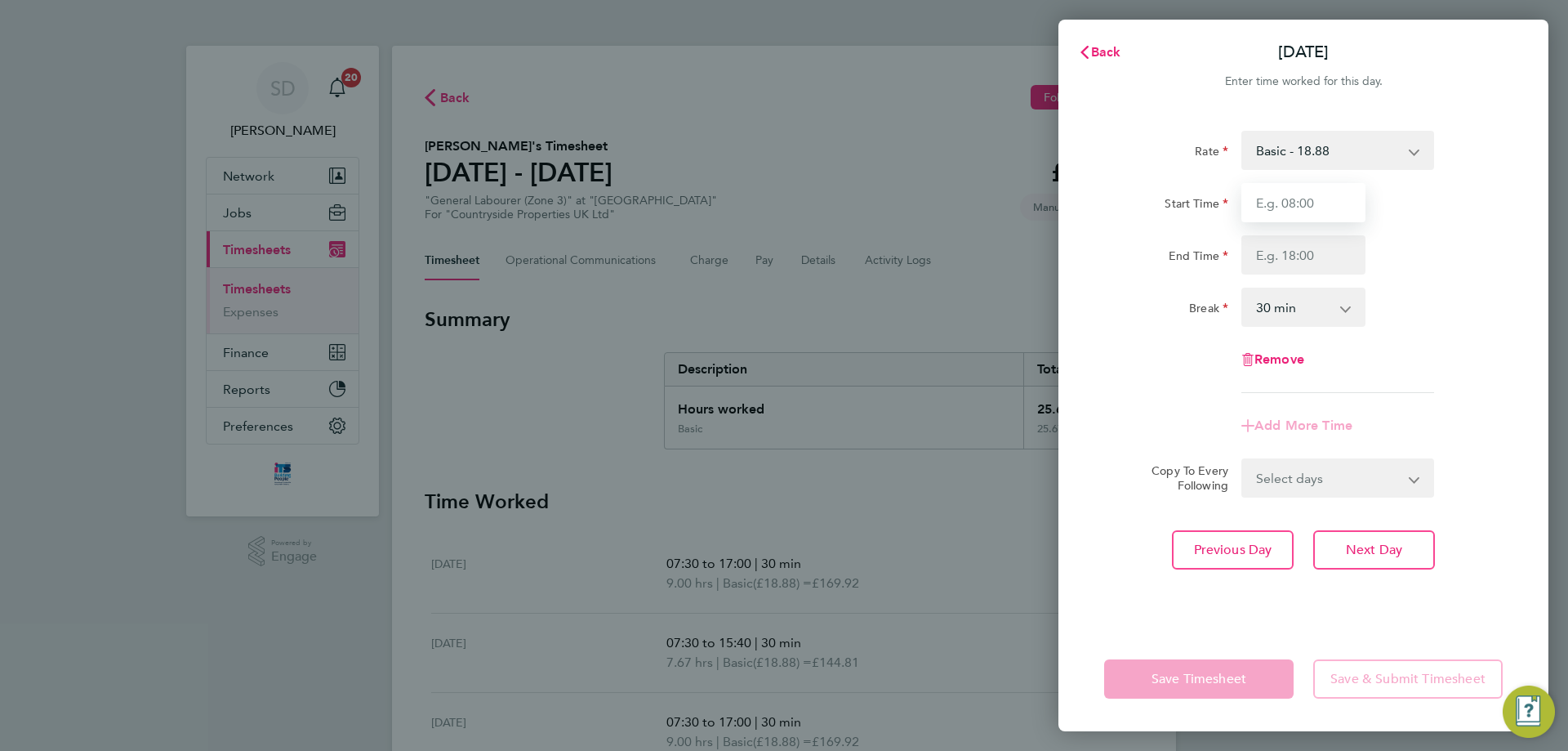
click at [1305, 206] on input "Start Time" at bounding box center [1304, 202] width 124 height 39
type input "07:30"
click at [1267, 255] on input "End Time" at bounding box center [1304, 255] width 124 height 39
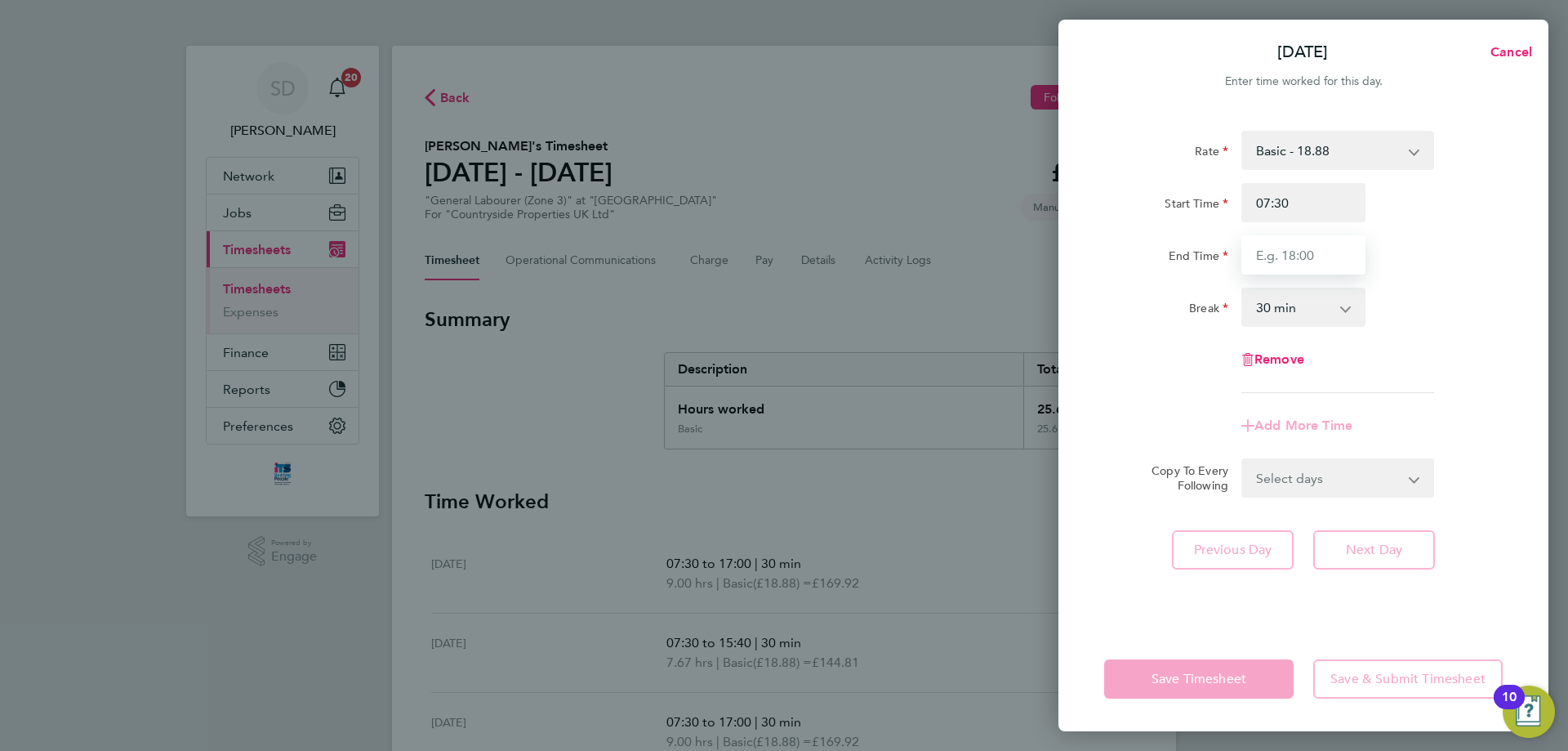
type input "17:00"
click at [1439, 319] on div "Break 0 min 15 min 30 min 45 min 60 min 75 min 90 min" at bounding box center [1304, 307] width 412 height 39
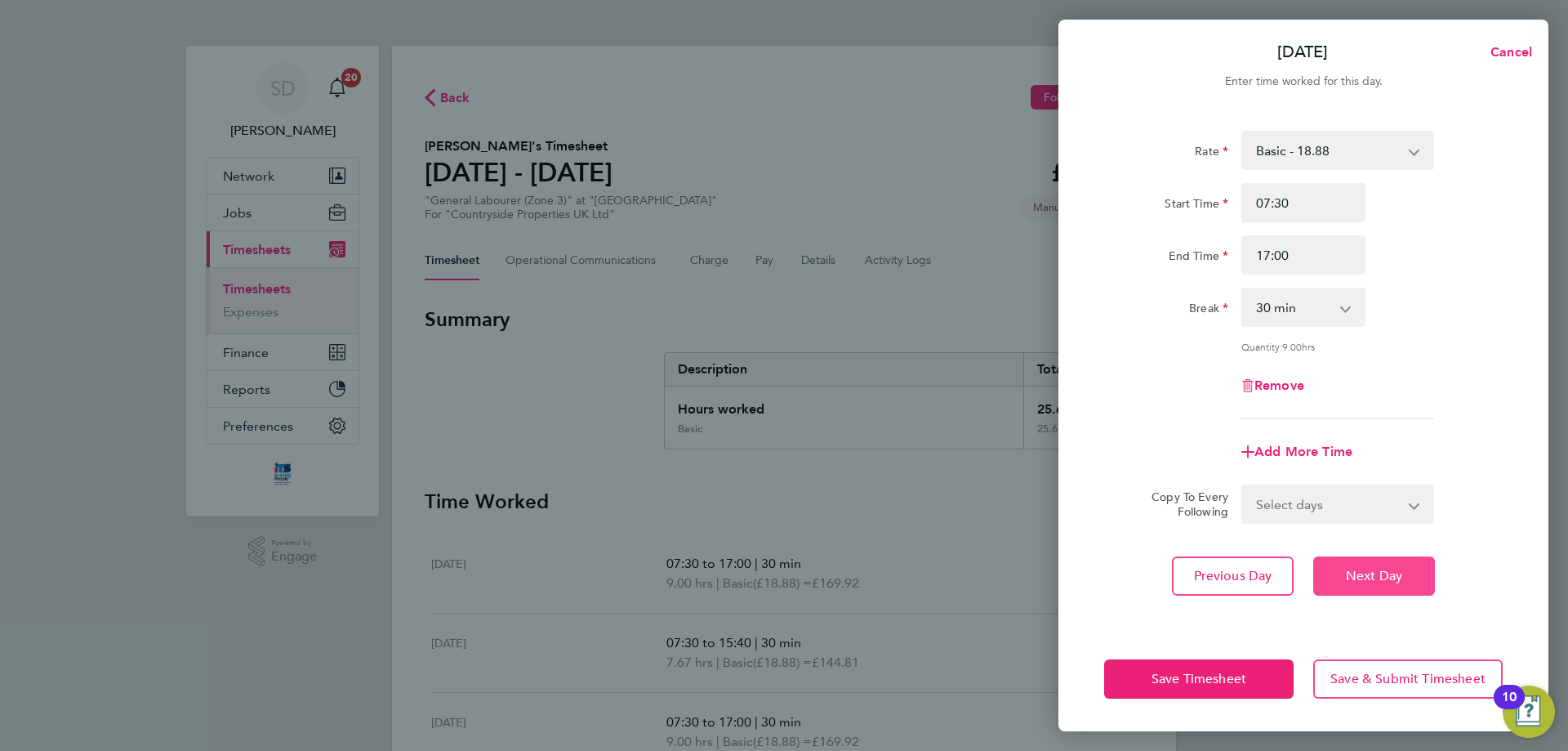
click at [1382, 573] on span "Next Day" at bounding box center [1373, 576] width 56 height 16
select select "30"
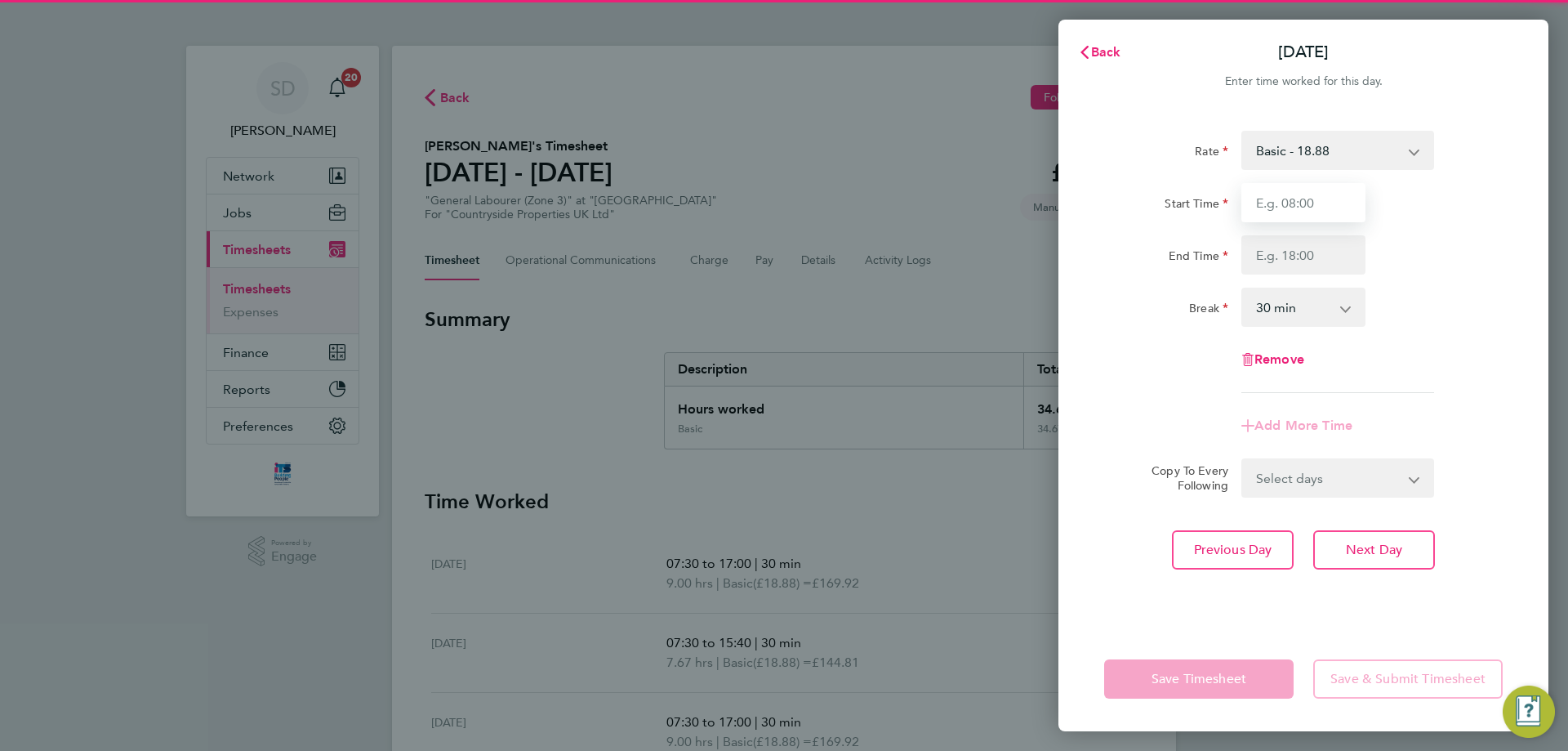
click at [1304, 204] on input "Start Time" at bounding box center [1304, 202] width 124 height 39
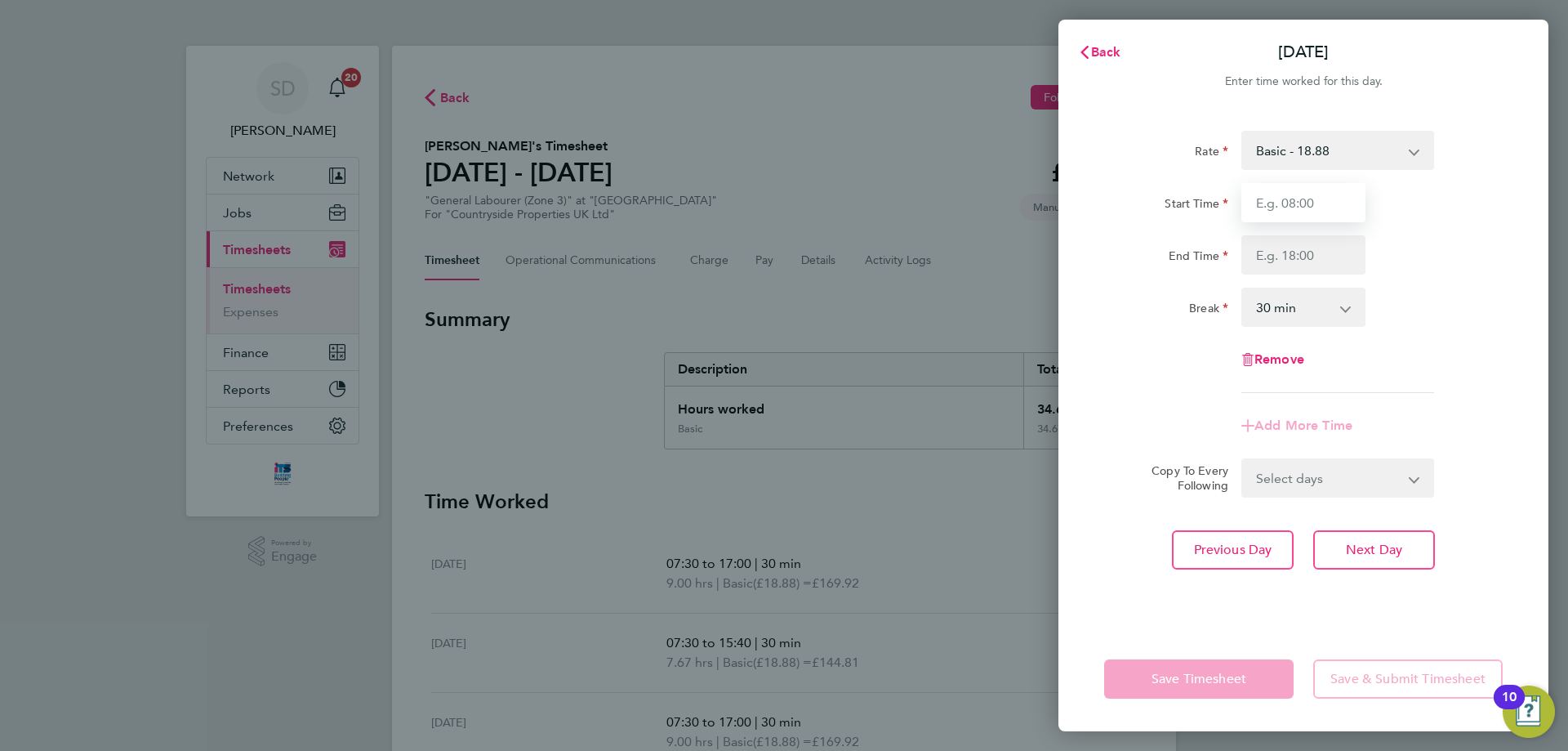
type input "07:30"
drag, startPoint x: 1267, startPoint y: 266, endPoint x: 1288, endPoint y: 274, distance: 22.5
click at [1267, 266] on input "End Time" at bounding box center [1304, 255] width 124 height 39
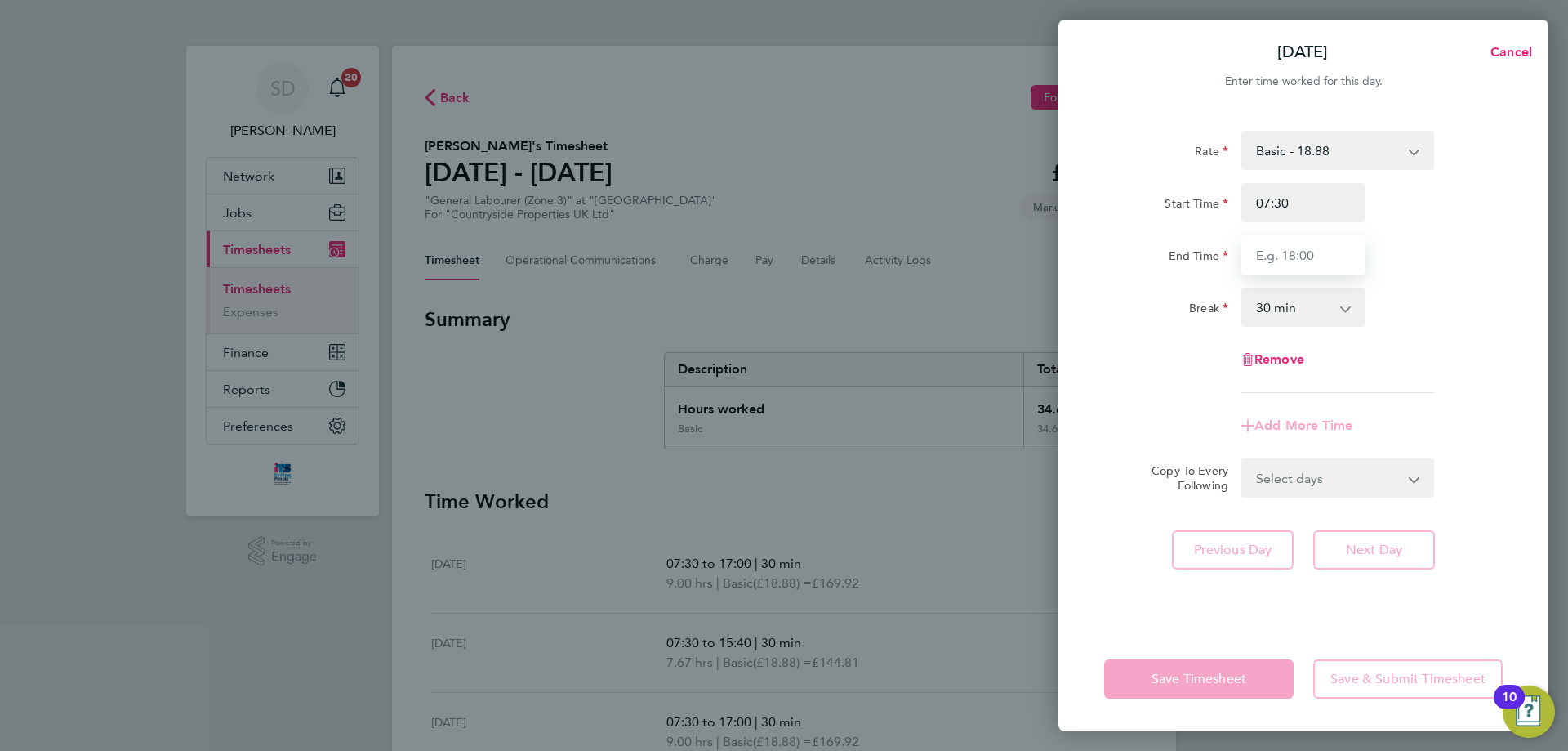
type input "17:00"
click at [1481, 340] on div "Rate Basic - 18.88 Start Time 07:30 End Time 17:00 Break 0 min 15 min 30 min 45…" at bounding box center [1303, 261] width 398 height 262
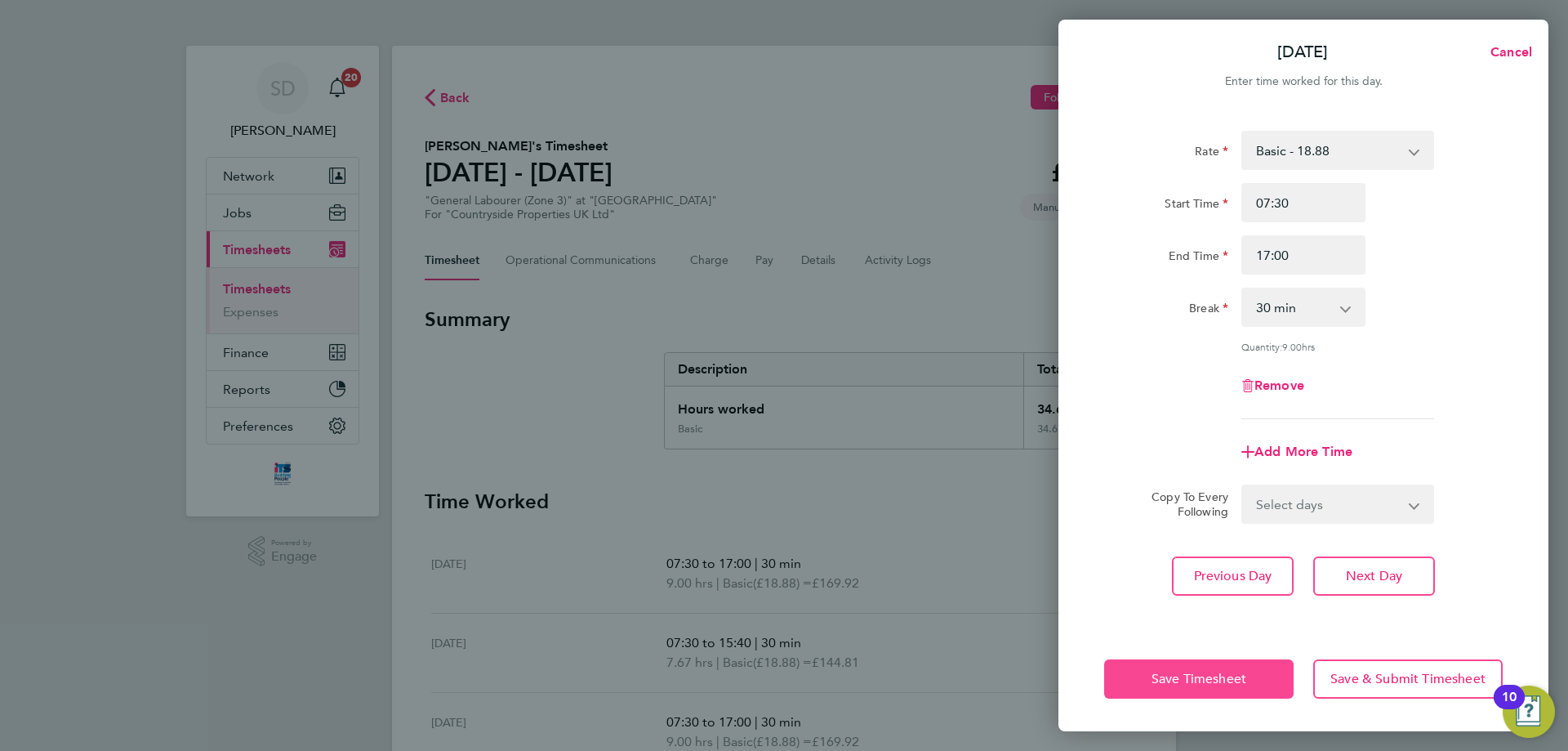
click at [1146, 680] on button "Save Timesheet" at bounding box center [1198, 679] width 189 height 39
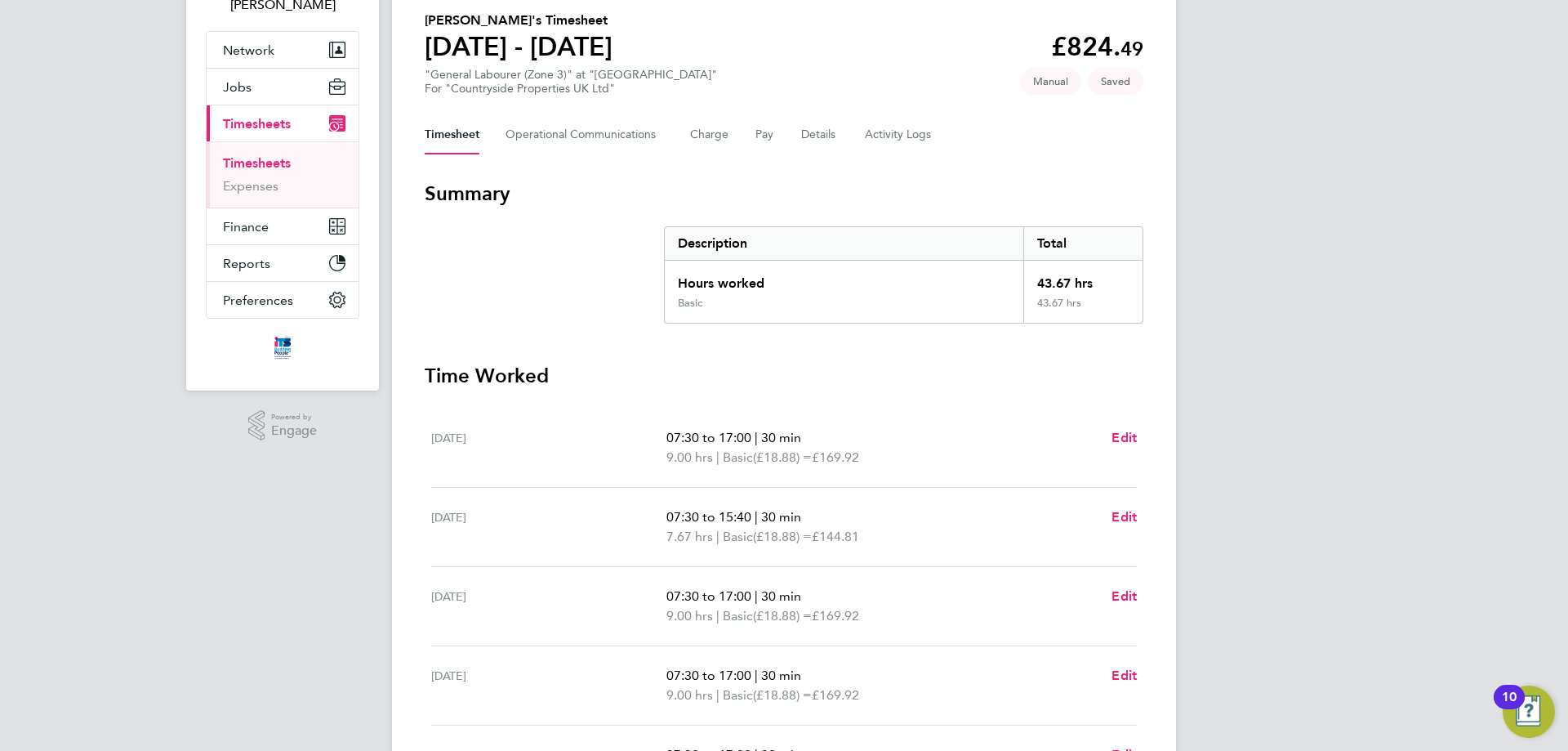
scroll to position [443, 0]
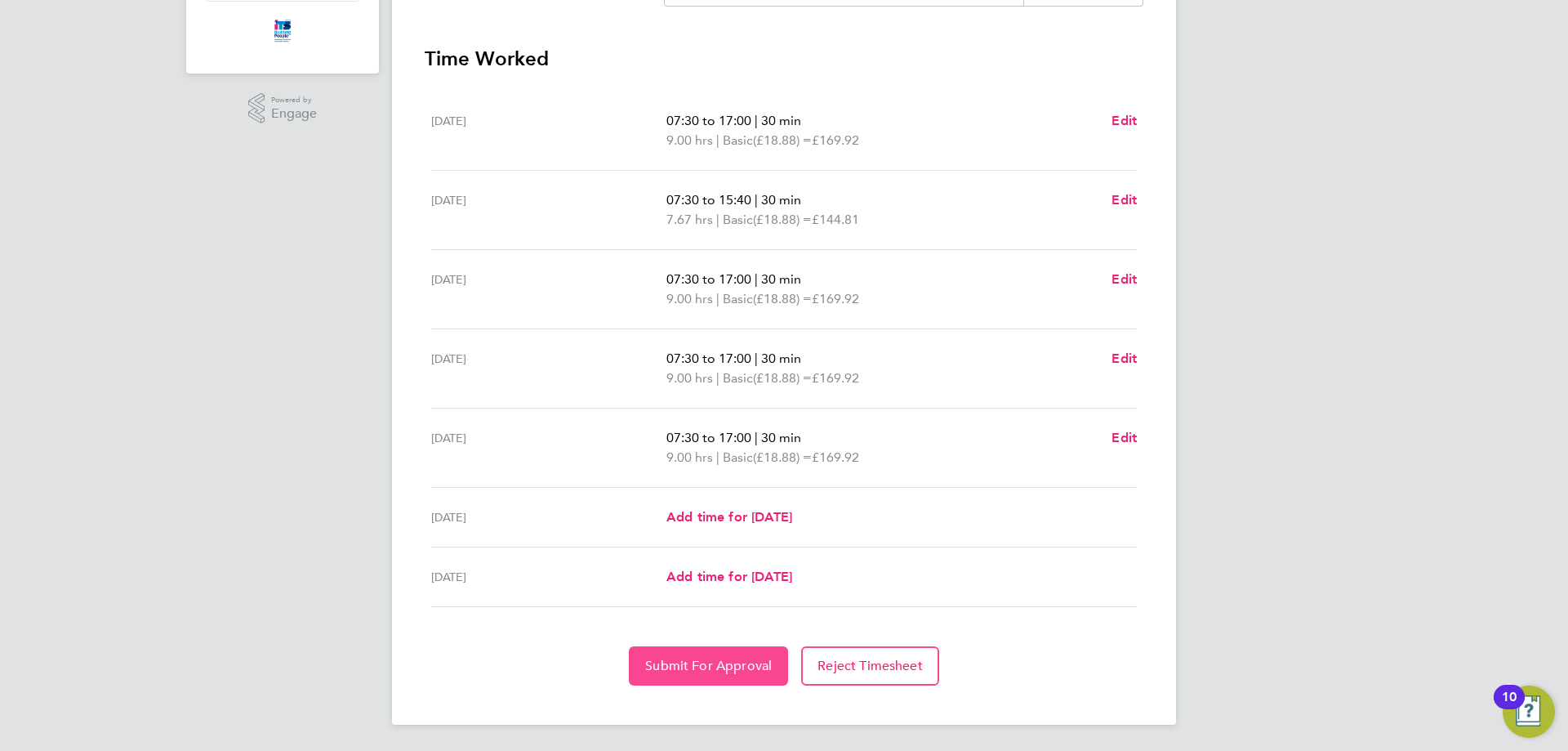
click at [721, 684] on button "Submit For Approval" at bounding box center [708, 666] width 159 height 39
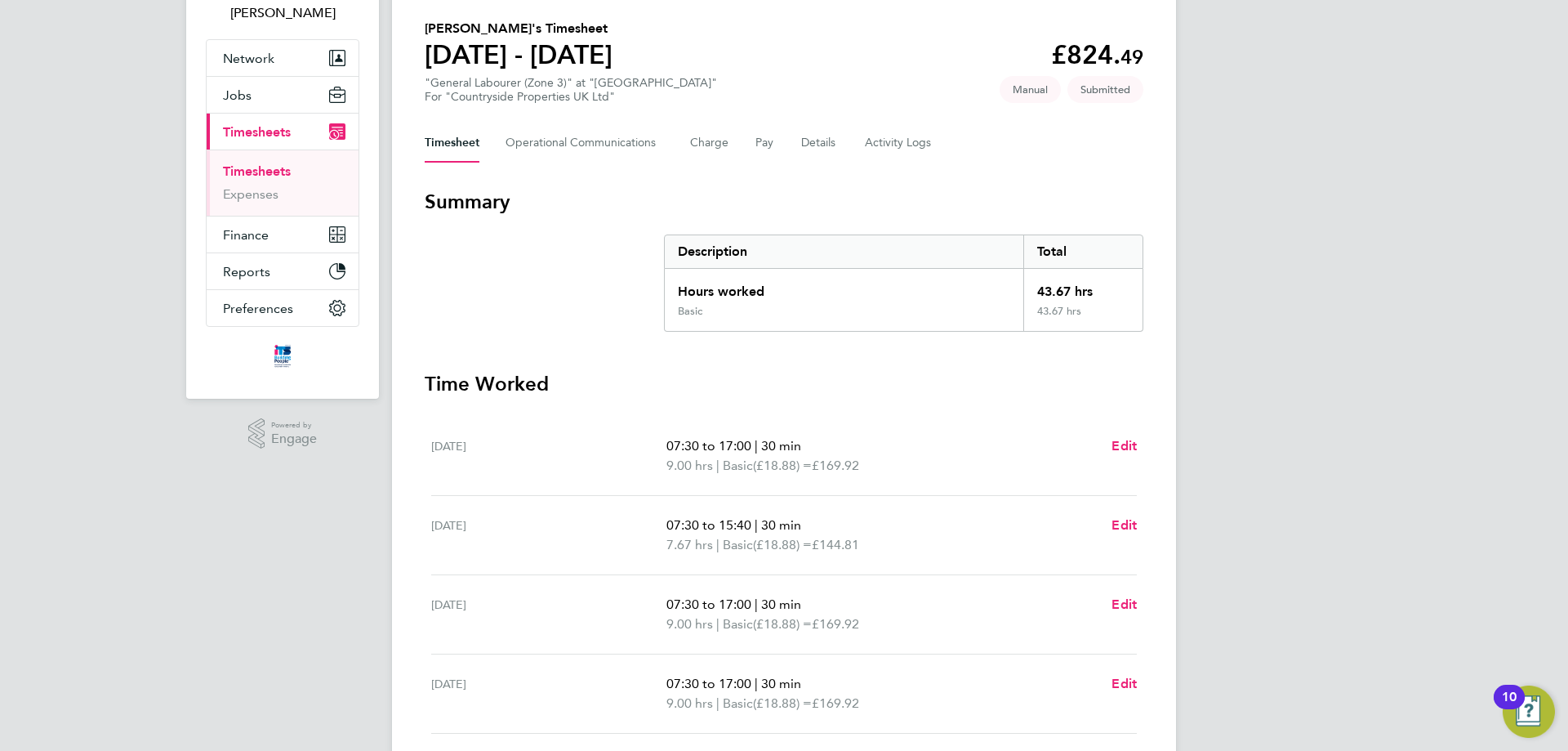
scroll to position [0, 0]
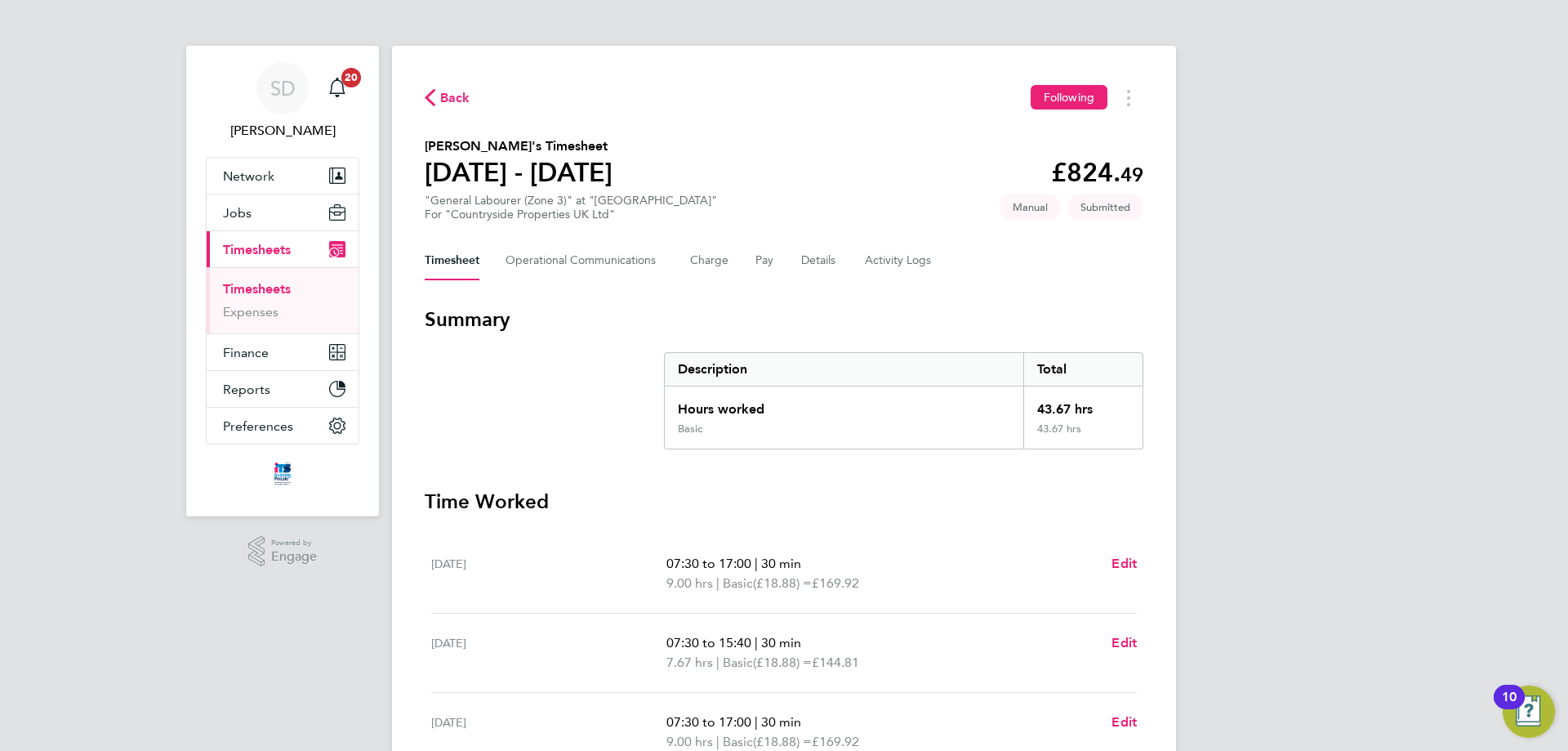
click at [465, 76] on div "Back Following [PERSON_NAME]'s Timesheet [DATE] - [DATE] £824. 49 "General Labo…" at bounding box center [784, 606] width 784 height 1121
click at [455, 89] on span "Back" at bounding box center [455, 98] width 30 height 20
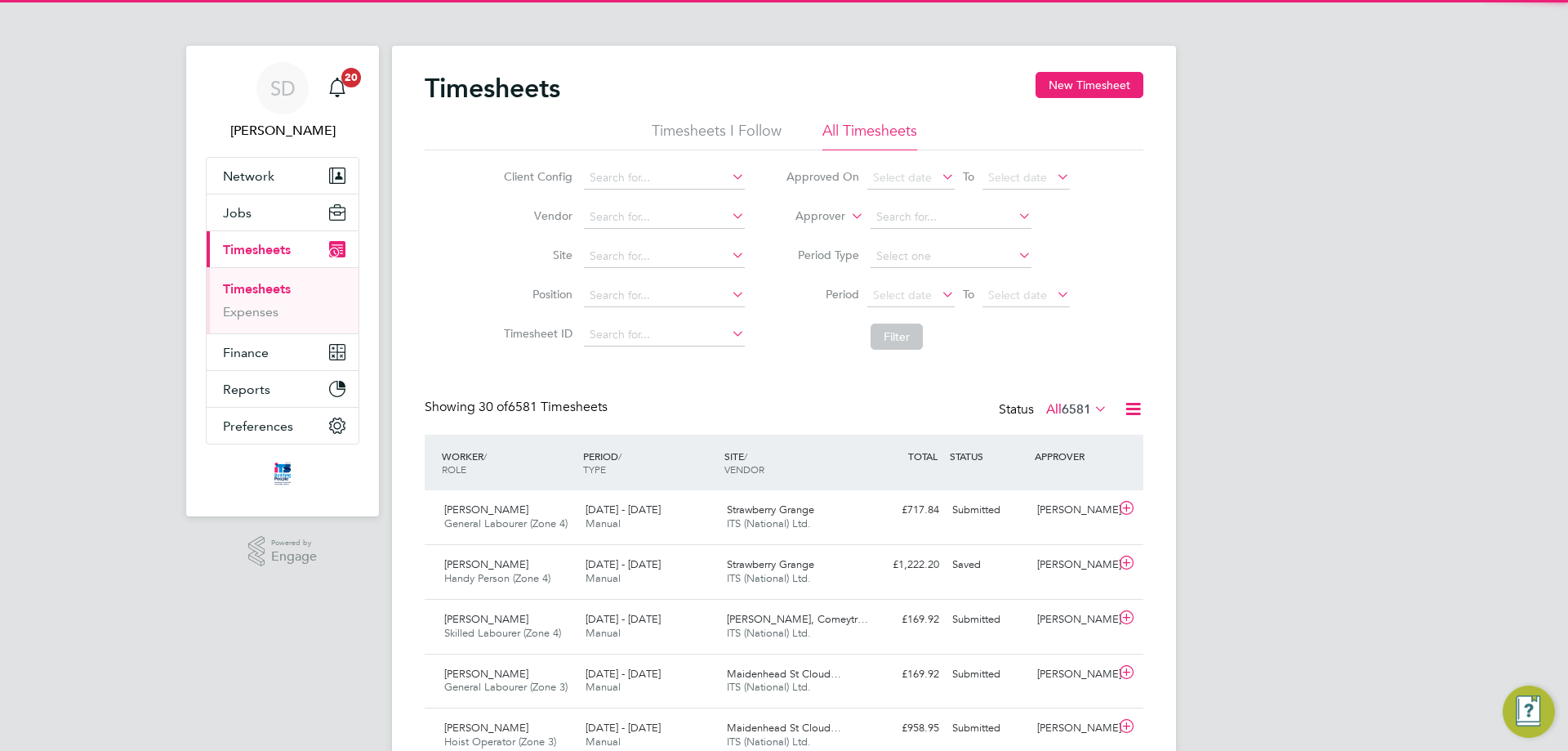
scroll to position [42, 142]
